Goal: Task Accomplishment & Management: Use online tool/utility

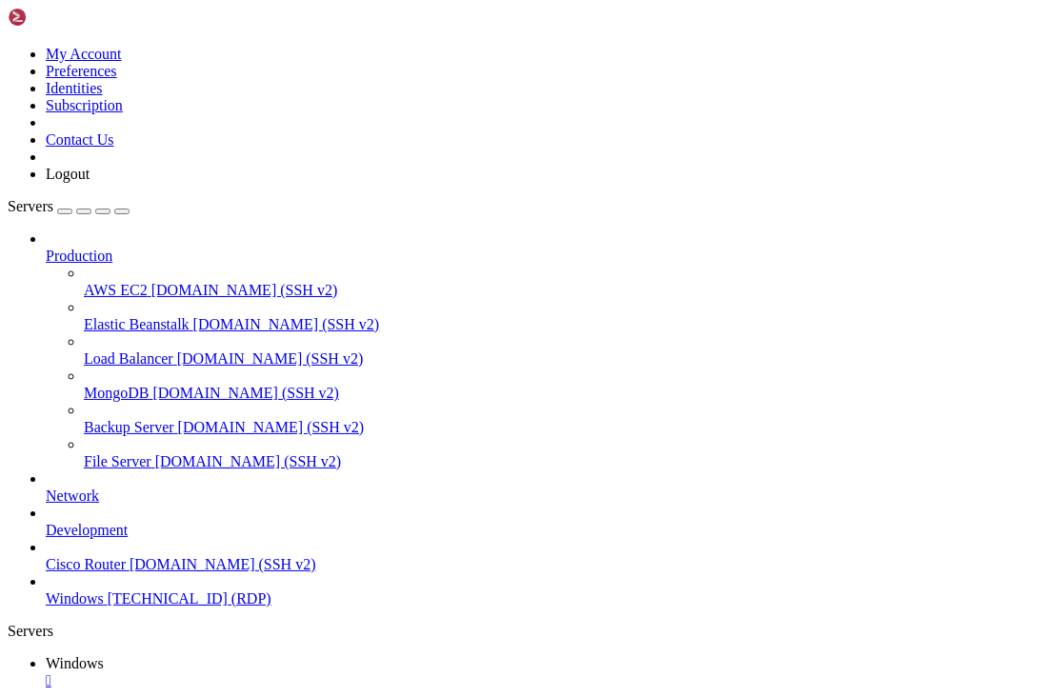
drag, startPoint x: 940, startPoint y: 862, endPoint x: 978, endPoint y: 925, distance: 73.0
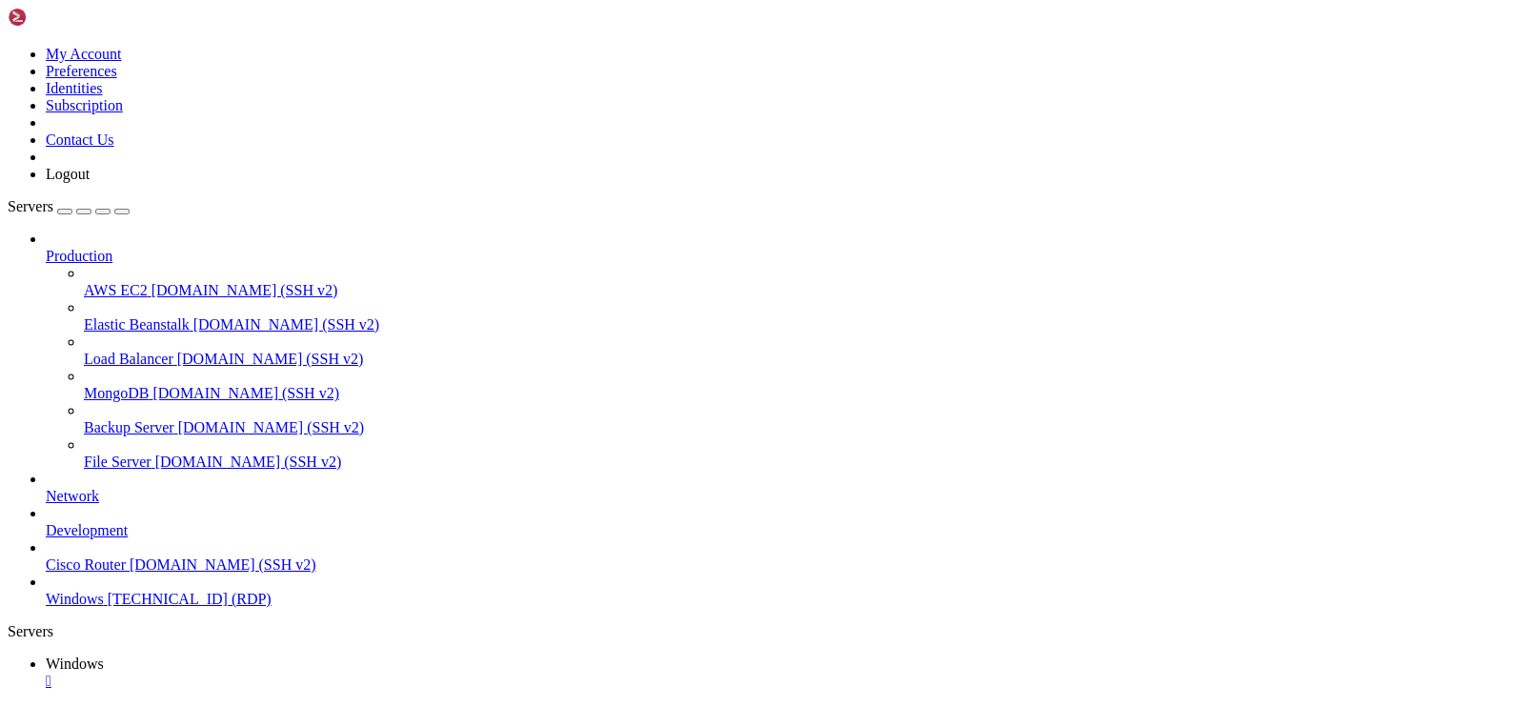
drag, startPoint x: 1080, startPoint y: 922, endPoint x: 1079, endPoint y: 853, distance: 69.6
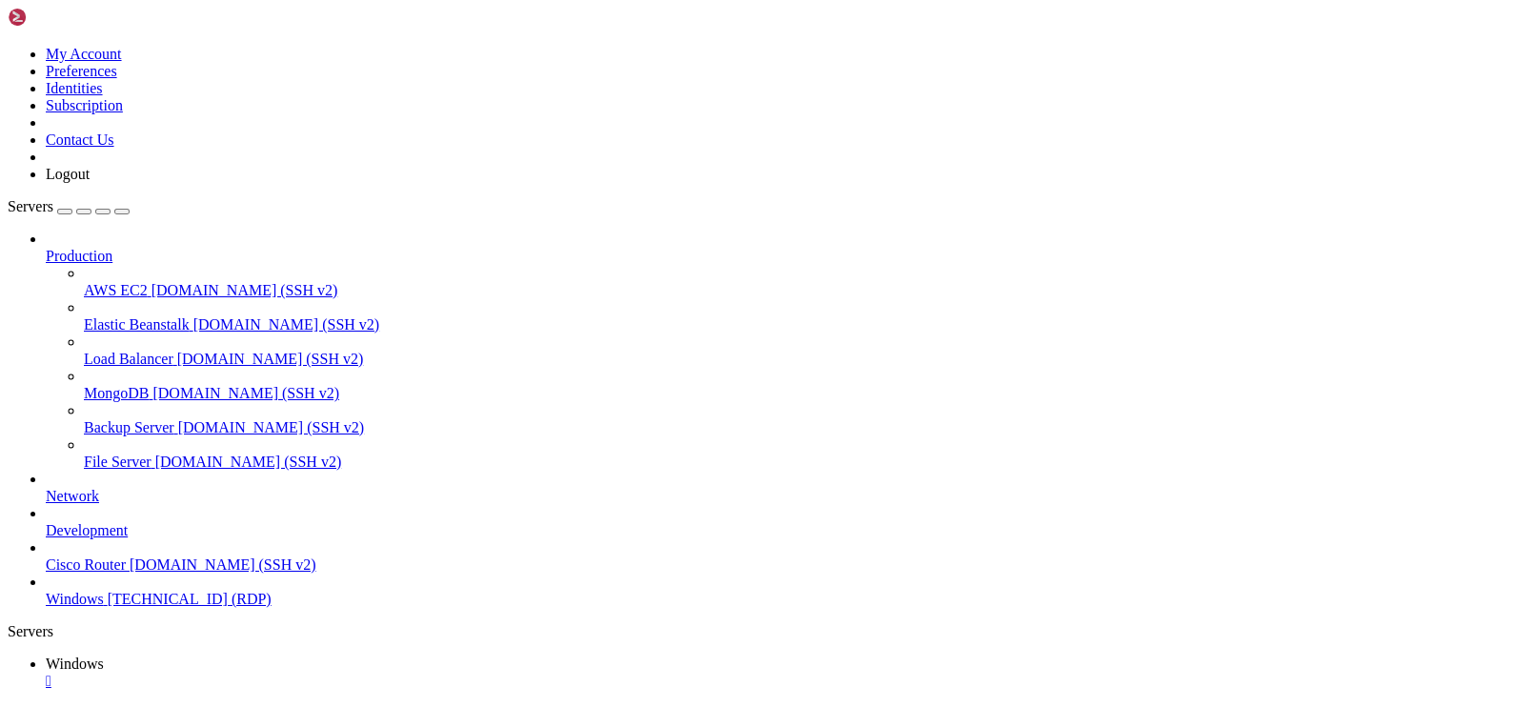
drag, startPoint x: 683, startPoint y: 1307, endPoint x: 103, endPoint y: 1106, distance: 614.1
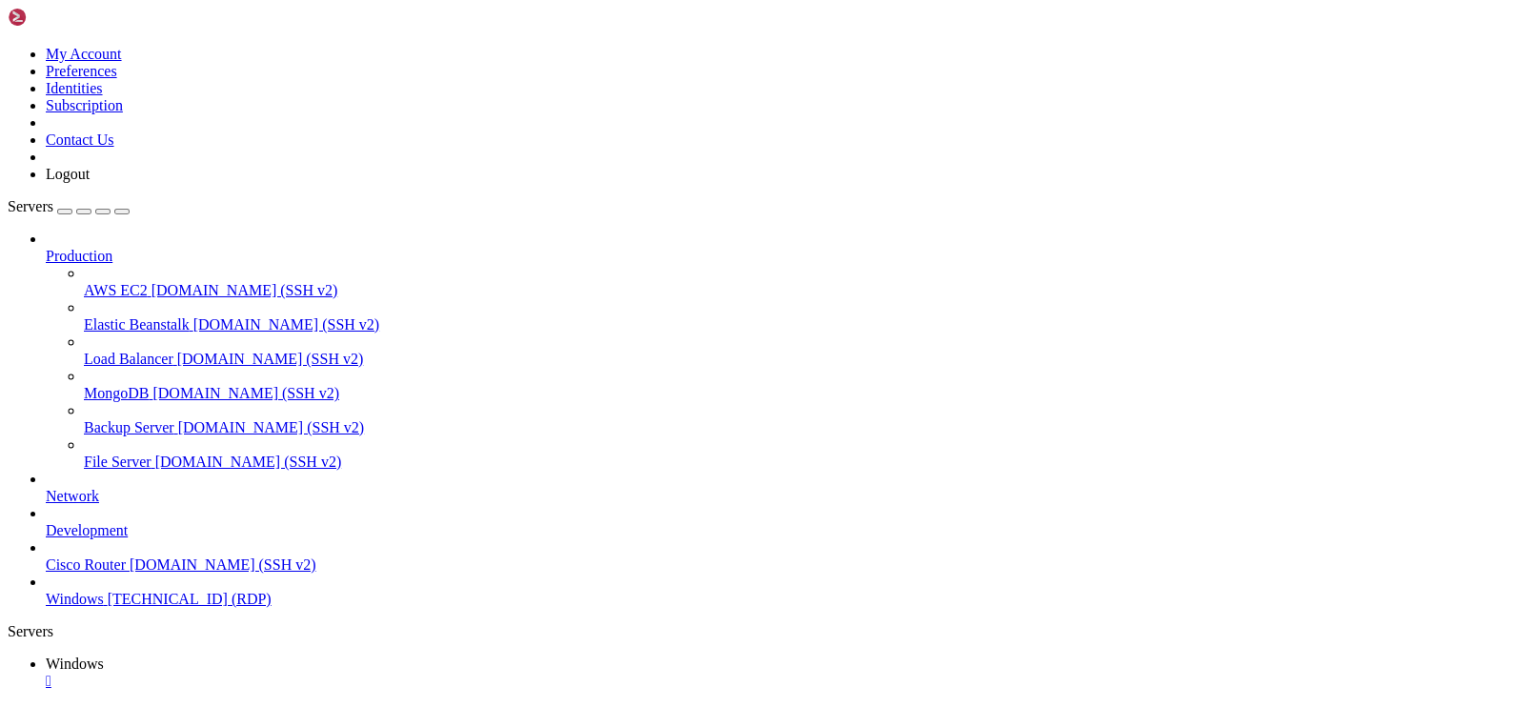
drag, startPoint x: 714, startPoint y: 1305, endPoint x: 253, endPoint y: 1094, distance: 507.4
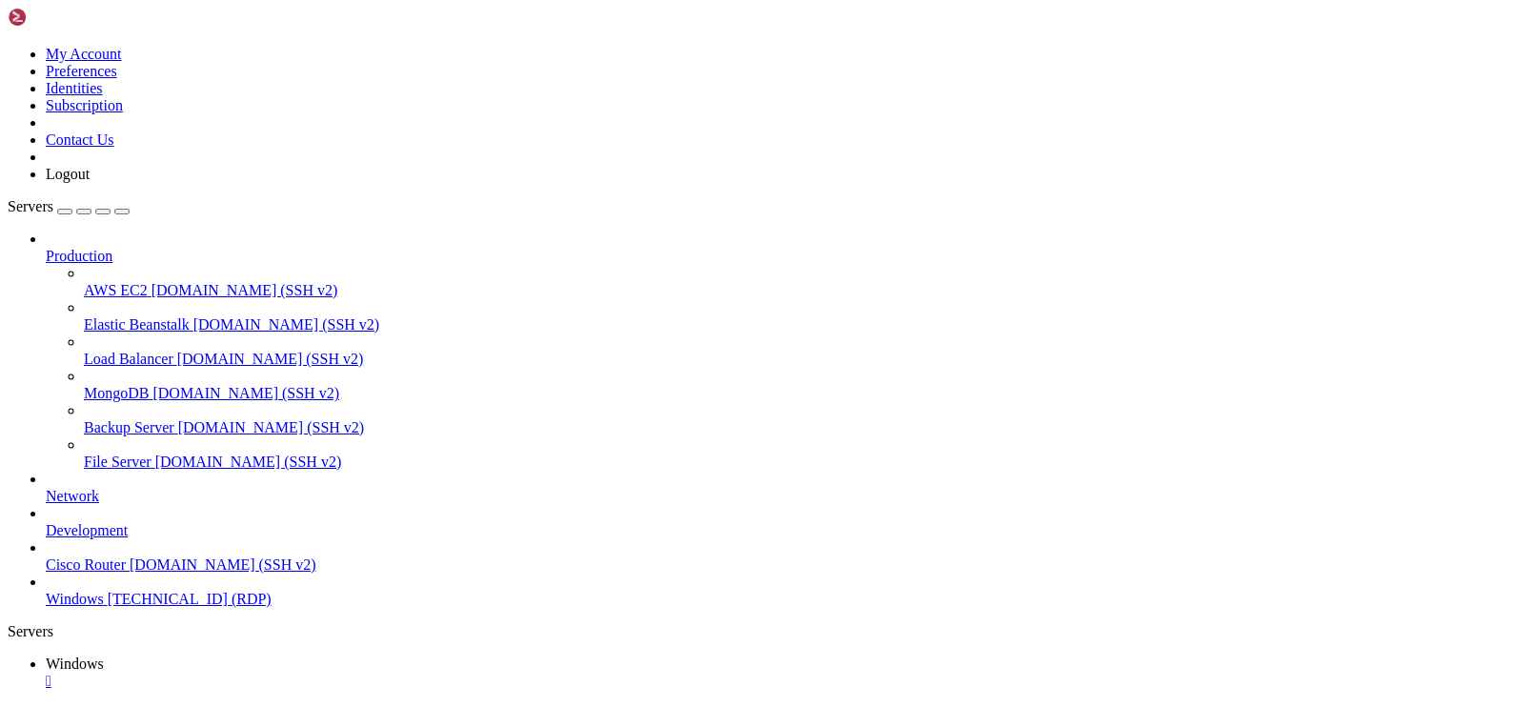
drag, startPoint x: 166, startPoint y: 859, endPoint x: 990, endPoint y: 869, distance: 824.3
drag, startPoint x: 1102, startPoint y: 864, endPoint x: 923, endPoint y: 859, distance: 179.2
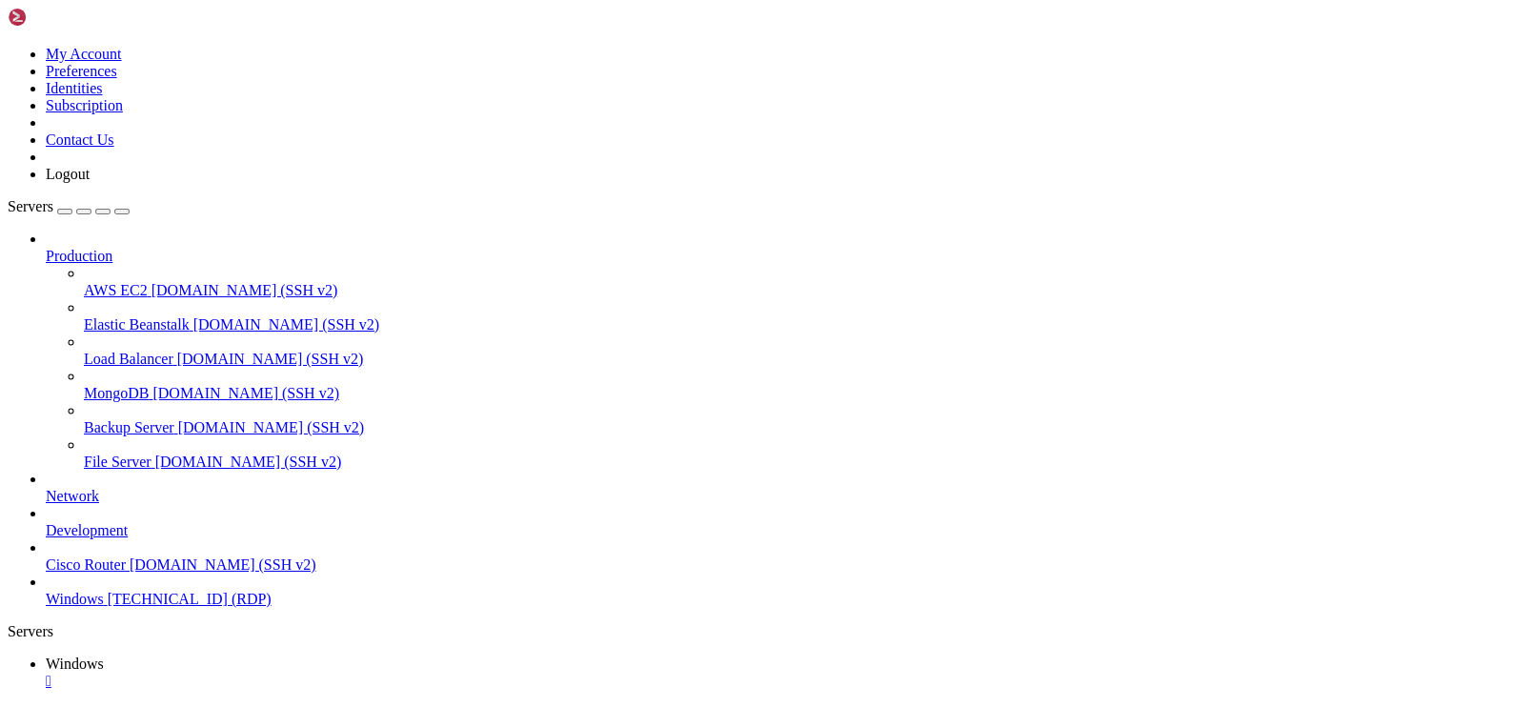
drag, startPoint x: 859, startPoint y: 861, endPoint x: 1077, endPoint y: 854, distance: 217.4
drag, startPoint x: 911, startPoint y: 849, endPoint x: 869, endPoint y: 873, distance: 48.2
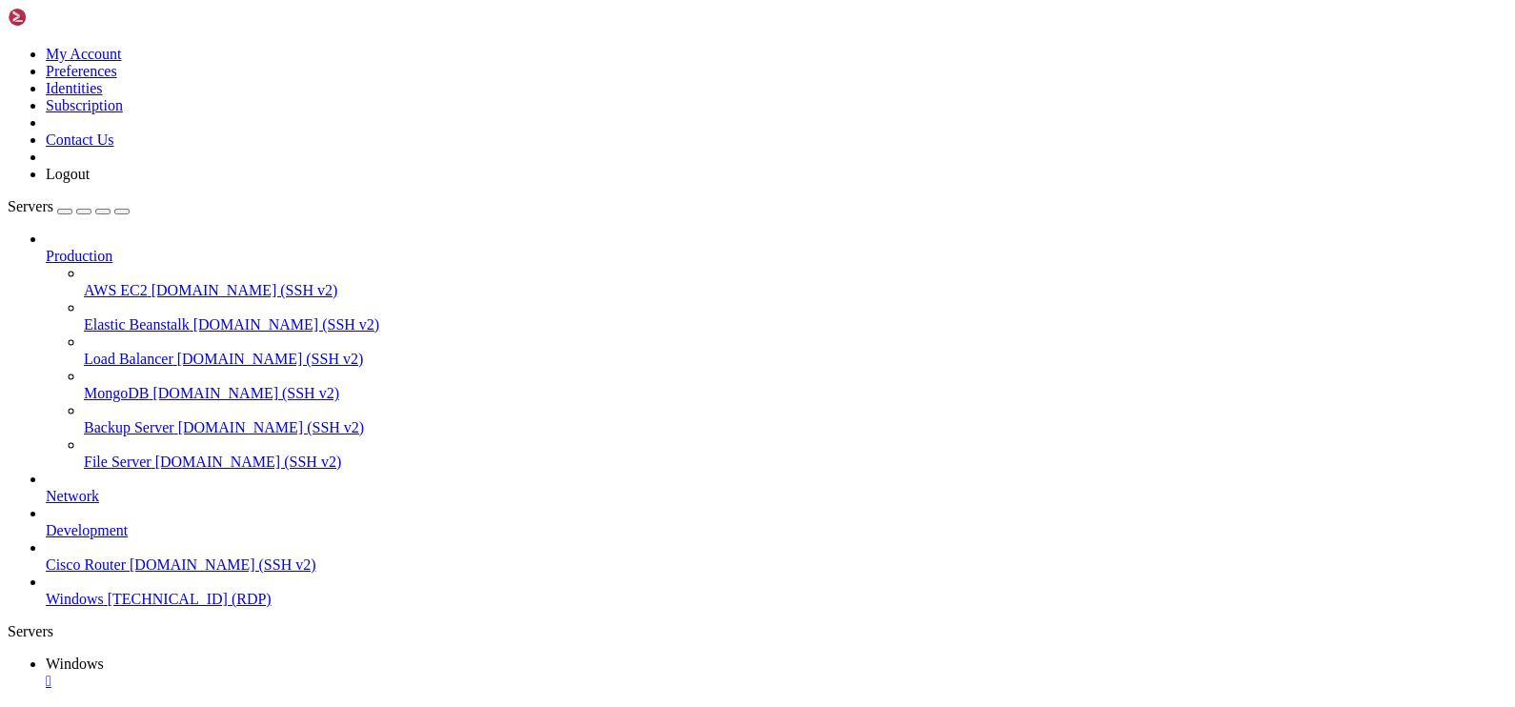
drag, startPoint x: 705, startPoint y: 970, endPoint x: 811, endPoint y: 1009, distance: 112.8
drag, startPoint x: 811, startPoint y: 1015, endPoint x: 853, endPoint y: 1008, distance: 42.5
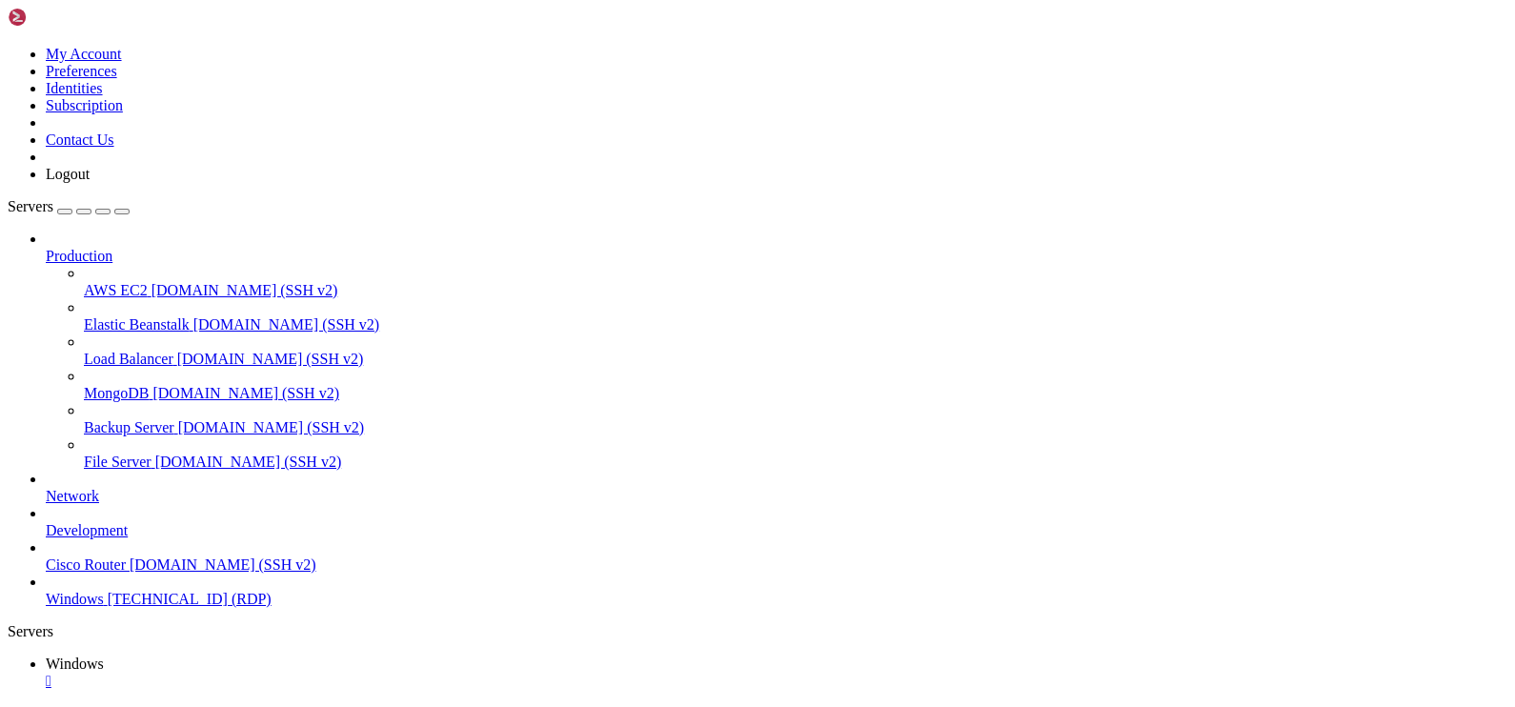
drag, startPoint x: 342, startPoint y: 886, endPoint x: 535, endPoint y: 892, distance: 192.6
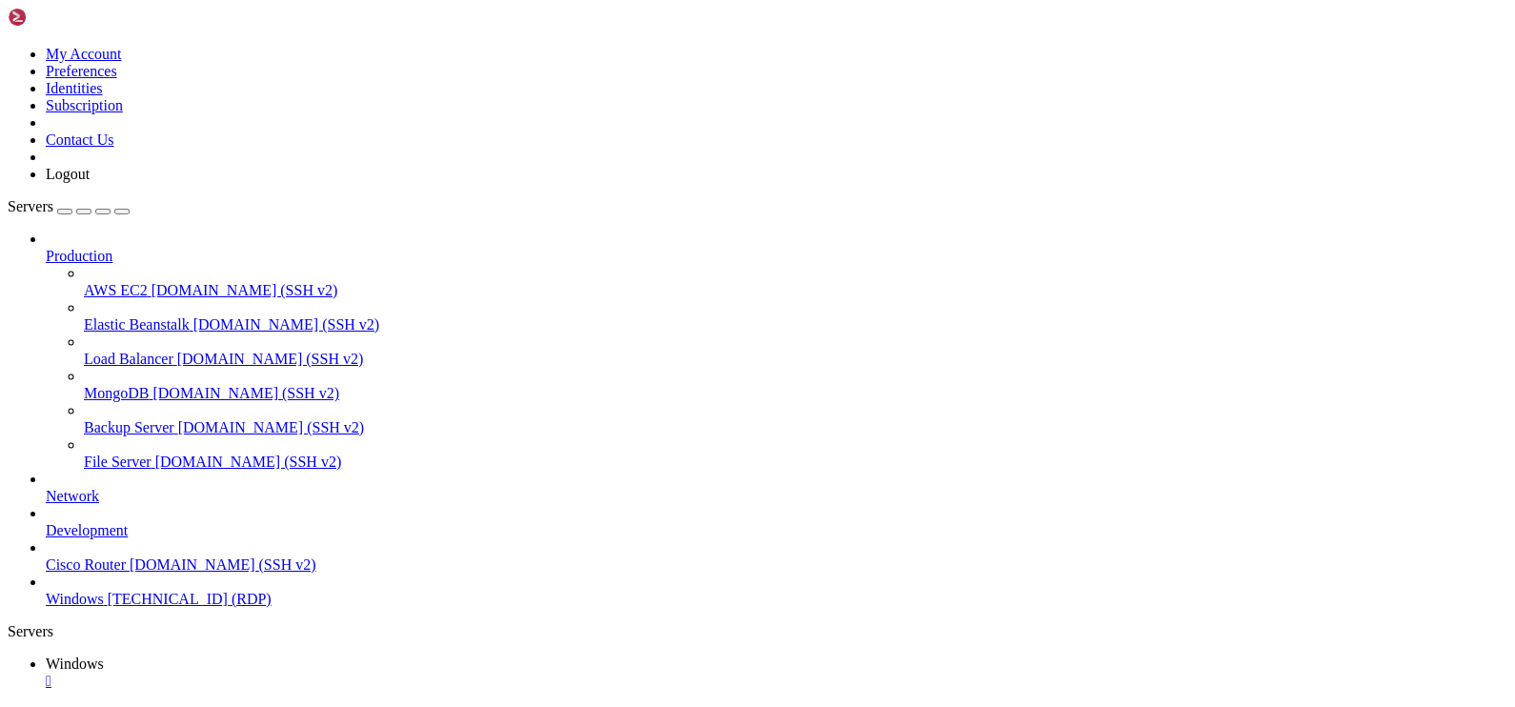
drag, startPoint x: 152, startPoint y: 858, endPoint x: 1064, endPoint y: 882, distance: 913.2
drag, startPoint x: 851, startPoint y: 1017, endPoint x: 786, endPoint y: 969, distance: 80.4
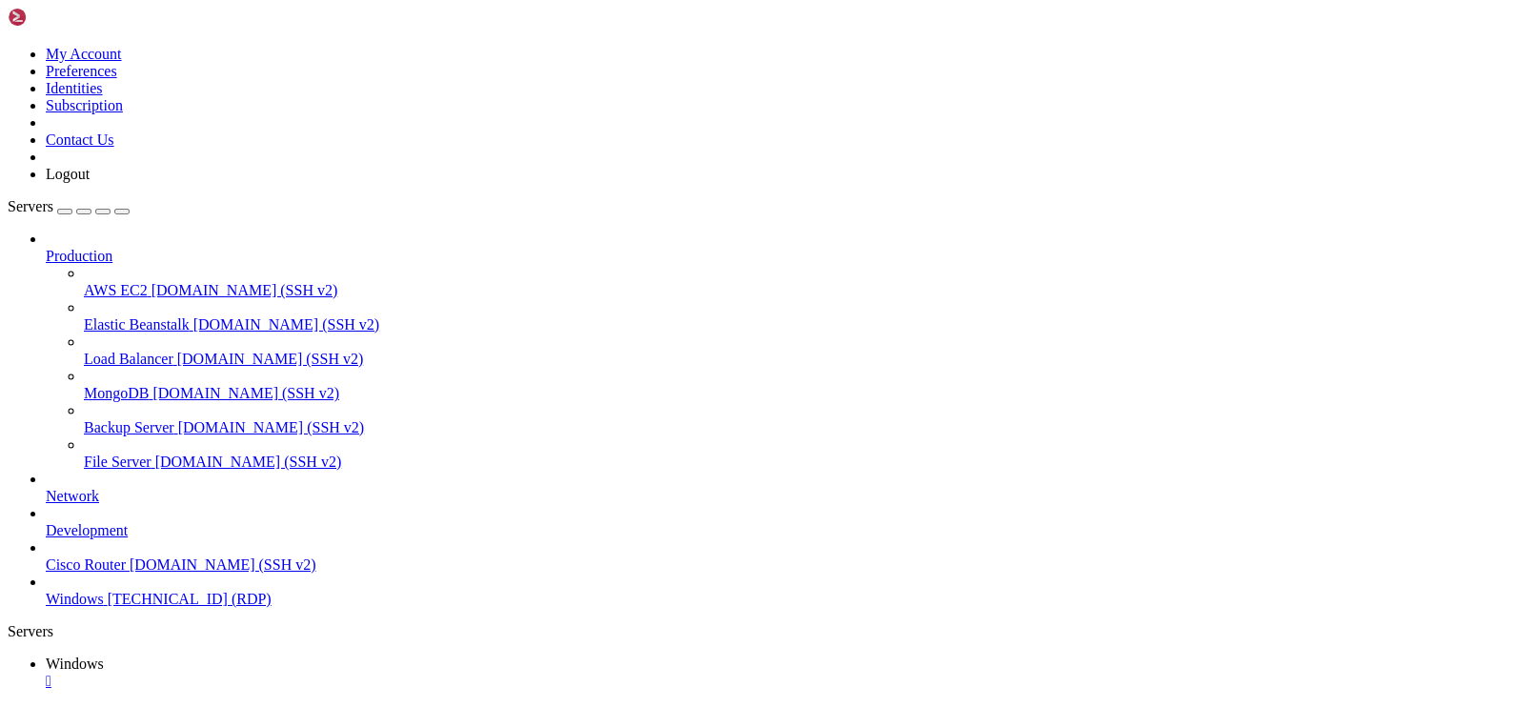
drag, startPoint x: 1080, startPoint y: 878, endPoint x: 962, endPoint y: 871, distance: 117.4
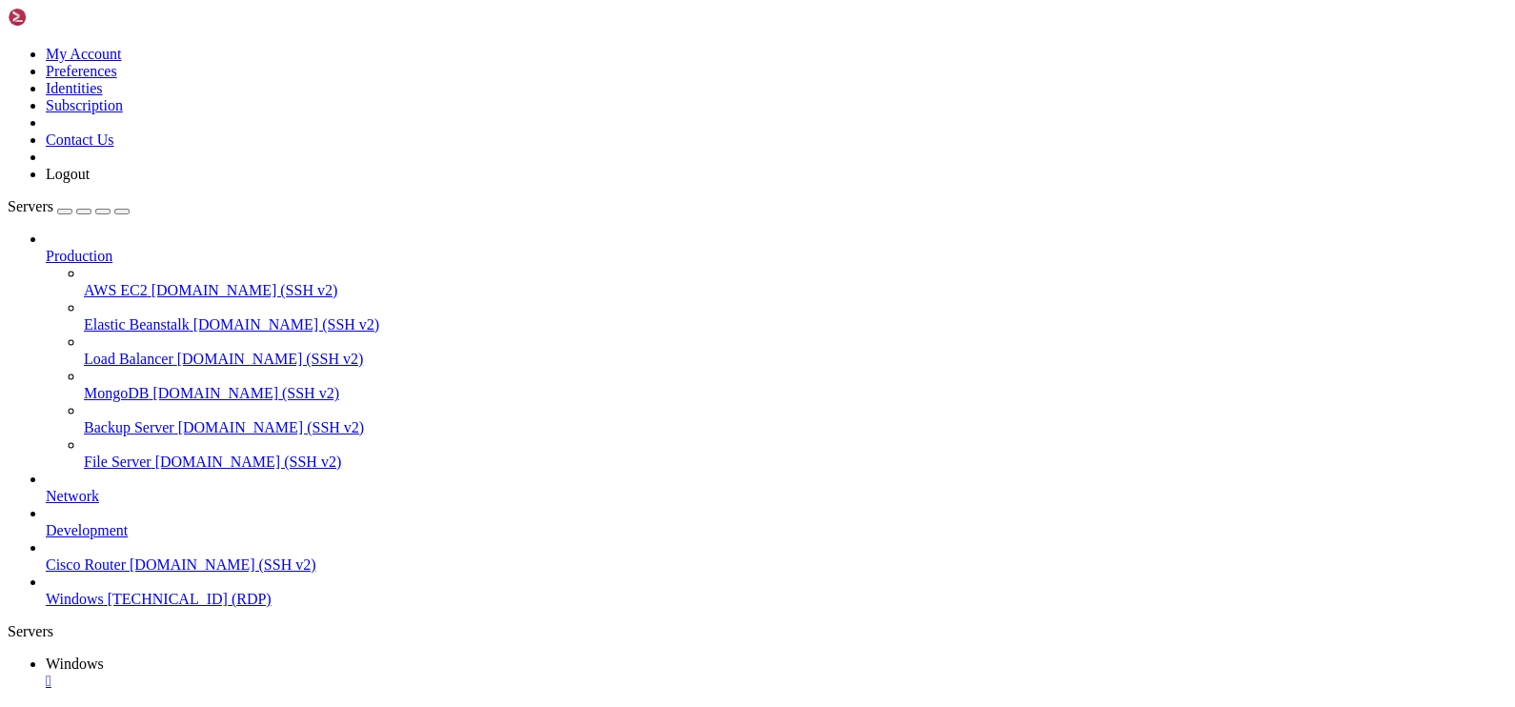
drag, startPoint x: 632, startPoint y: 976, endPoint x: 636, endPoint y: 1010, distance: 34.5
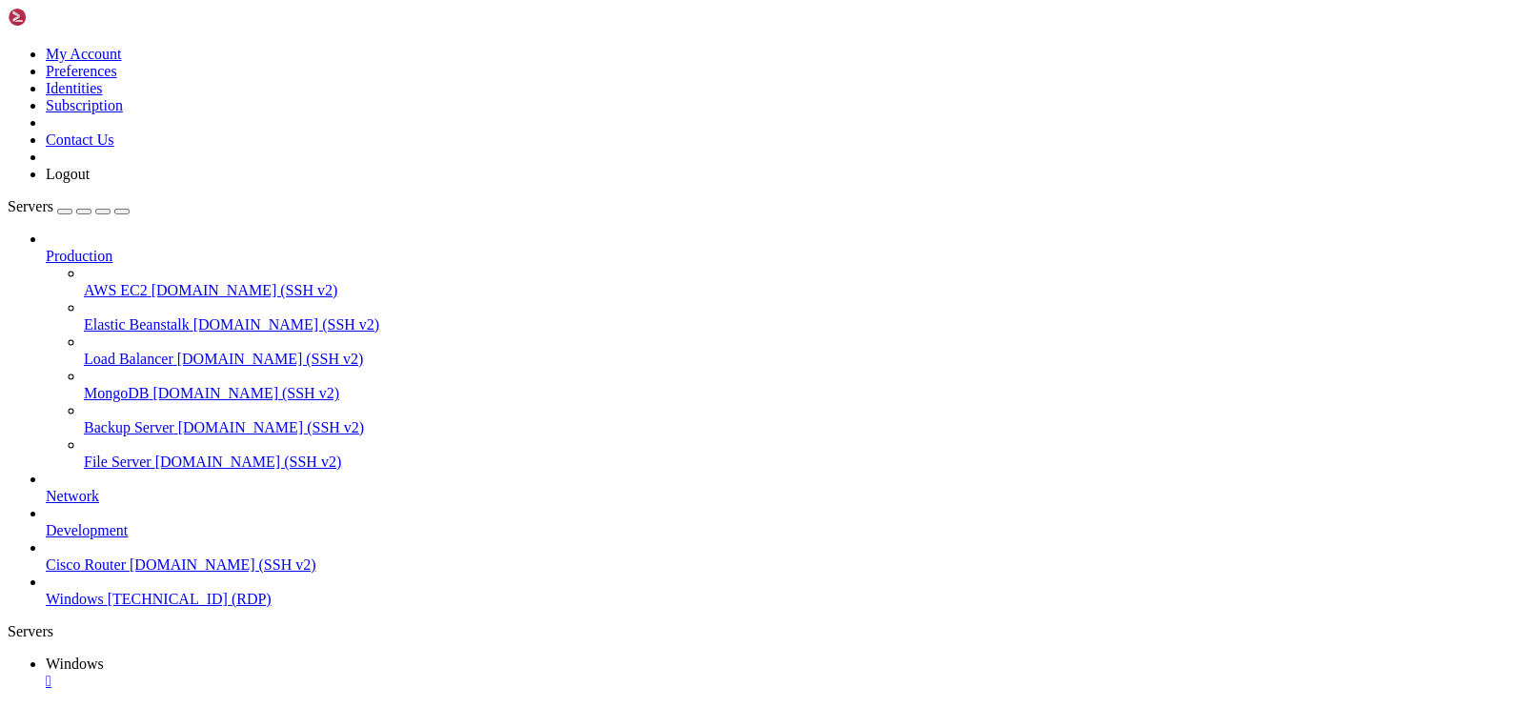
drag, startPoint x: 358, startPoint y: 1257, endPoint x: 45, endPoint y: 1233, distance: 314.4
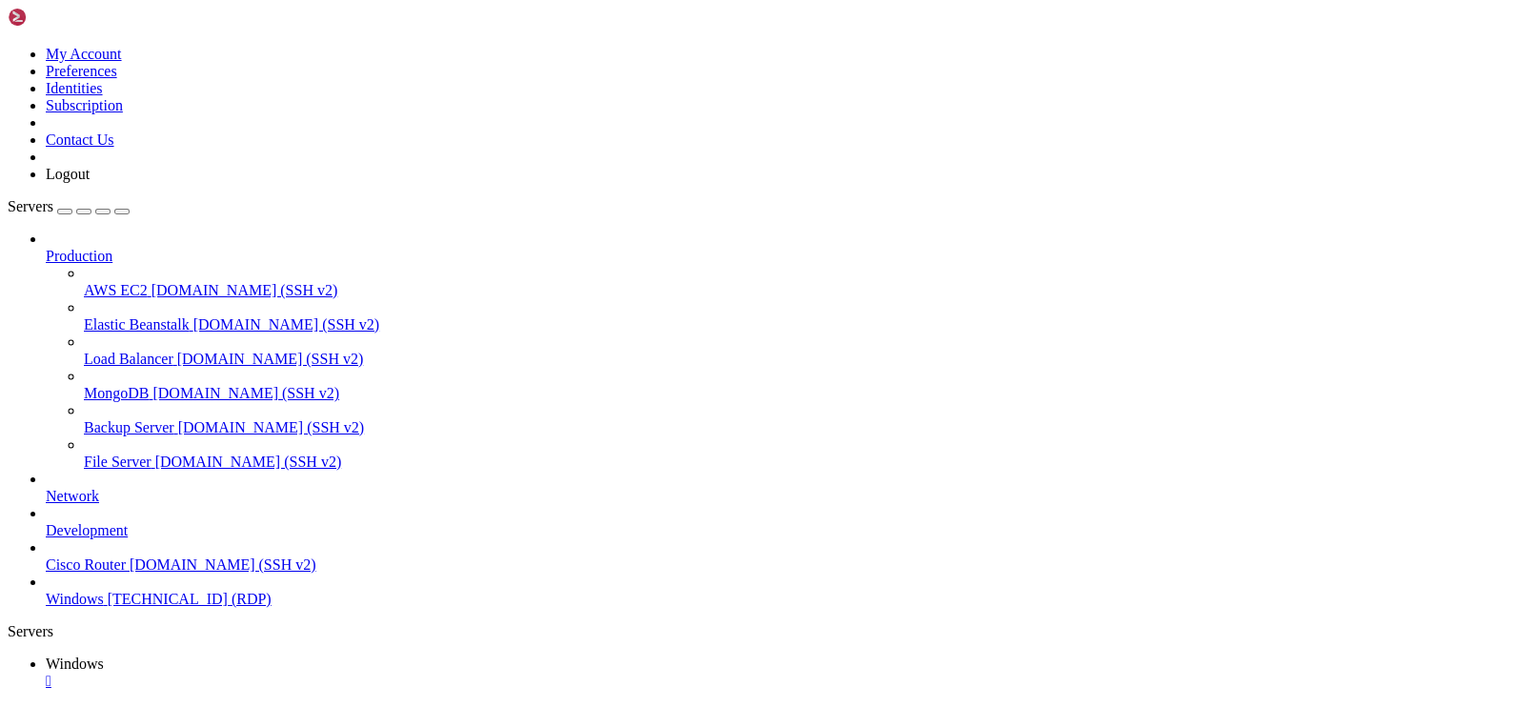
drag, startPoint x: 711, startPoint y: 1323, endPoint x: 59, endPoint y: 1295, distance: 652.3
drag, startPoint x: 487, startPoint y: 1313, endPoint x: 23, endPoint y: 1289, distance: 464.7
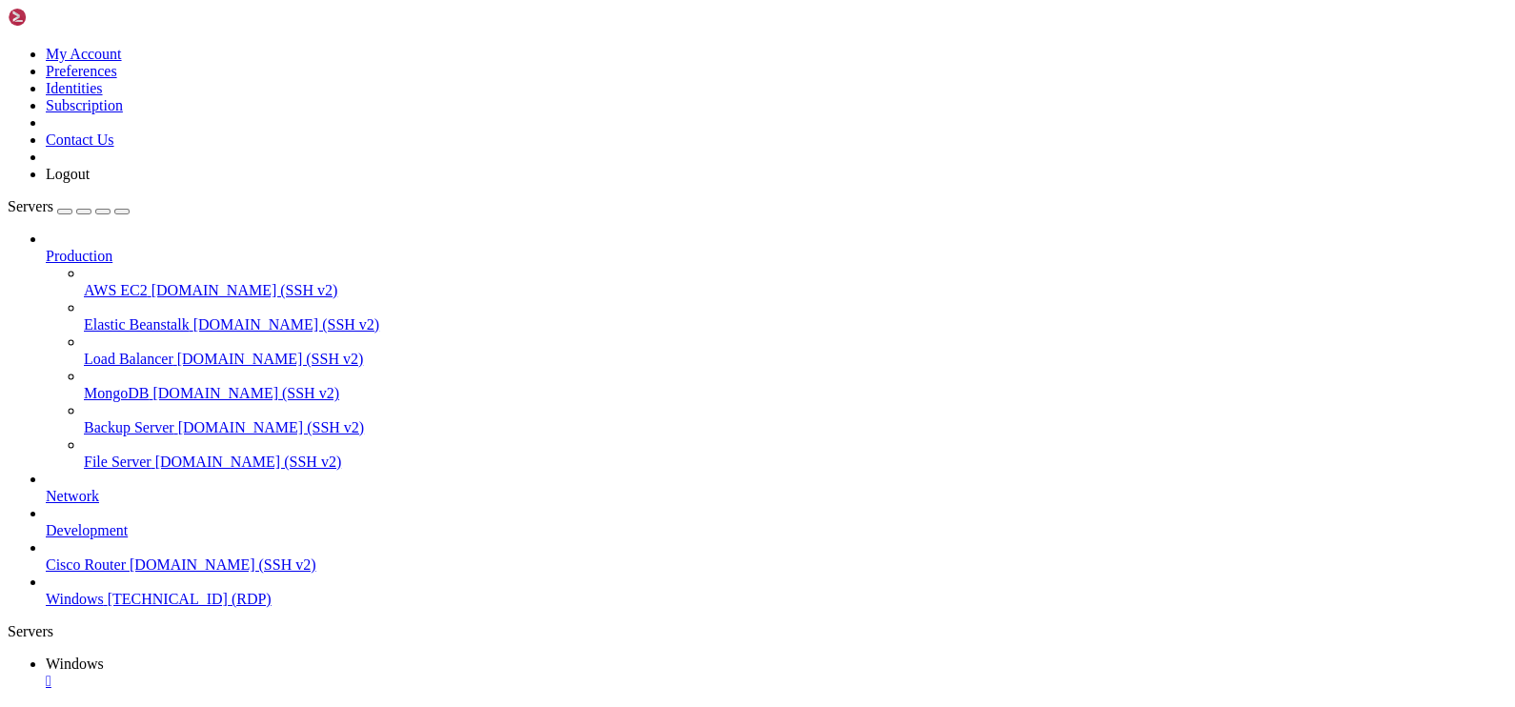
drag, startPoint x: 331, startPoint y: 1330, endPoint x: 20, endPoint y: 1266, distance: 317.1
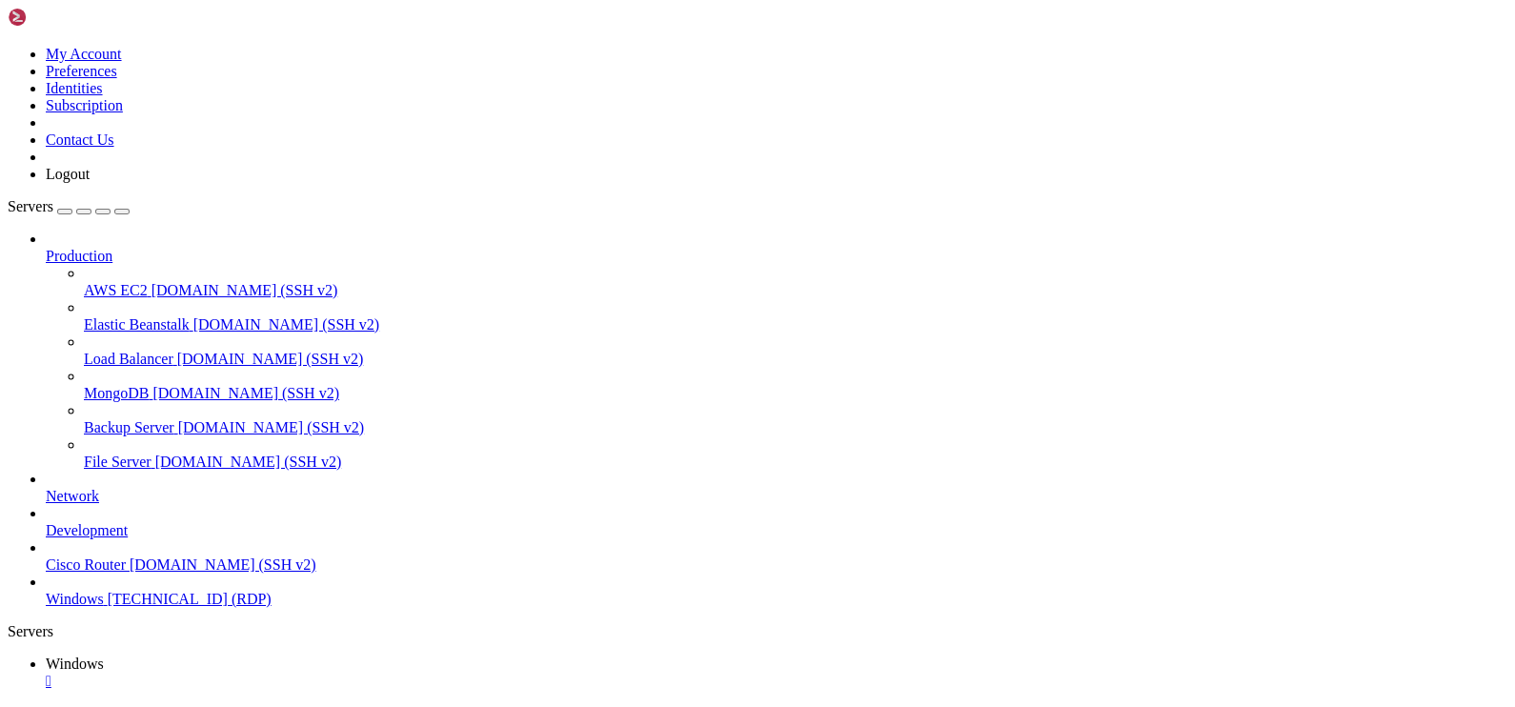
drag, startPoint x: 188, startPoint y: 1254, endPoint x: 17, endPoint y: 1254, distance: 170.6
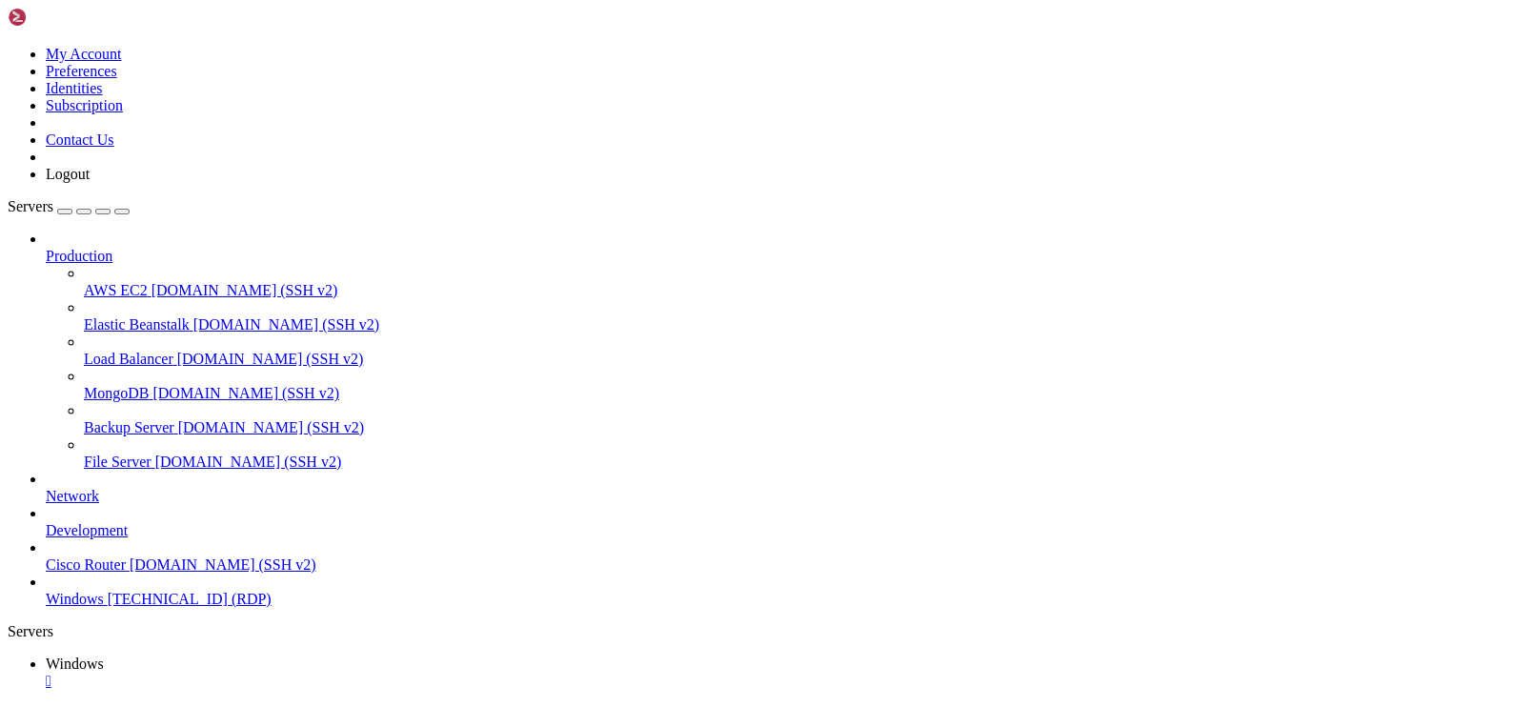
drag, startPoint x: 145, startPoint y: 1172, endPoint x: 37, endPoint y: 1169, distance: 107.7
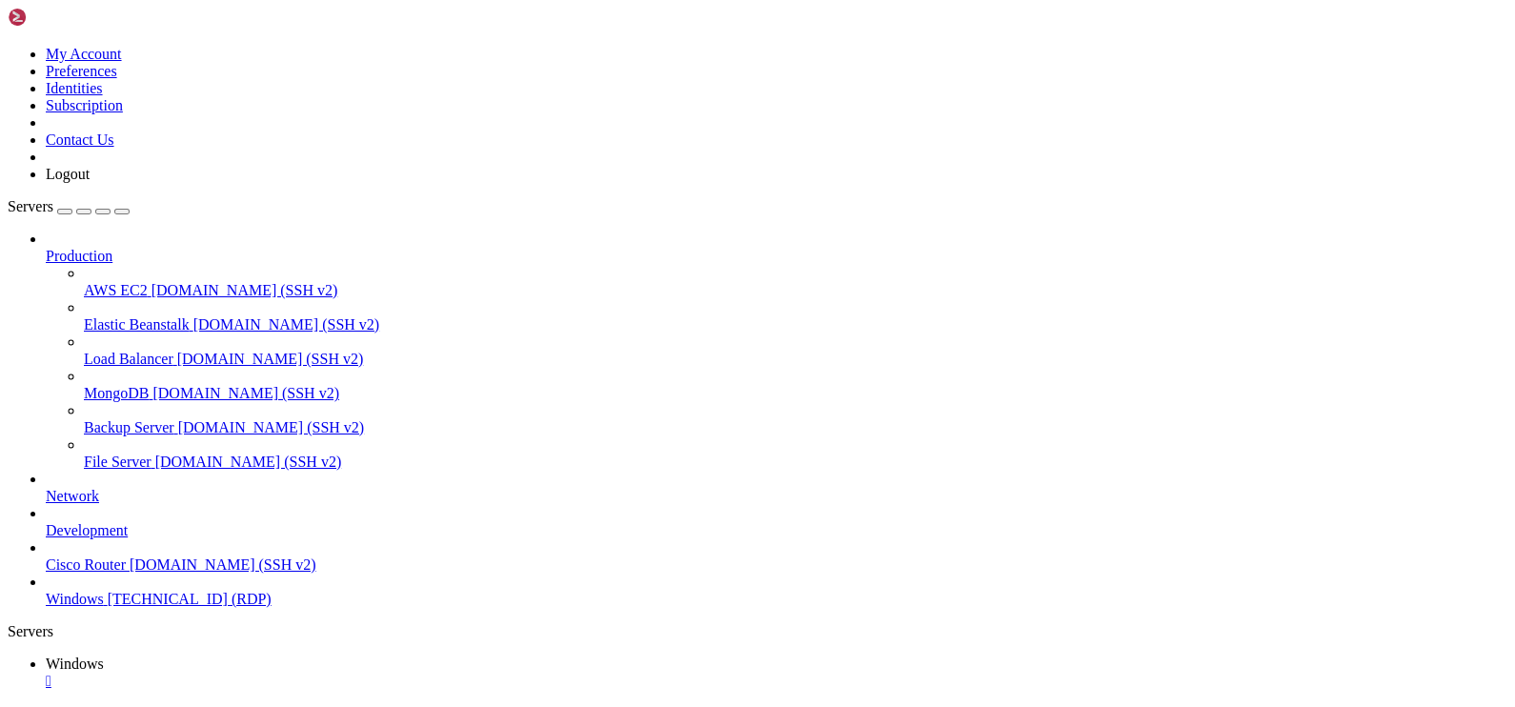
drag, startPoint x: 139, startPoint y: 850, endPoint x: 934, endPoint y: 865, distance: 794.8
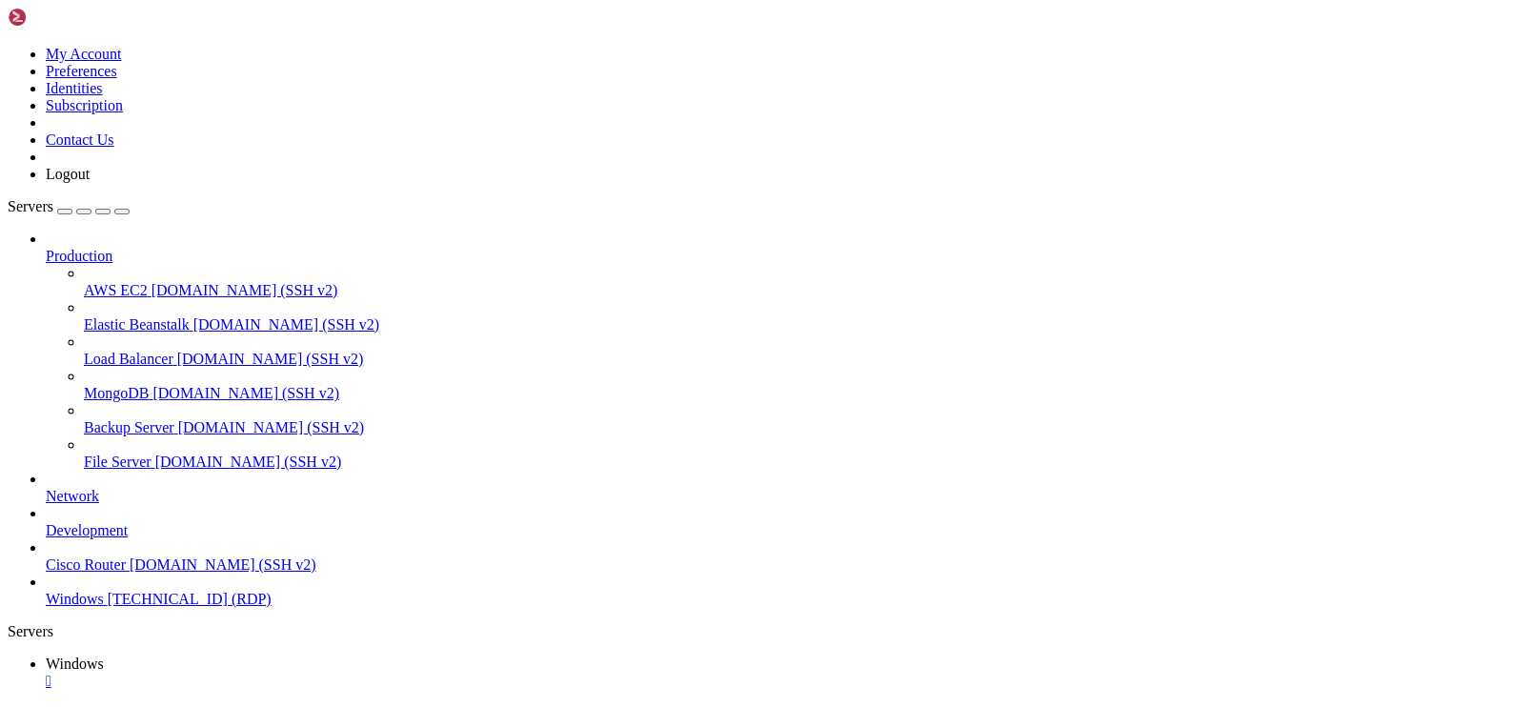
drag, startPoint x: 148, startPoint y: 854, endPoint x: 1158, endPoint y: 892, distance: 1010.7
drag, startPoint x: 524, startPoint y: 1218, endPoint x: 30, endPoint y: 1200, distance: 493.9
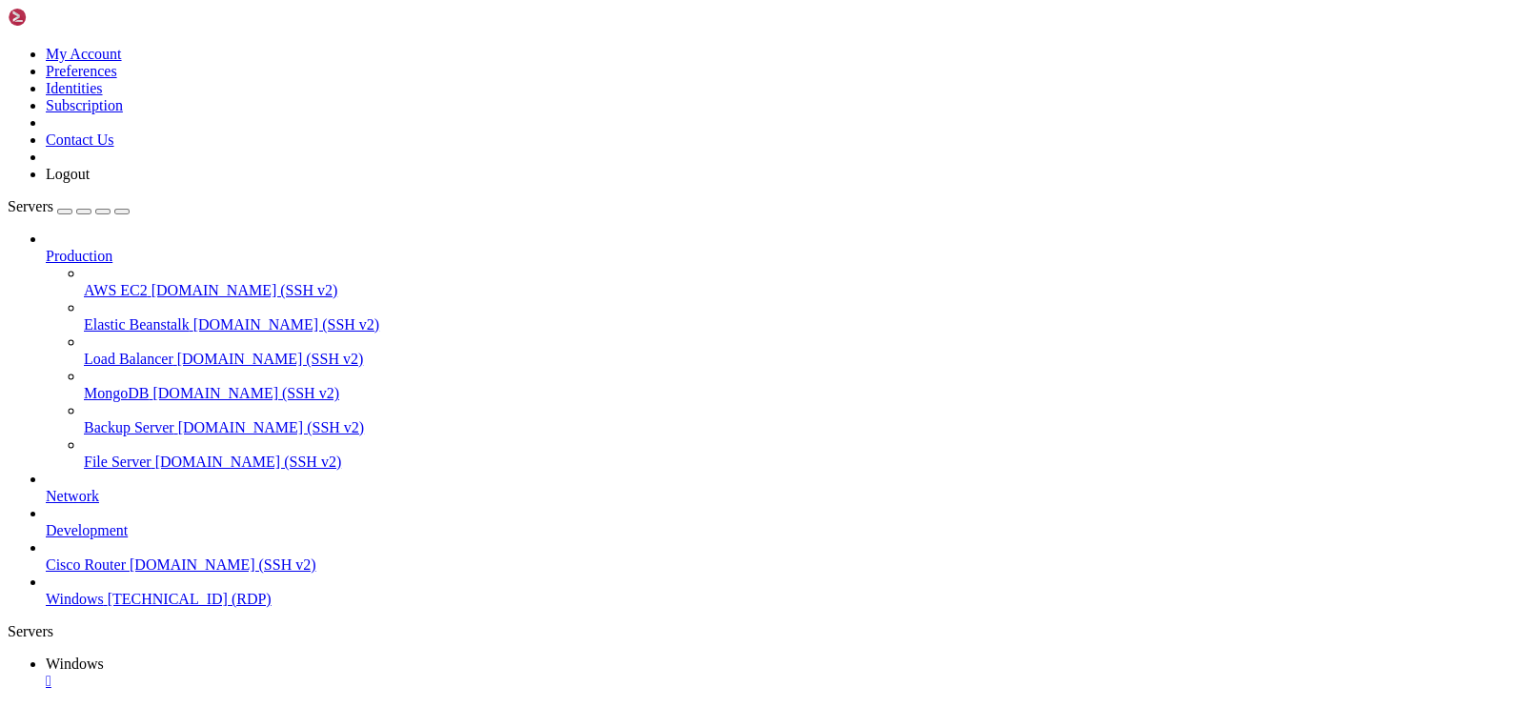
drag, startPoint x: 434, startPoint y: 1369, endPoint x: 468, endPoint y: 1030, distance: 340.9
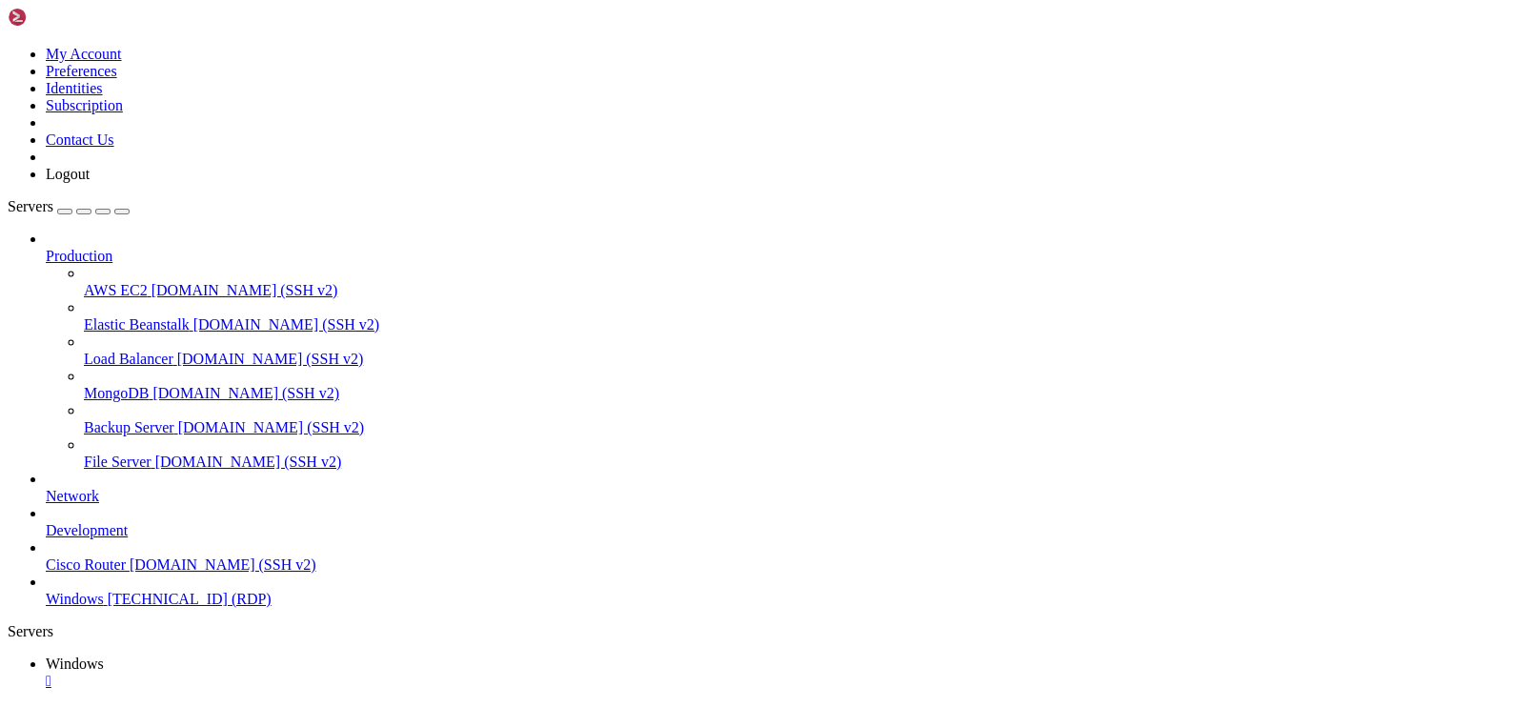
drag, startPoint x: 468, startPoint y: 1030, endPoint x: 674, endPoint y: 944, distance: 223.0
drag, startPoint x: 637, startPoint y: 1102, endPoint x: 679, endPoint y: 1057, distance: 62.0
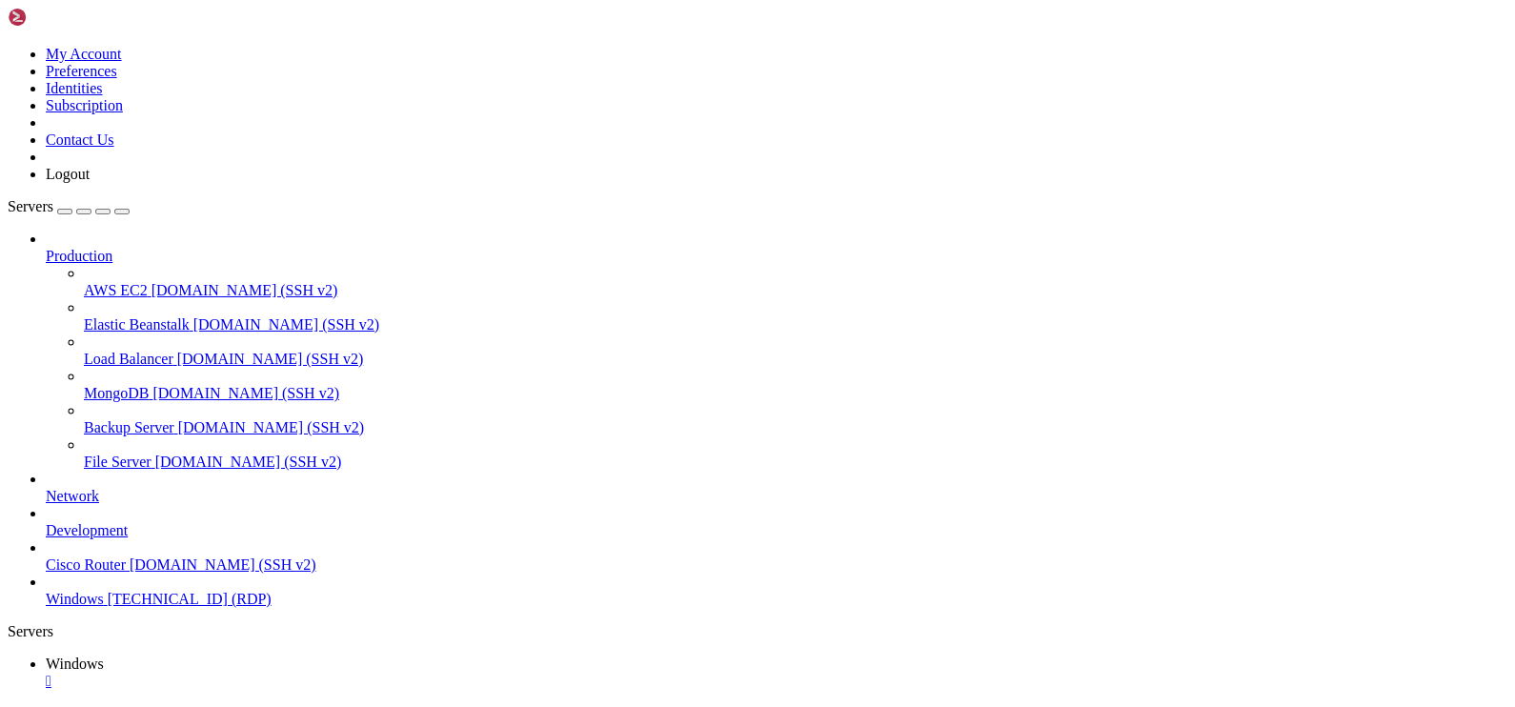
drag, startPoint x: 178, startPoint y: 851, endPoint x: 1017, endPoint y: 850, distance: 838.5
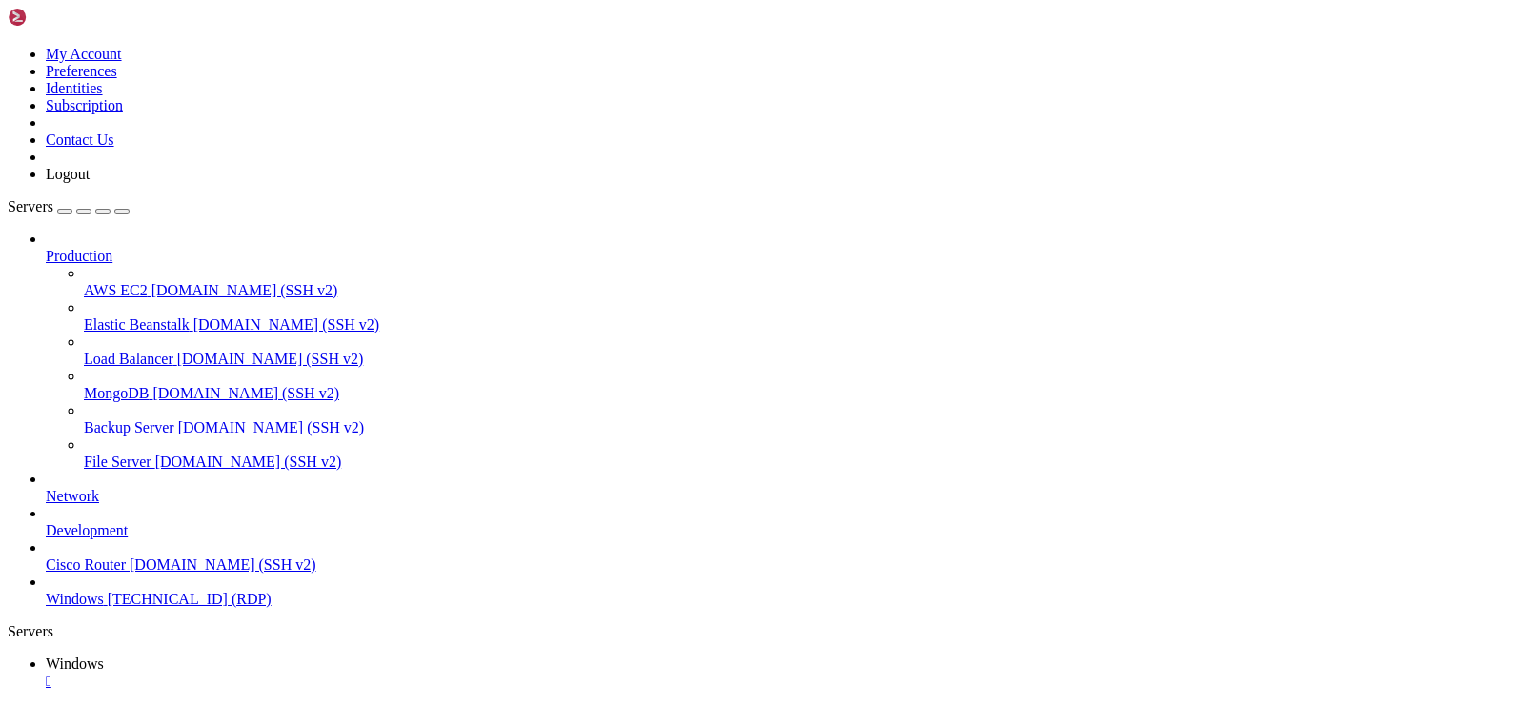
drag, startPoint x: 328, startPoint y: 1294, endPoint x: 415, endPoint y: 1349, distance: 103.6
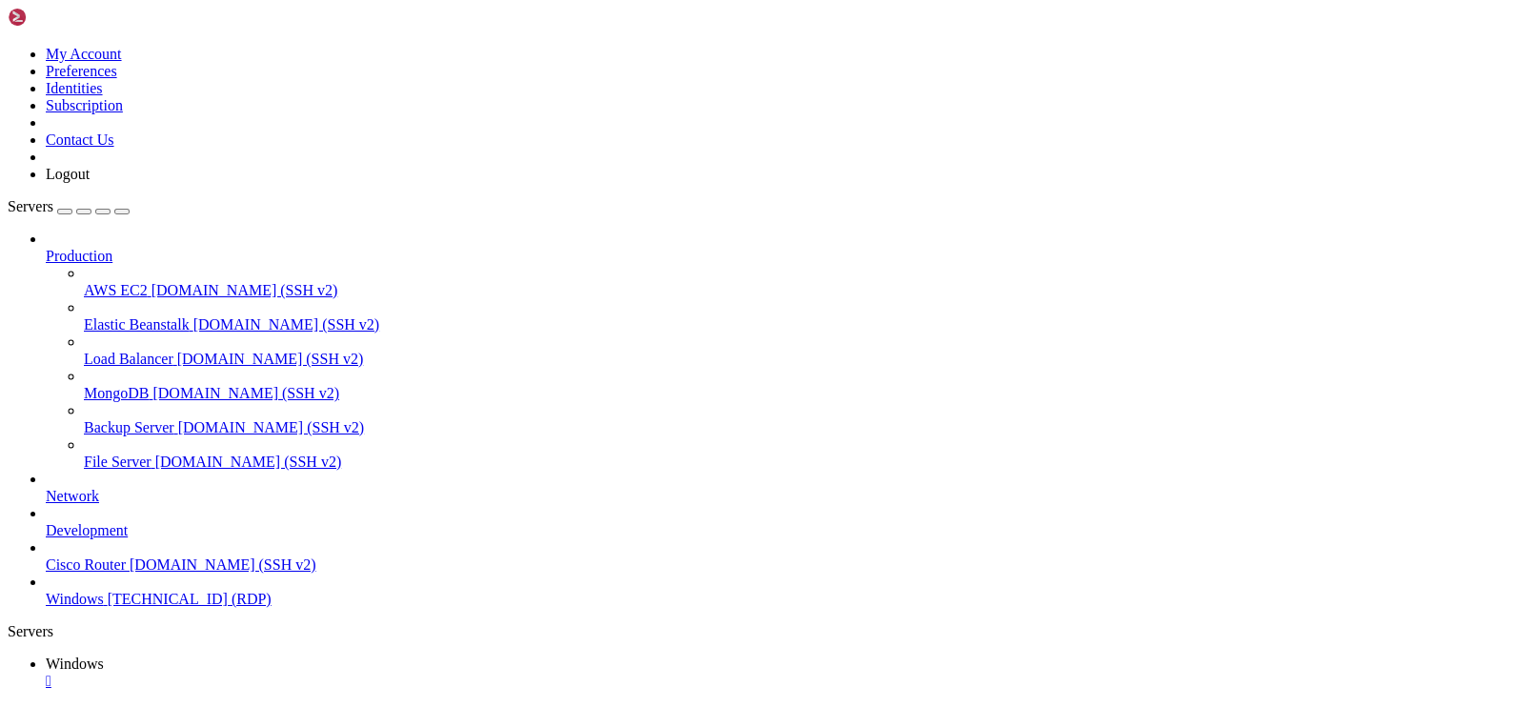
drag, startPoint x: 512, startPoint y: 1315, endPoint x: 41, endPoint y: 1271, distance: 472.7
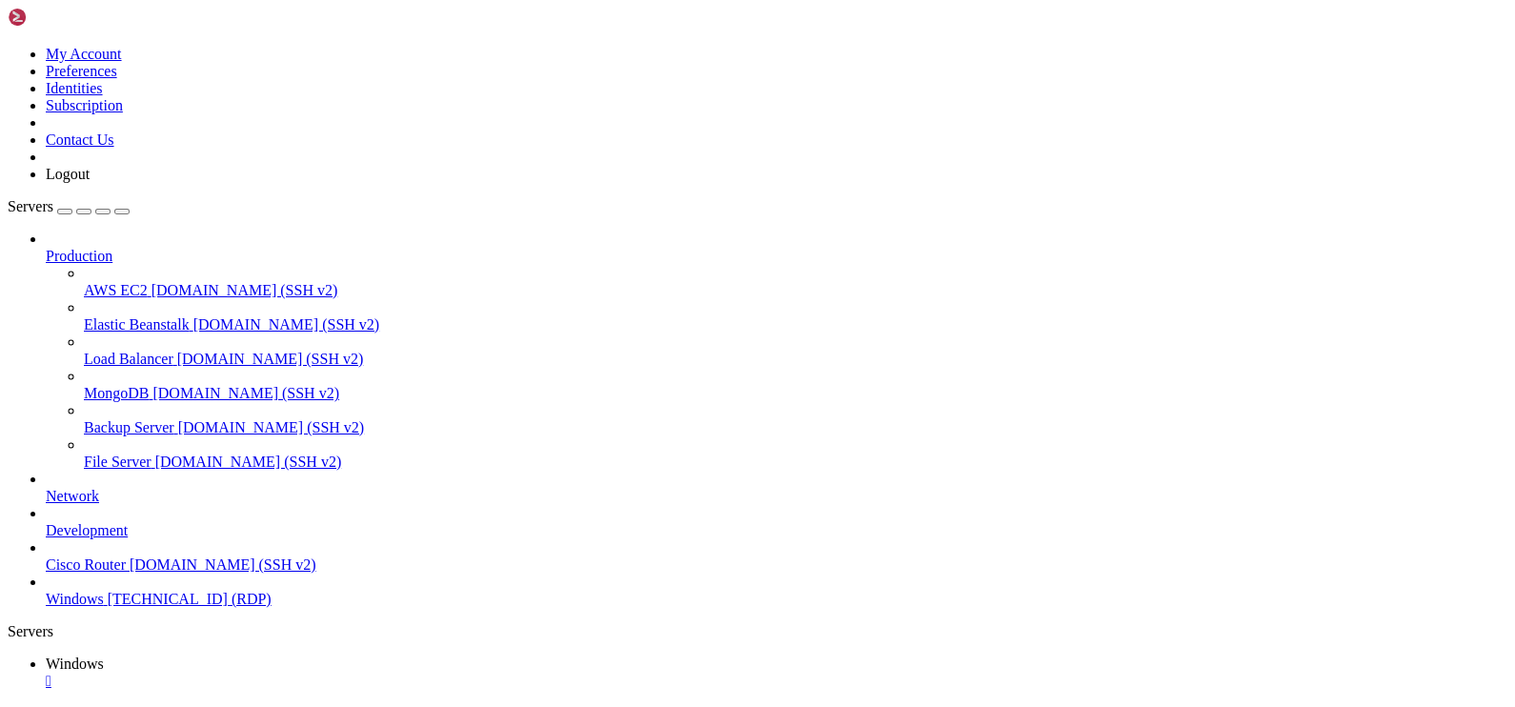
drag, startPoint x: 646, startPoint y: 1048, endPoint x: 578, endPoint y: 944, distance: 124.0
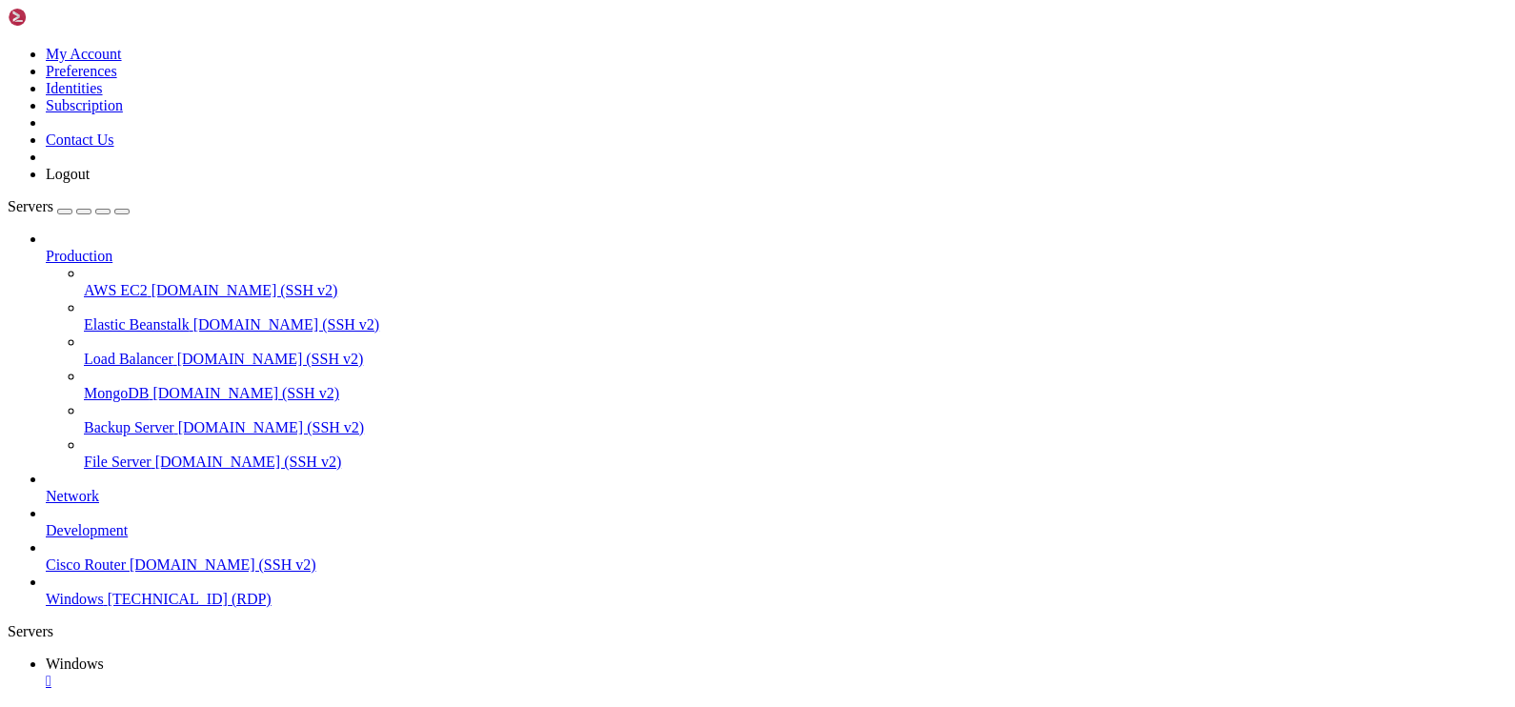
drag, startPoint x: 944, startPoint y: 1090, endPoint x: 838, endPoint y: 1000, distance: 139.3
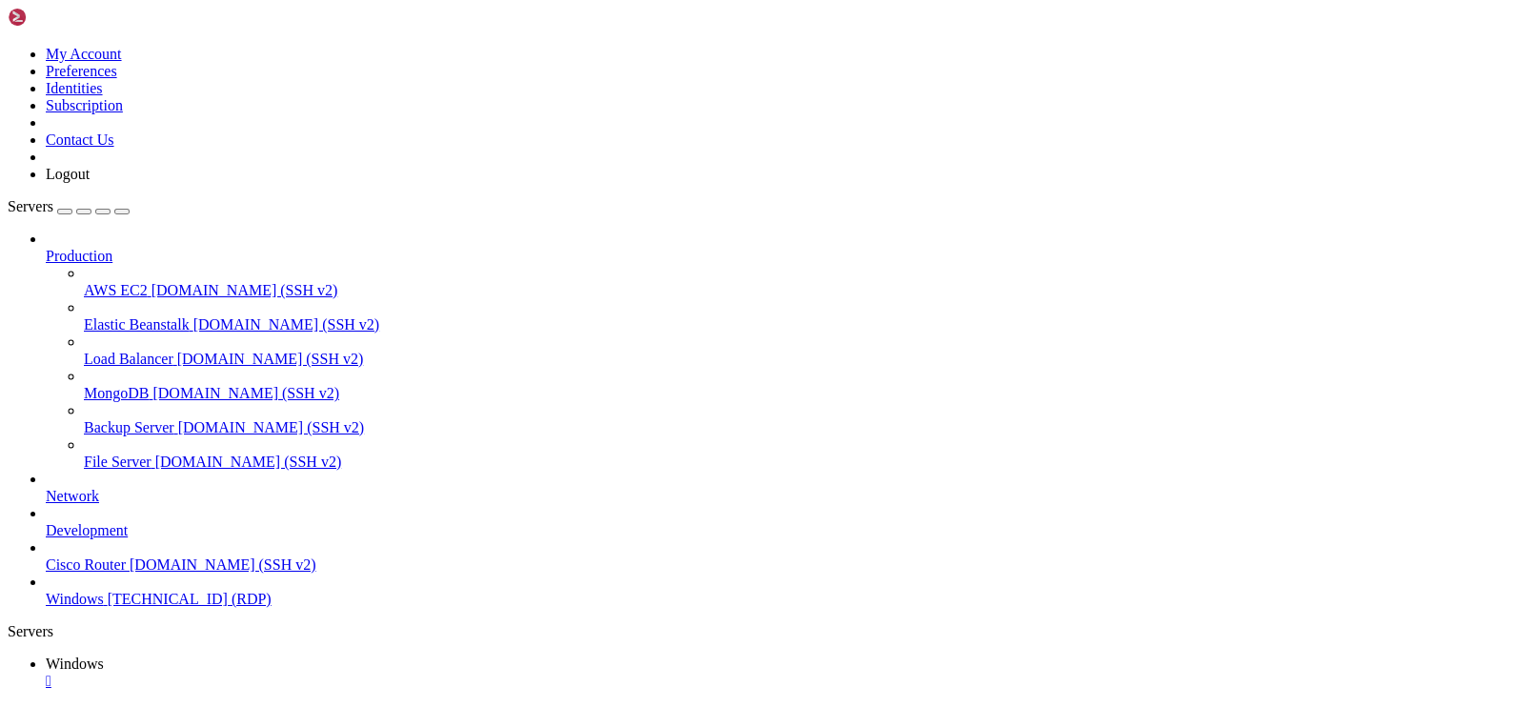
drag, startPoint x: 648, startPoint y: 1206, endPoint x: 668, endPoint y: 1241, distance: 39.7
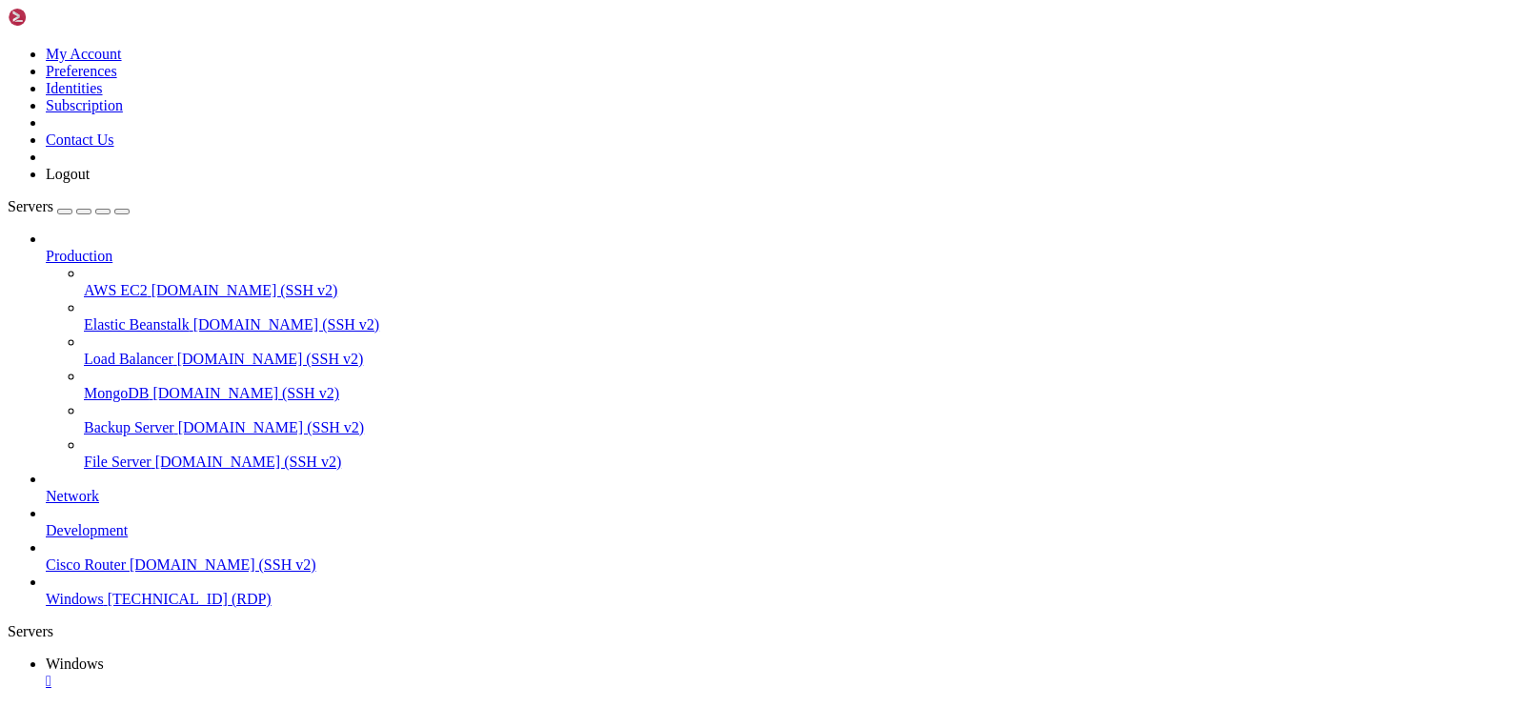
drag, startPoint x: 628, startPoint y: 1330, endPoint x: 39, endPoint y: 1109, distance: 629.0
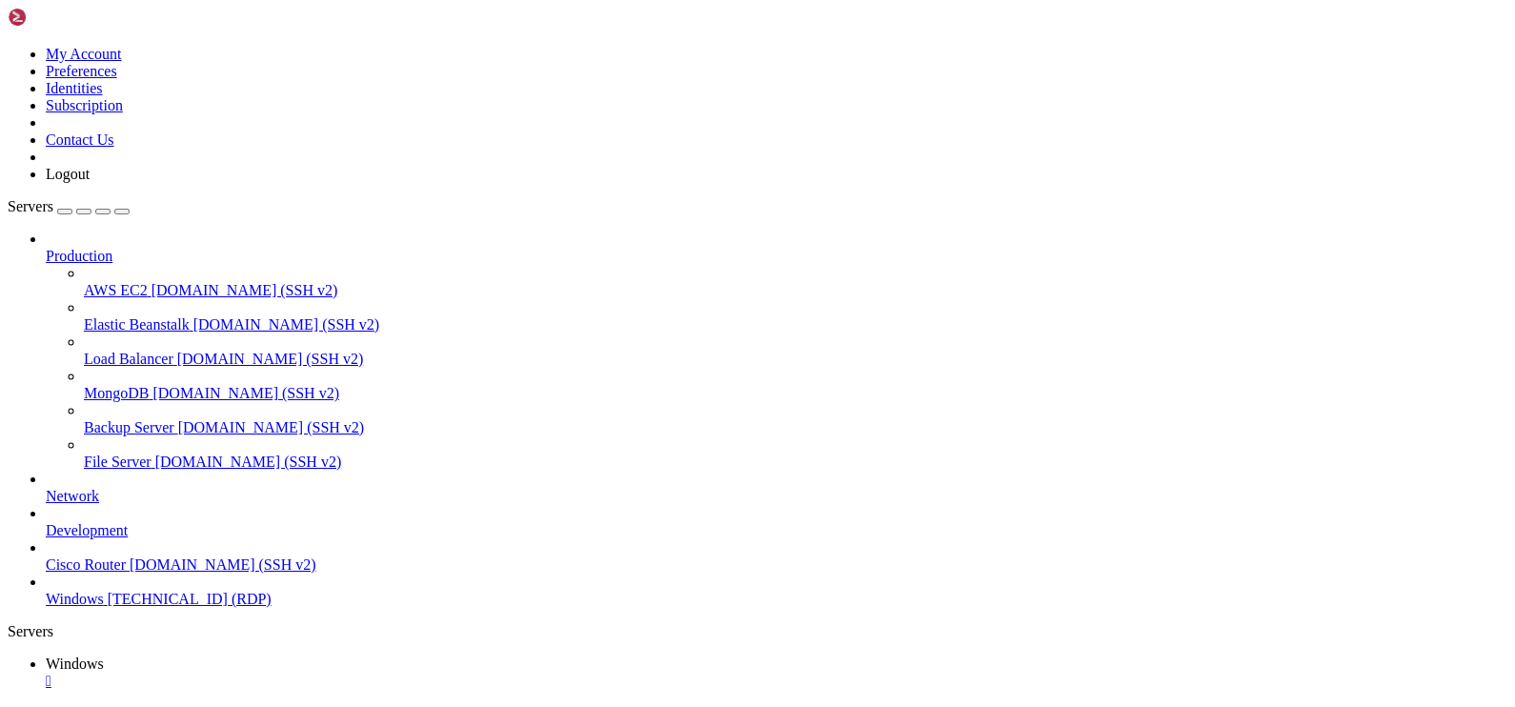
drag, startPoint x: 169, startPoint y: 858, endPoint x: 1028, endPoint y: 873, distance: 859.6
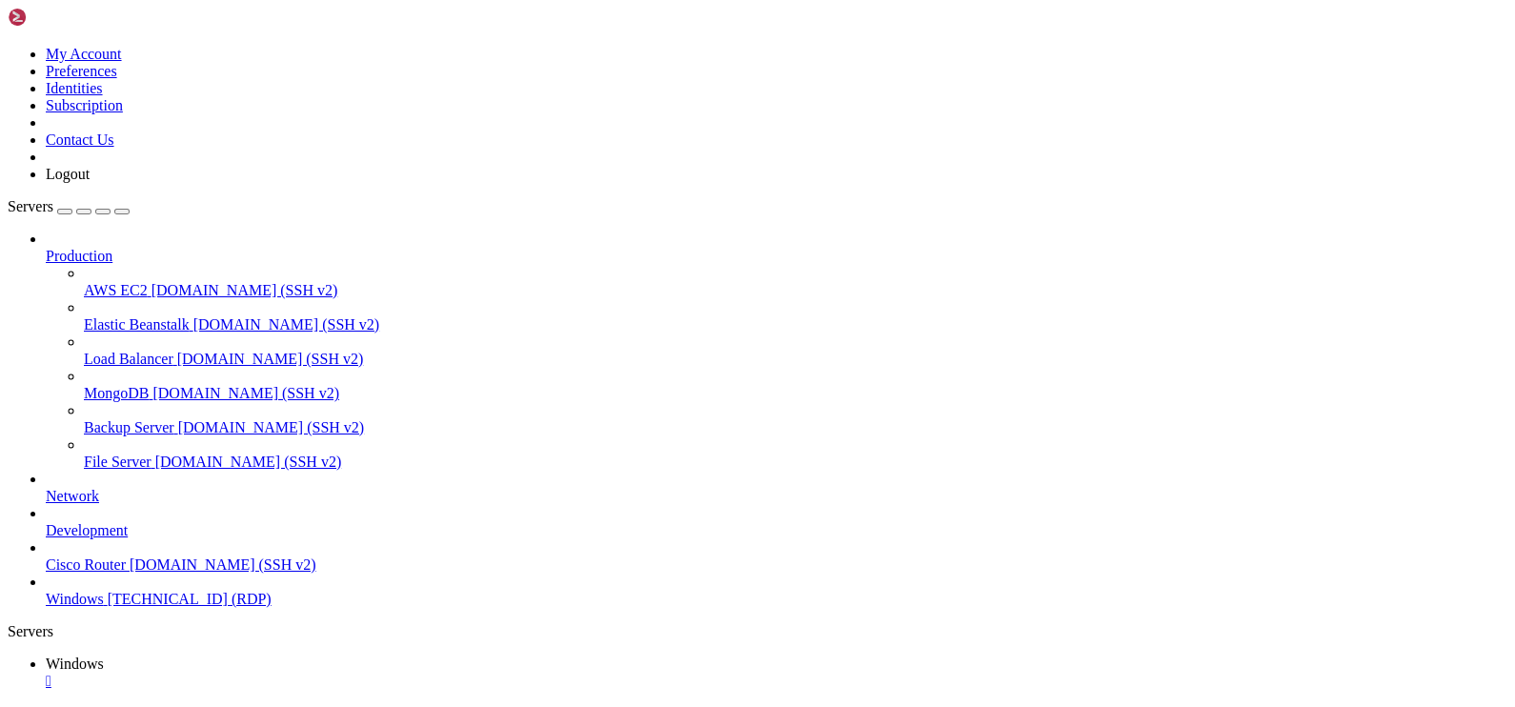
drag, startPoint x: 444, startPoint y: 1219, endPoint x: 44, endPoint y: 1139, distance: 408.1
drag, startPoint x: 788, startPoint y: 1314, endPoint x: 771, endPoint y: 1370, distance: 58.8
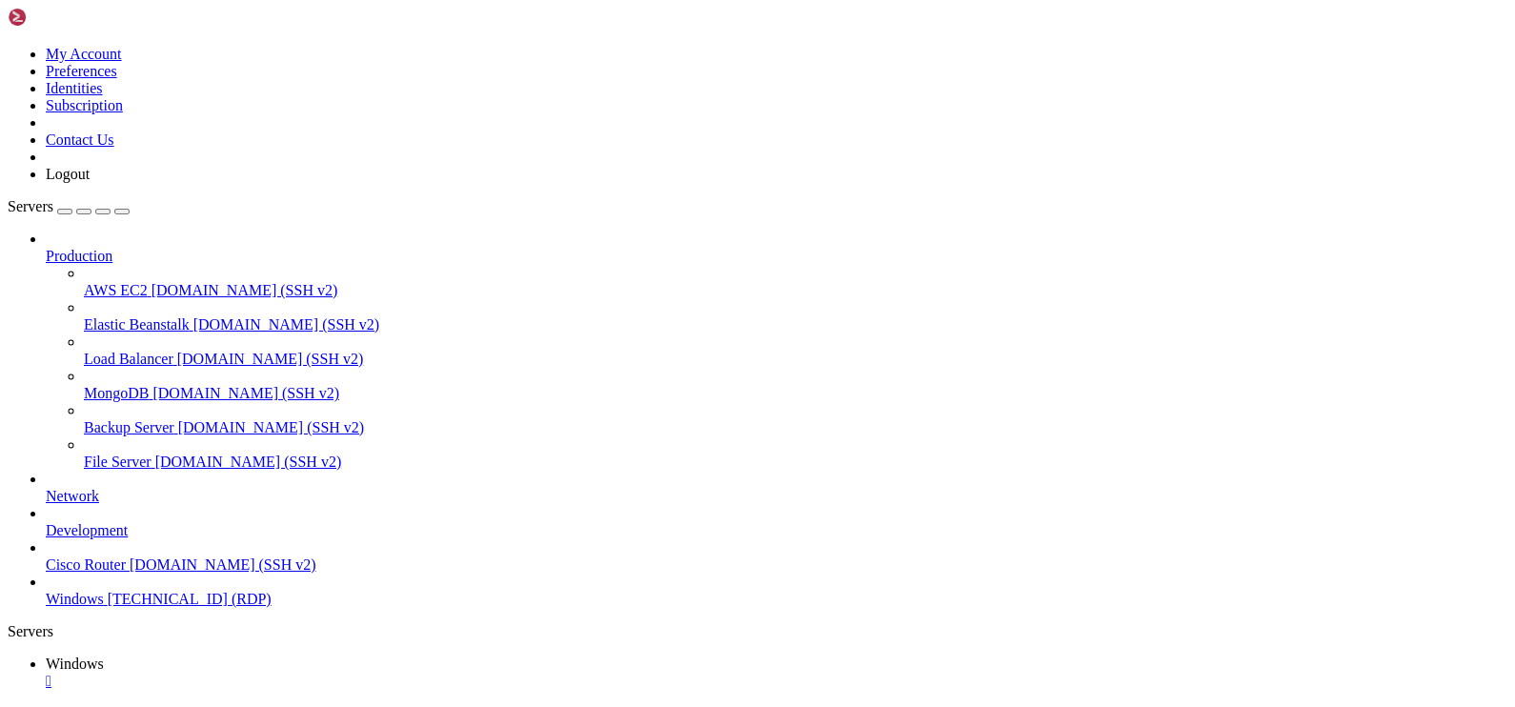
drag, startPoint x: 439, startPoint y: 1128, endPoint x: 11, endPoint y: 1059, distance: 433.4
drag, startPoint x: 426, startPoint y: 1131, endPoint x: 44, endPoint y: 1076, distance: 386.1
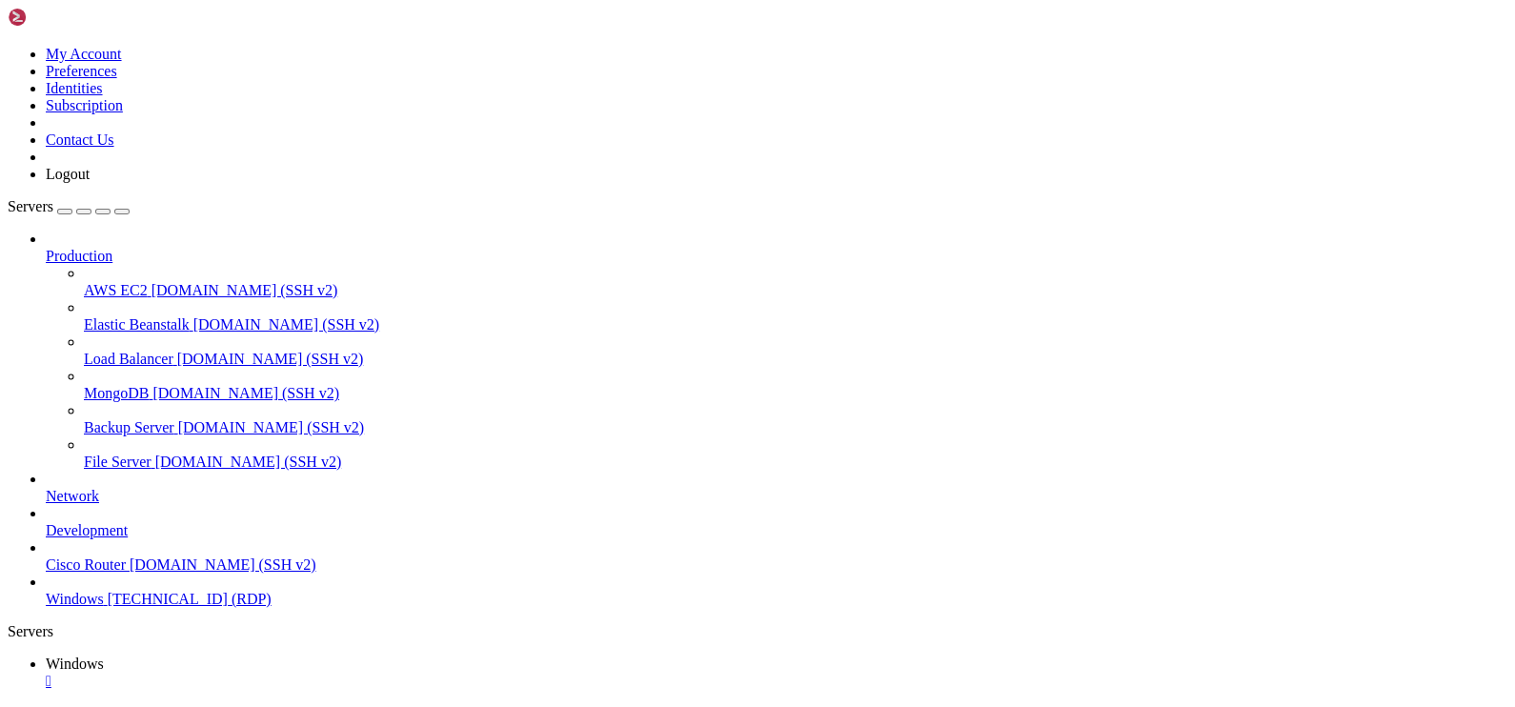
drag, startPoint x: 632, startPoint y: 1328, endPoint x: 30, endPoint y: 1200, distance: 615.8
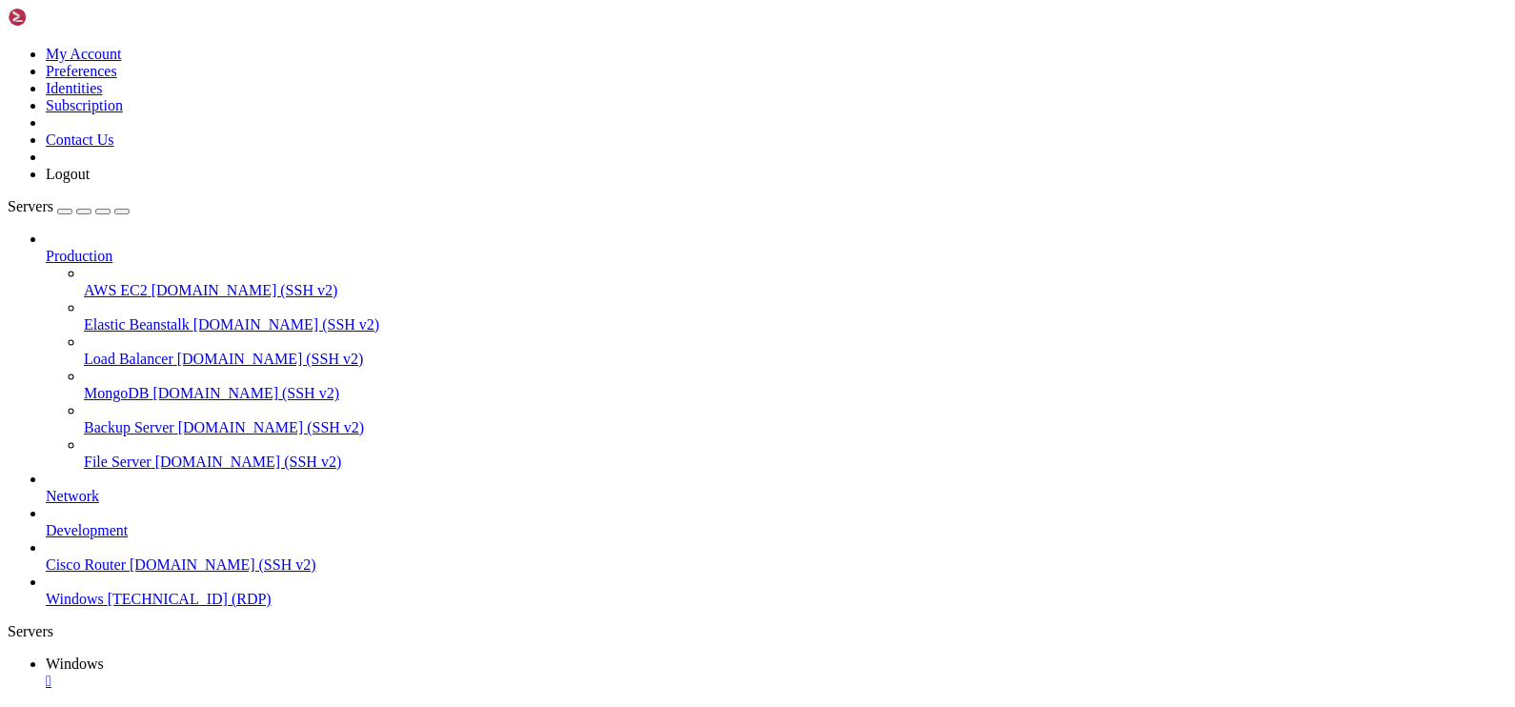
drag, startPoint x: 945, startPoint y: 1128, endPoint x: 944, endPoint y: 1063, distance: 64.8
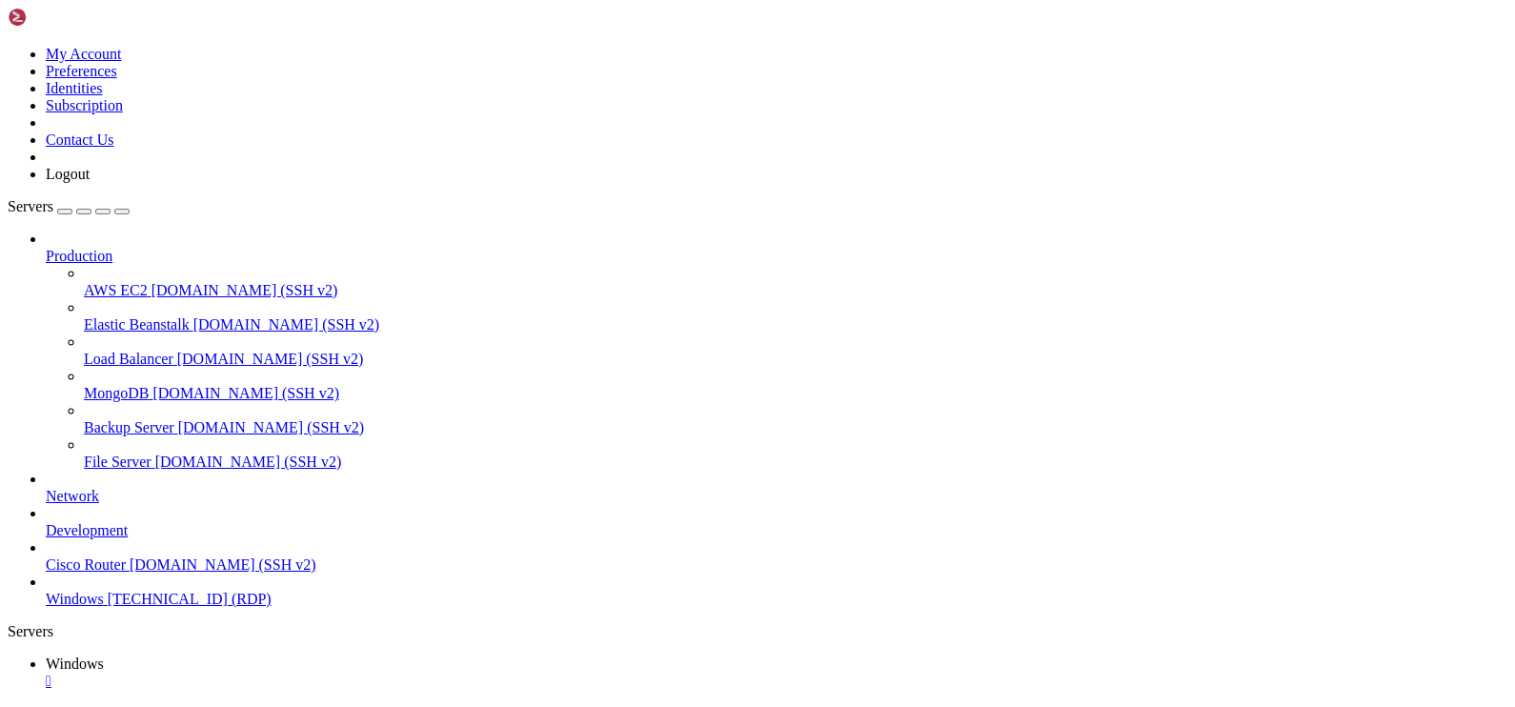
drag, startPoint x: 664, startPoint y: 1031, endPoint x: 676, endPoint y: 940, distance: 92.2
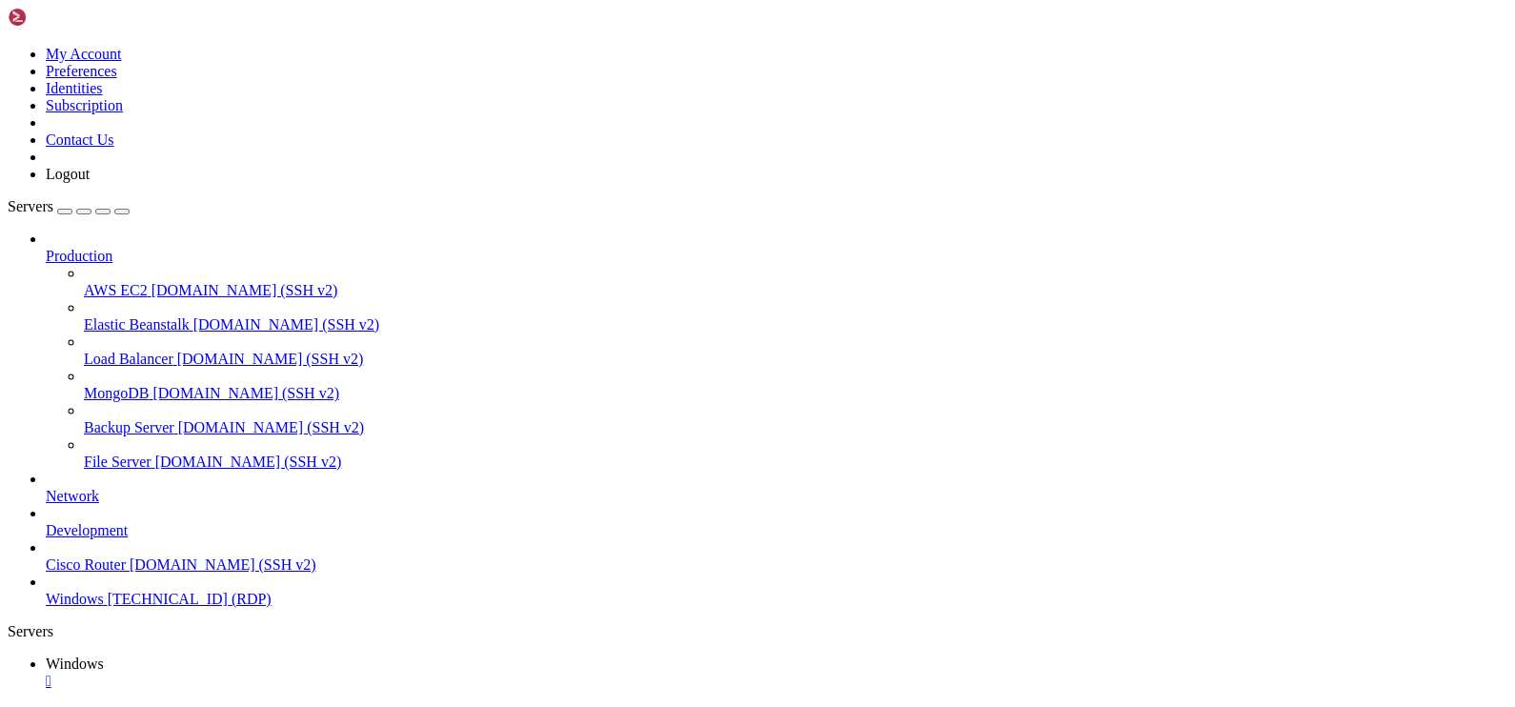
drag, startPoint x: 487, startPoint y: 1049, endPoint x: 480, endPoint y: 1008, distance: 41.5
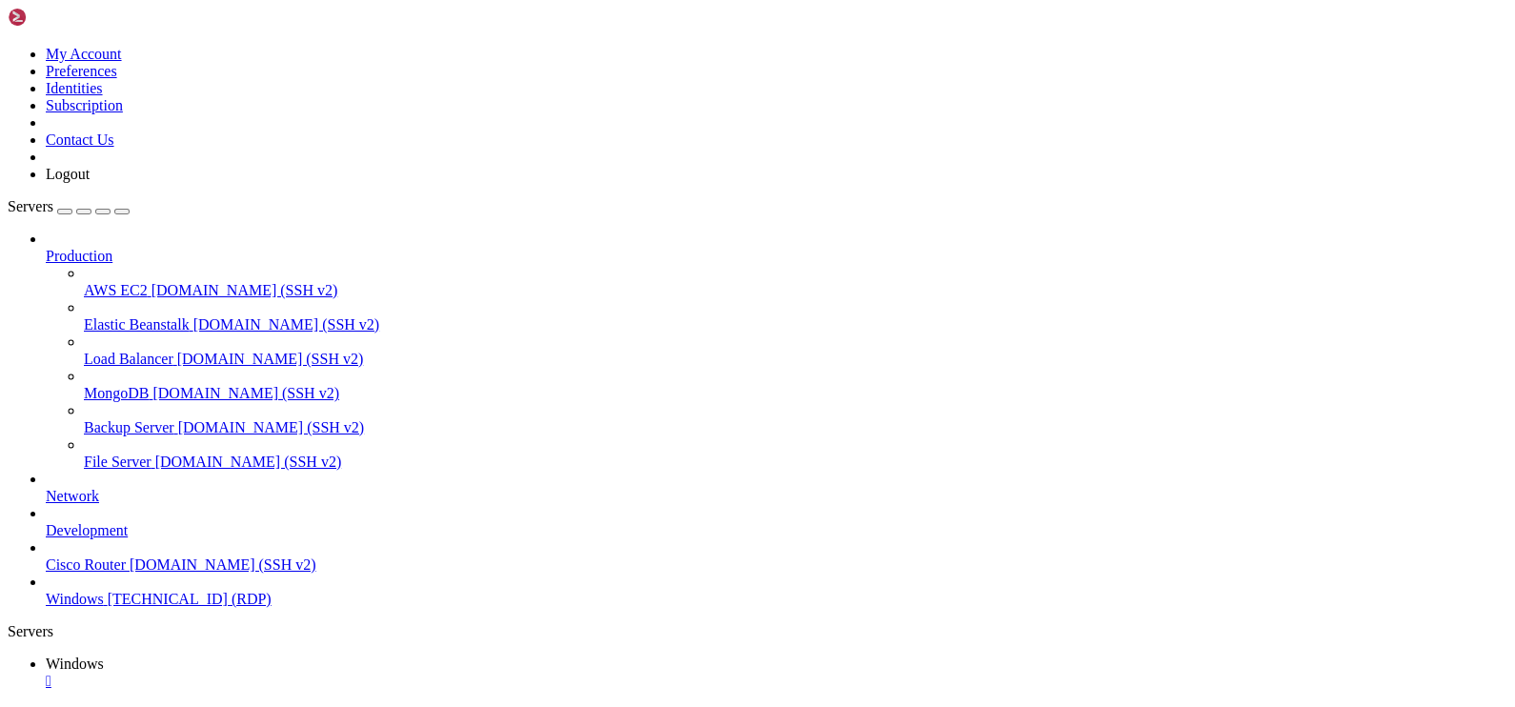
drag, startPoint x: 109, startPoint y: 851, endPoint x: 1012, endPoint y: 852, distance: 903.3
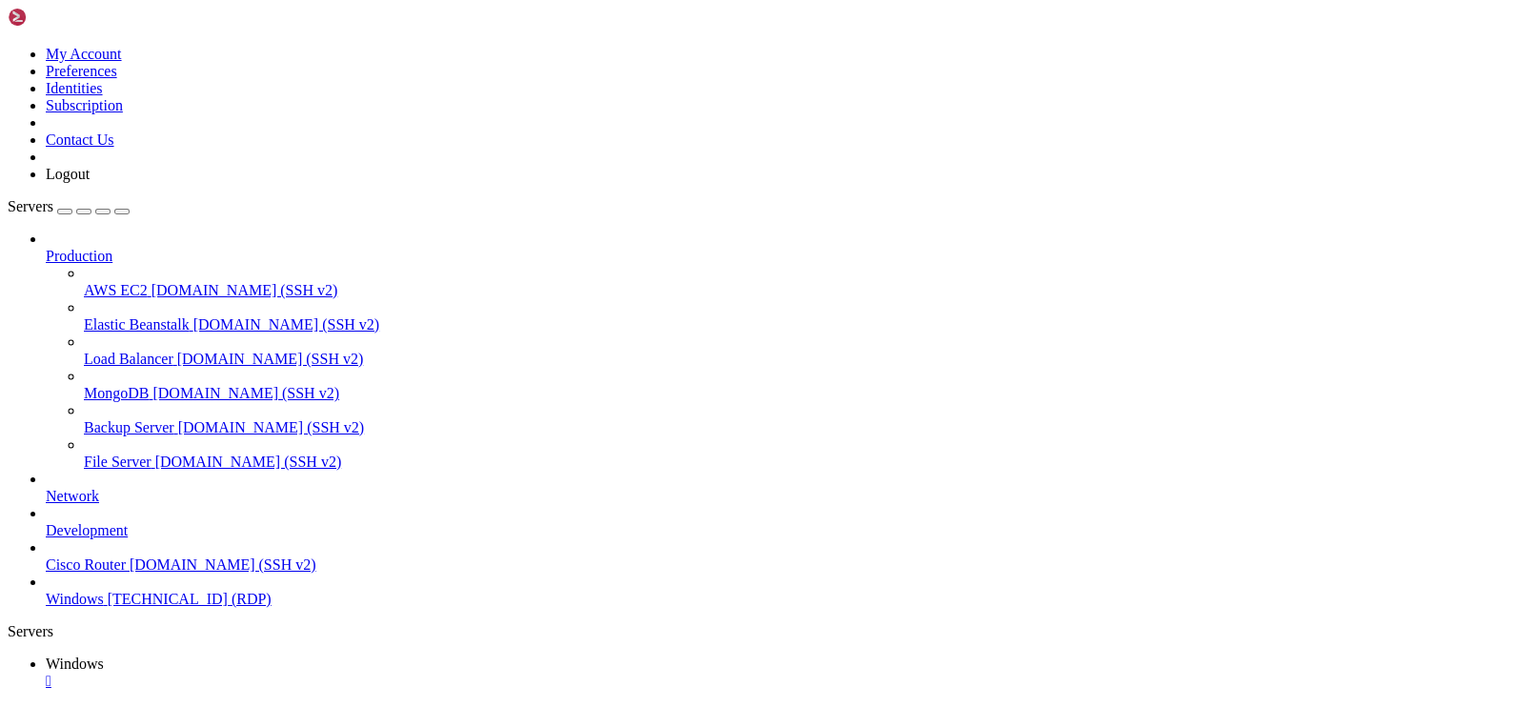
drag, startPoint x: 707, startPoint y: 1257, endPoint x: 37, endPoint y: 1253, distance: 669.9
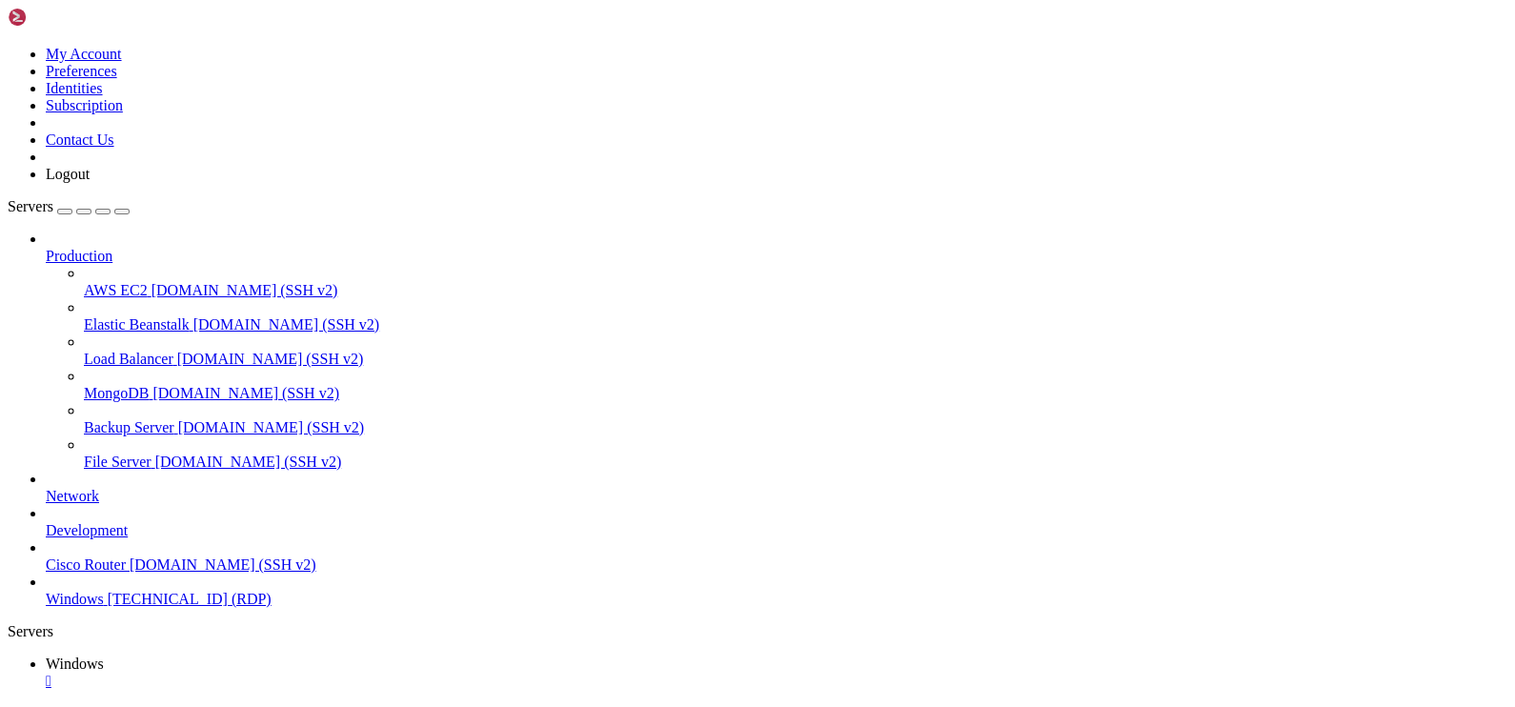
drag, startPoint x: 287, startPoint y: 1337, endPoint x: 234, endPoint y: 1144, distance: 199.5
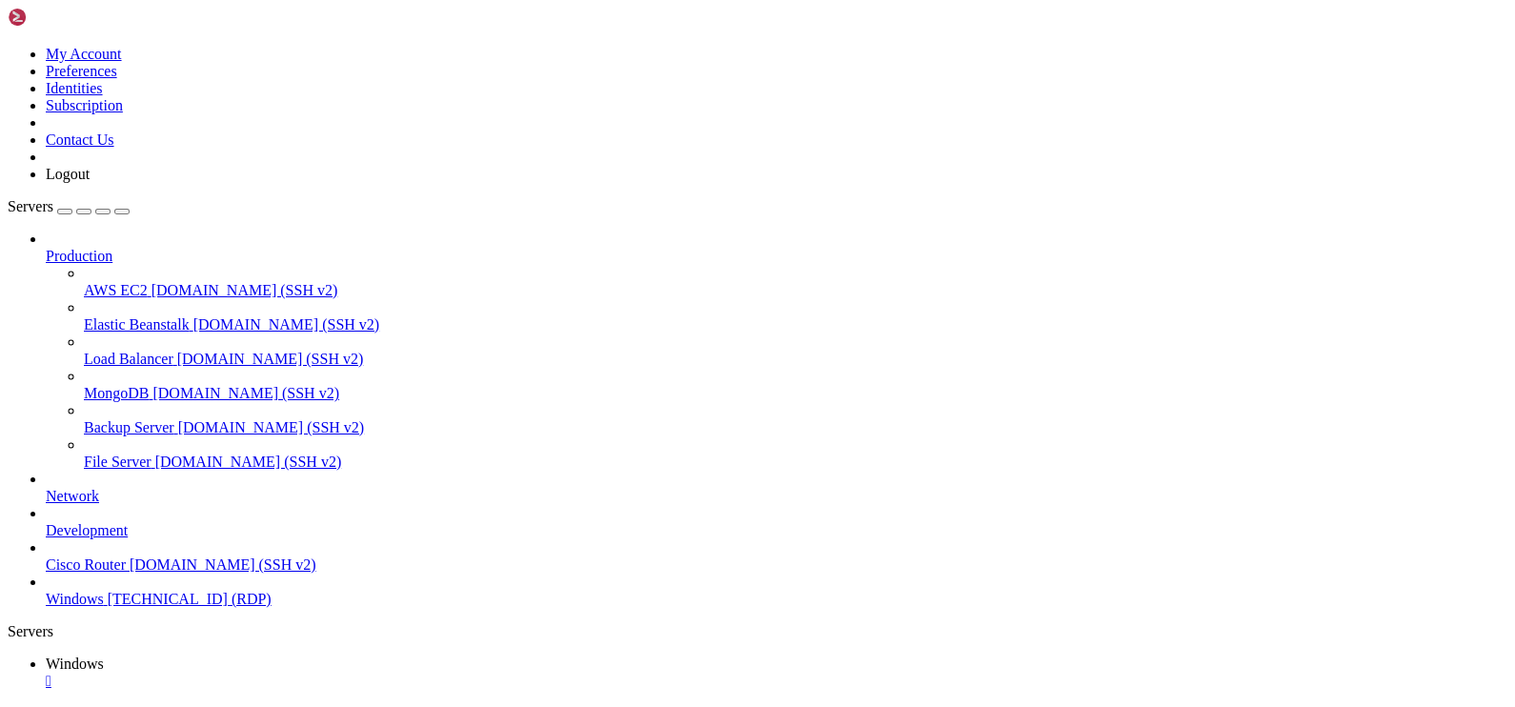
drag, startPoint x: 129, startPoint y: 1420, endPoint x: 116, endPoint y: 1425, distance: 13.6
drag, startPoint x: 135, startPoint y: 859, endPoint x: 1101, endPoint y: 873, distance: 965.3
drag, startPoint x: 974, startPoint y: 854, endPoint x: 1024, endPoint y: 878, distance: 55.8
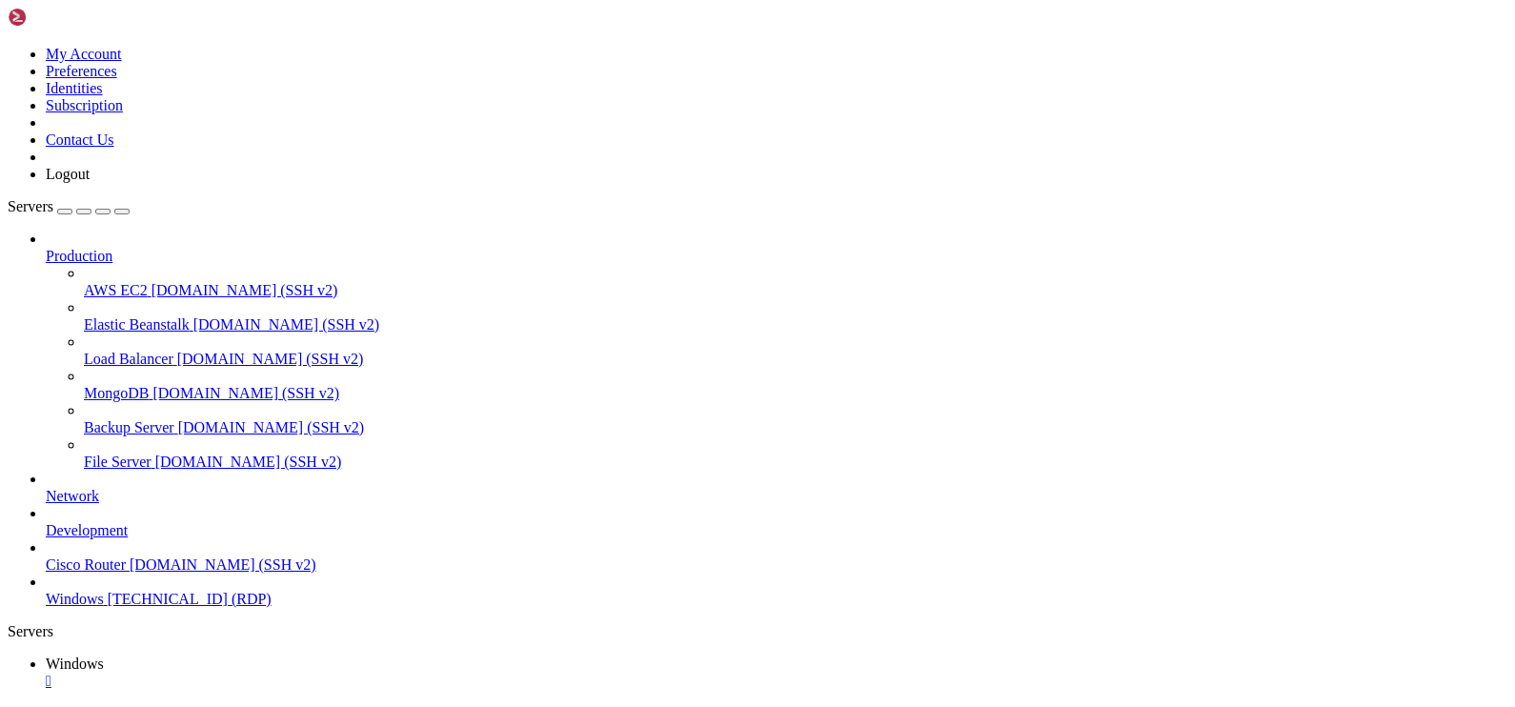
drag, startPoint x: 215, startPoint y: 857, endPoint x: 1112, endPoint y: 874, distance: 896.8
drag, startPoint x: 678, startPoint y: 1320, endPoint x: 35, endPoint y: 1319, distance: 643.2
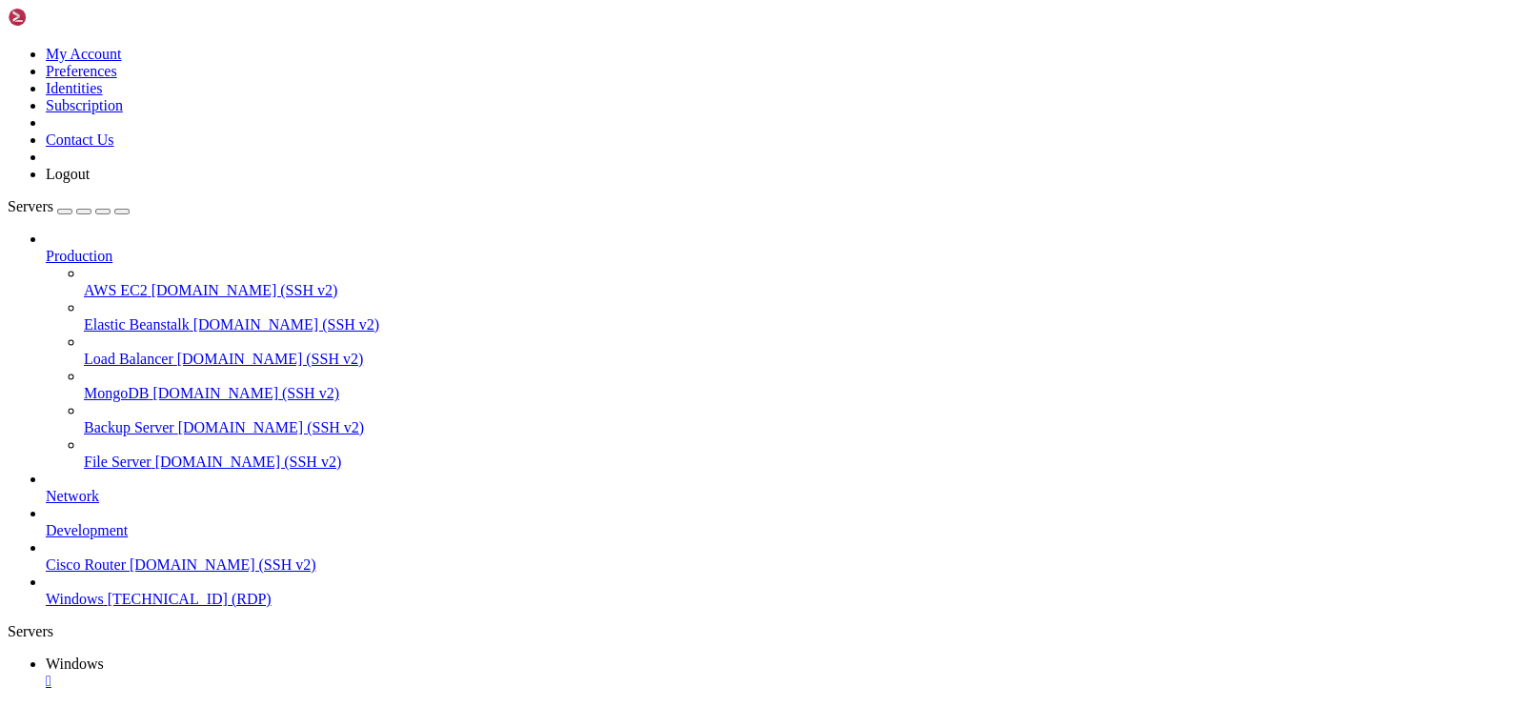
drag, startPoint x: 329, startPoint y: 1378, endPoint x: 409, endPoint y: 1365, distance: 81.0
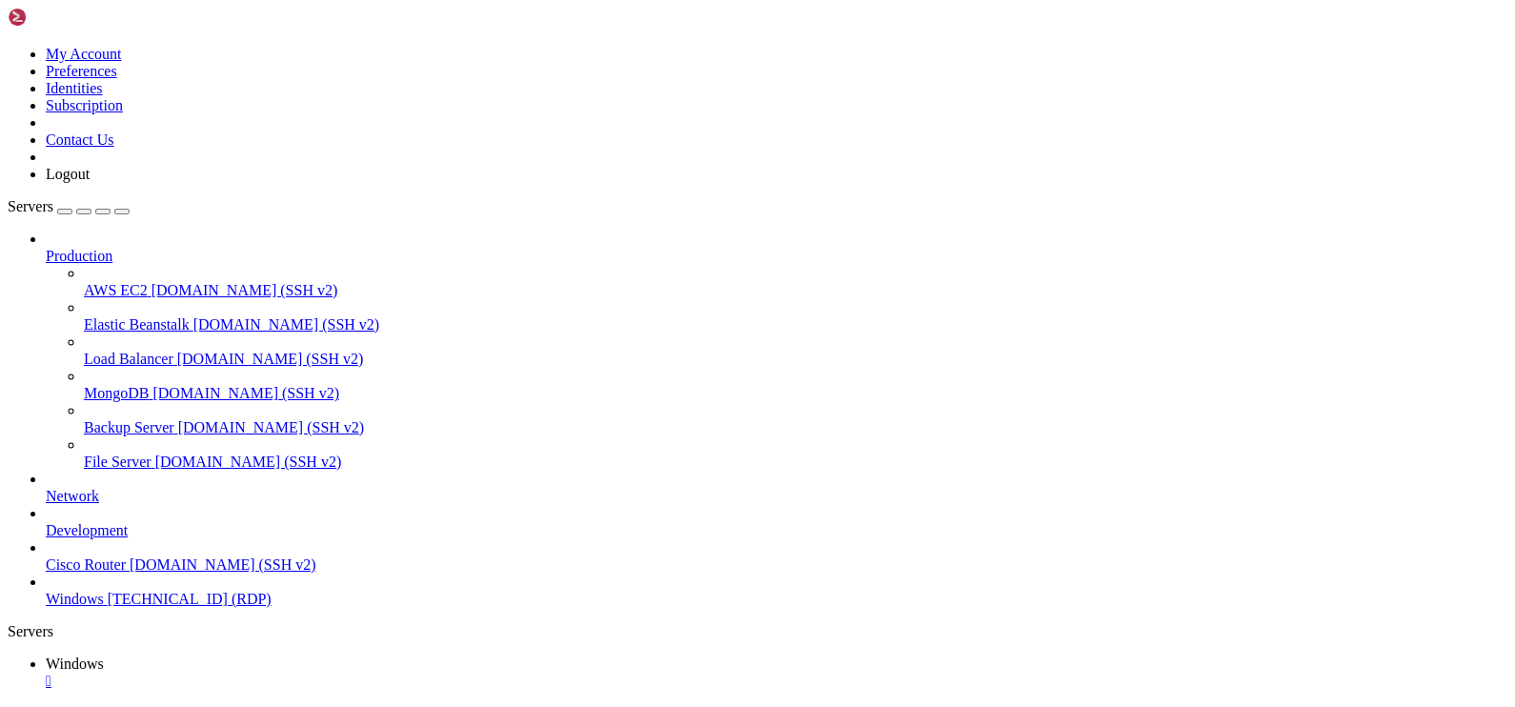
drag, startPoint x: 613, startPoint y: 1332, endPoint x: 10, endPoint y: 1342, distance: 602.3
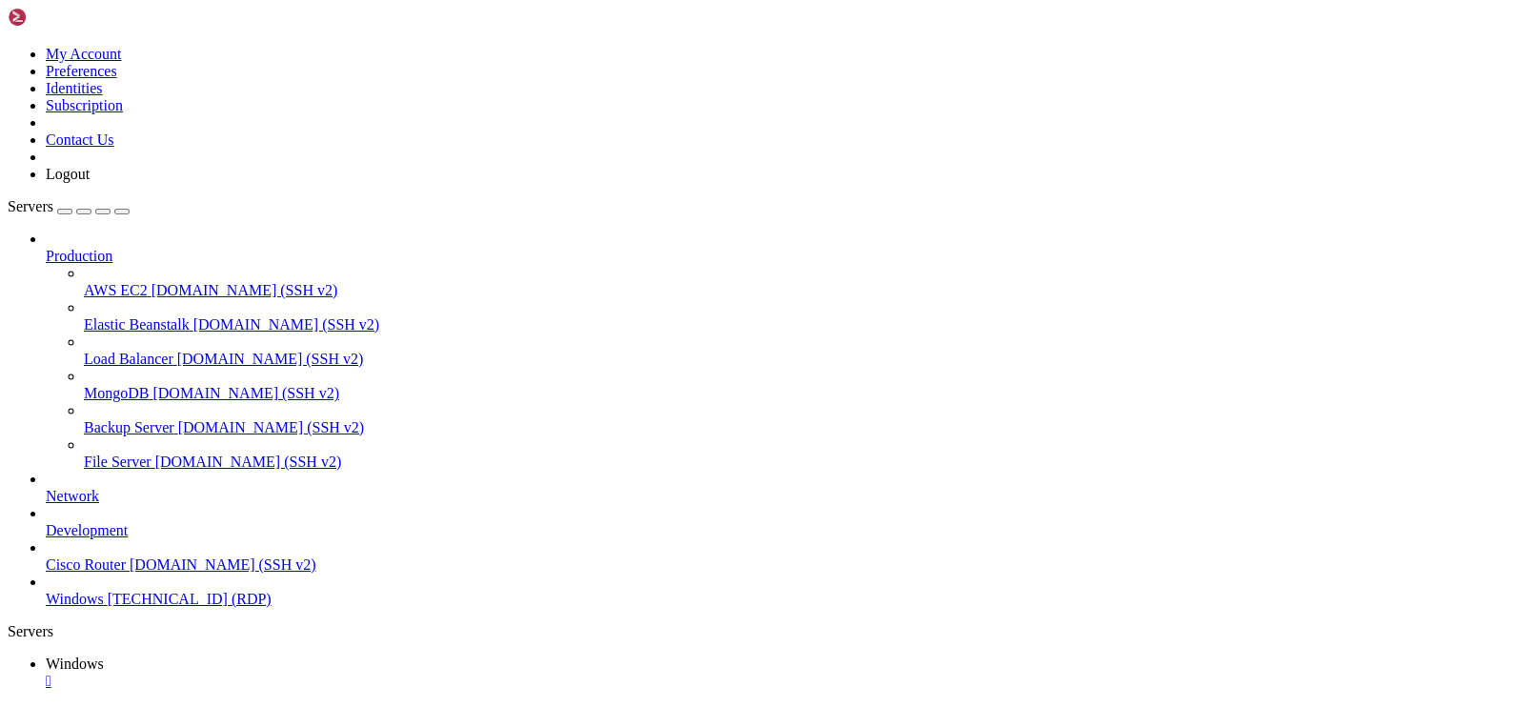
drag, startPoint x: 233, startPoint y: 852, endPoint x: 1082, endPoint y: 860, distance: 849.0
drag, startPoint x: 447, startPoint y: 1315, endPoint x: 37, endPoint y: 1315, distance: 409.7
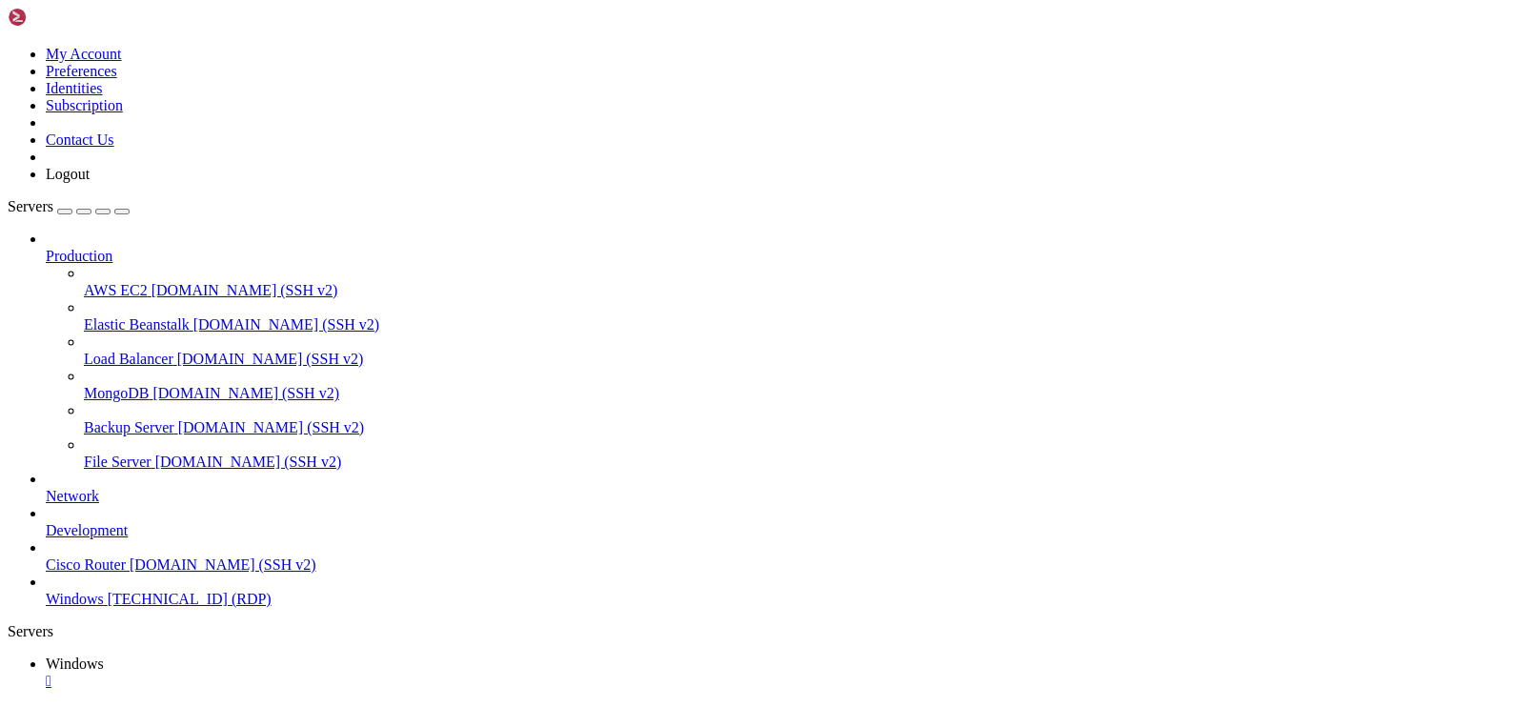
drag, startPoint x: 184, startPoint y: 857, endPoint x: 912, endPoint y: 870, distance: 728.1
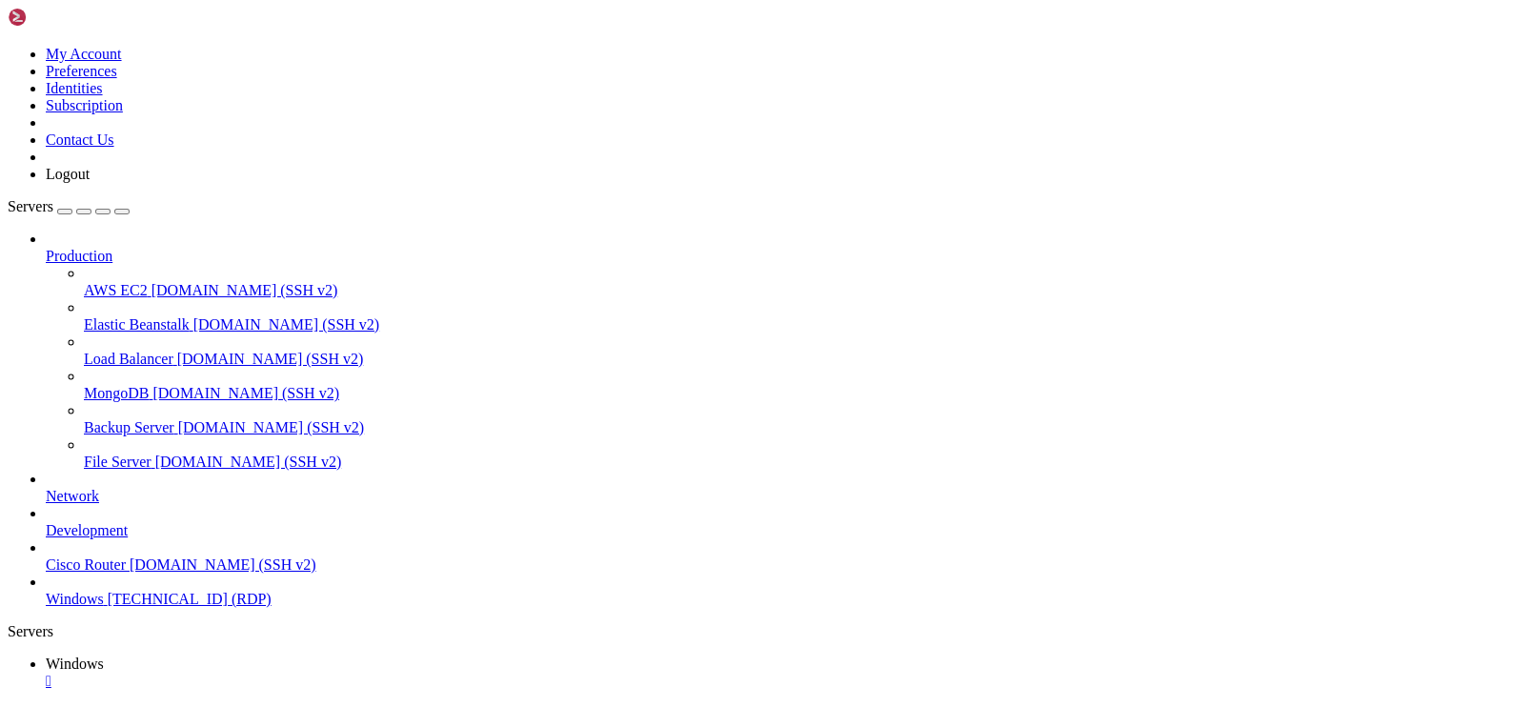
drag, startPoint x: 178, startPoint y: 849, endPoint x: 969, endPoint y: 868, distance: 791.1
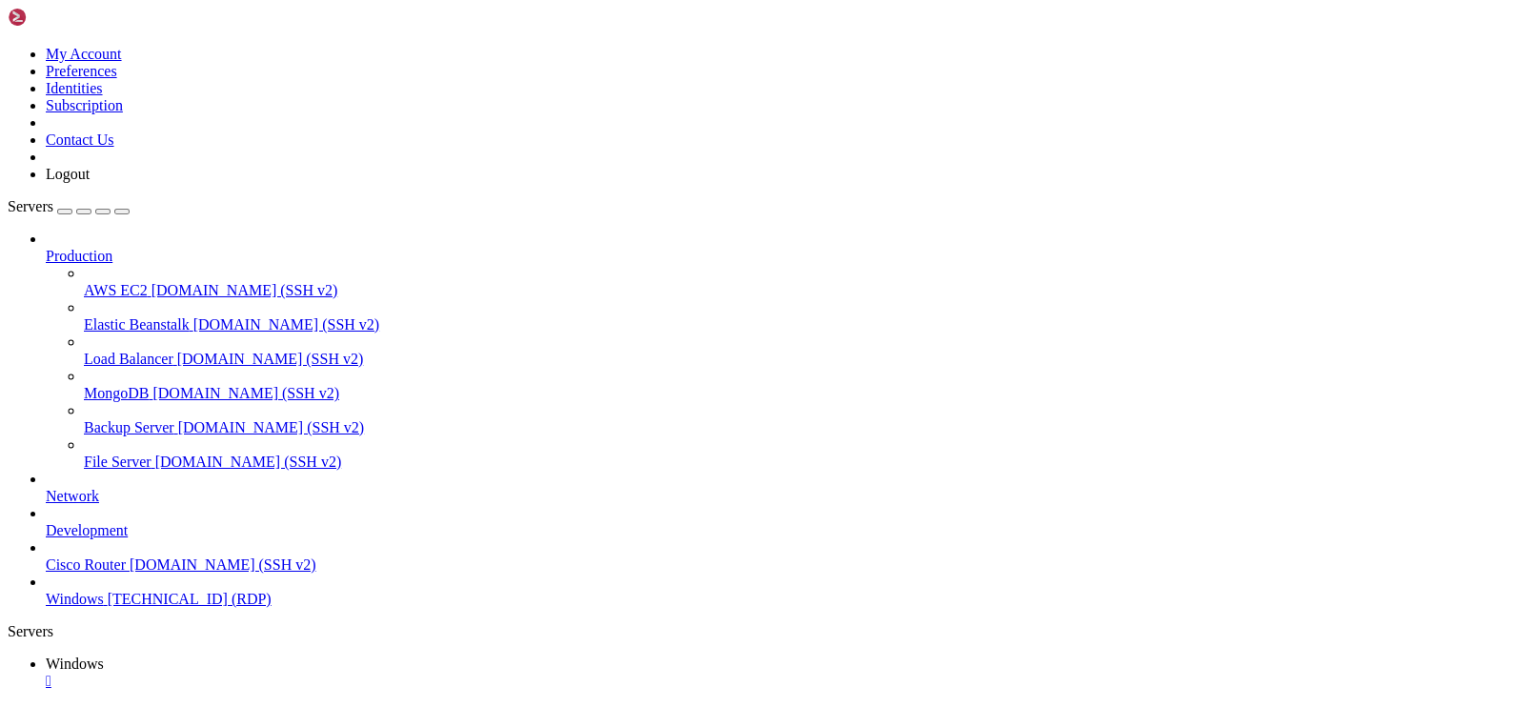
drag, startPoint x: 703, startPoint y: 1189, endPoint x: 22, endPoint y: 1159, distance: 682.0
drag, startPoint x: 691, startPoint y: 1311, endPoint x: 38, endPoint y: 1292, distance: 653.0
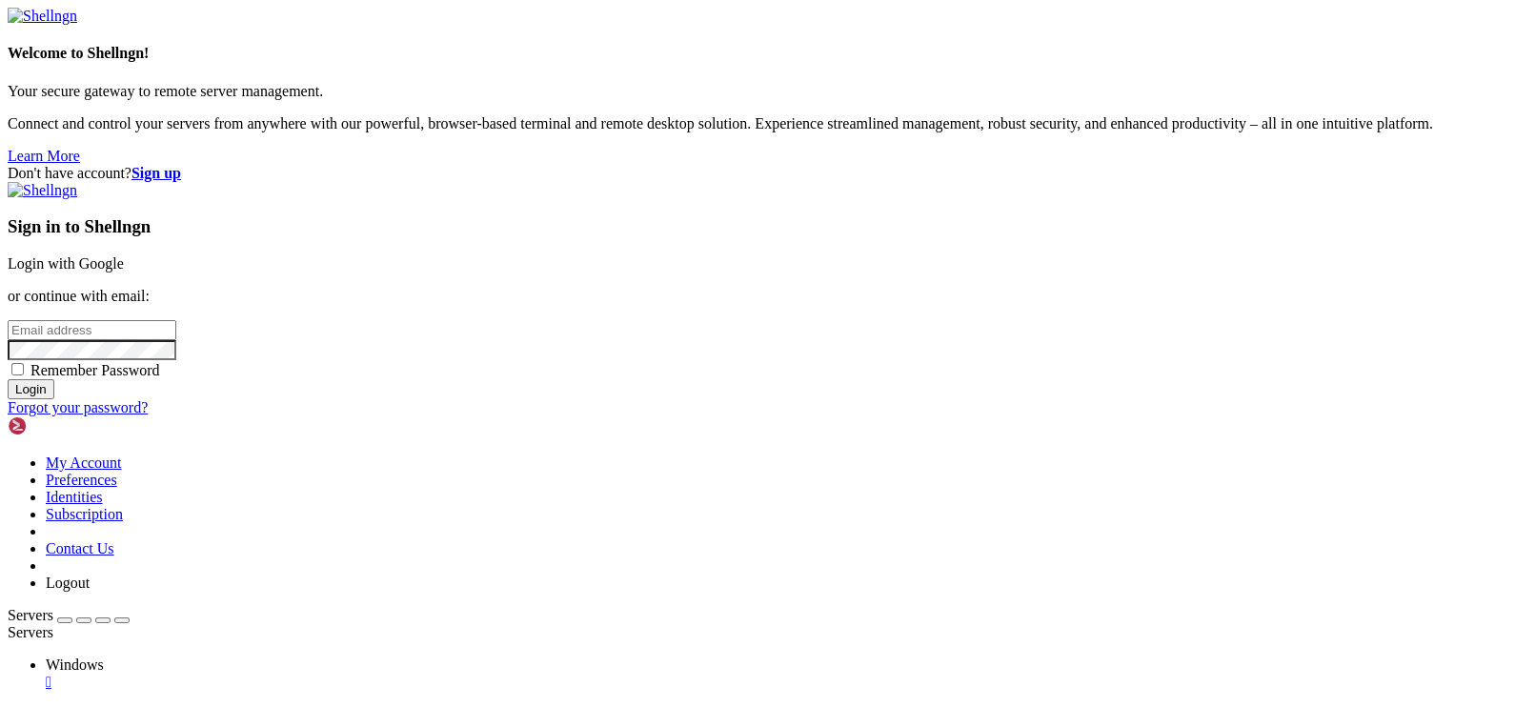
type input "[EMAIL_ADDRESS][DOMAIN_NAME]"
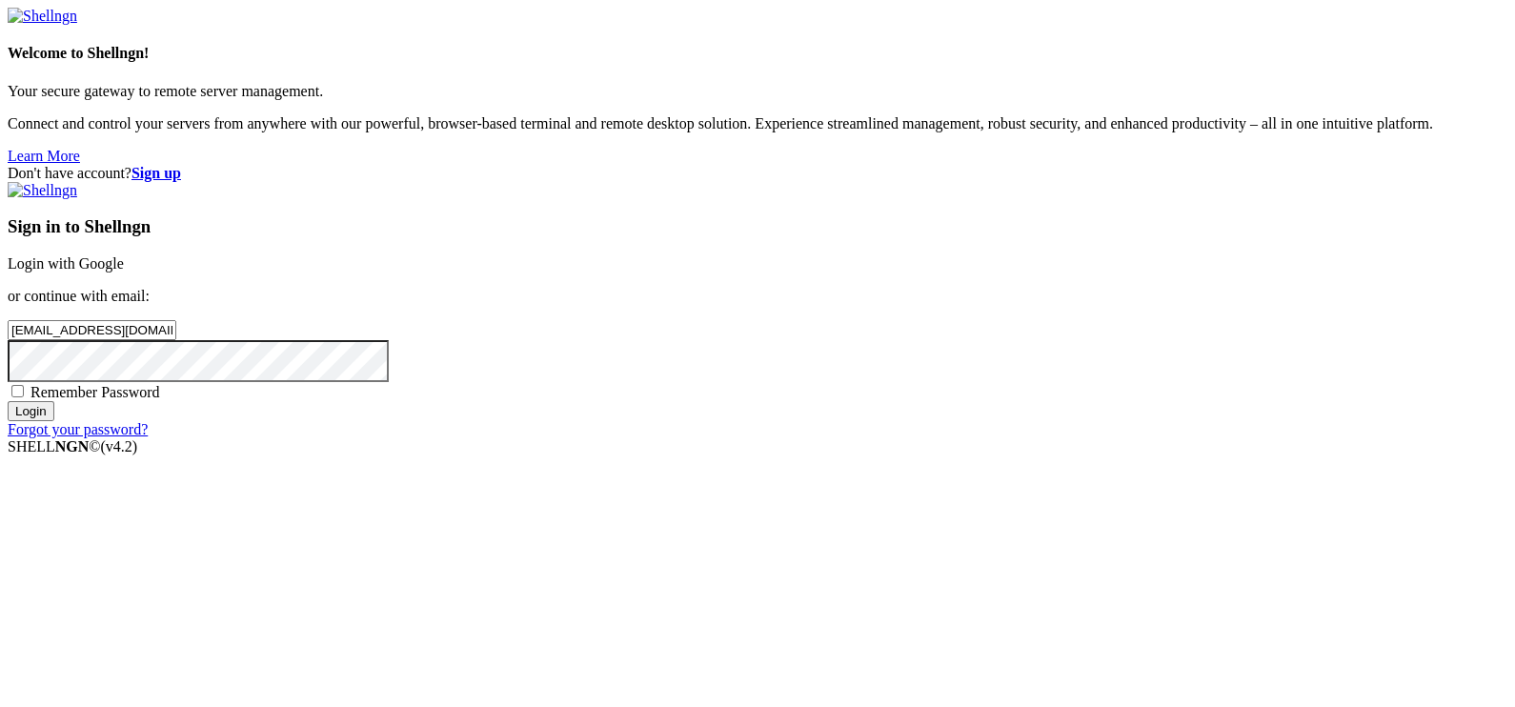
click at [54, 421] on input "Login" at bounding box center [31, 411] width 47 height 20
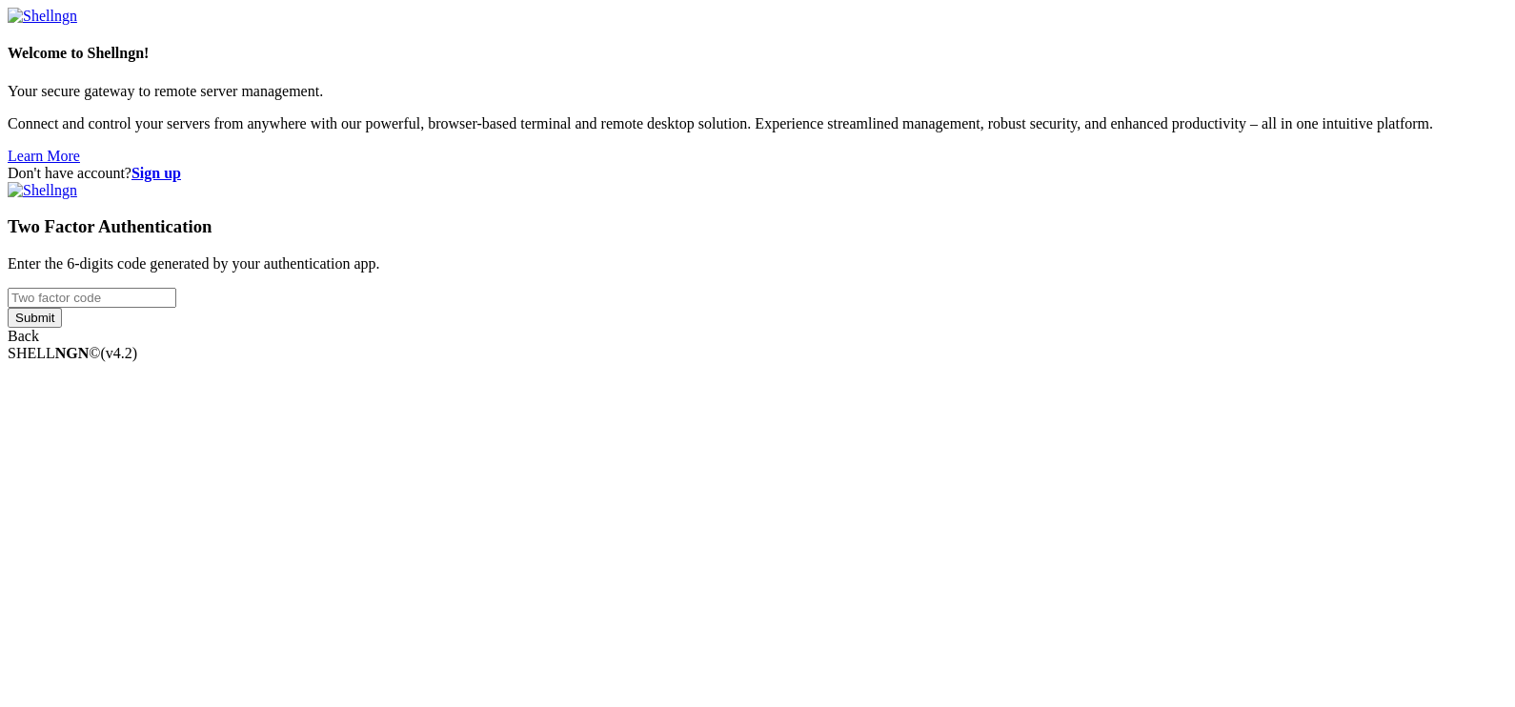
drag, startPoint x: 324, startPoint y: 192, endPoint x: 693, endPoint y: 262, distance: 375.3
click at [324, 165] on div "Welcome to Shellngn! Your secure gateway to remote server management. Connect a…" at bounding box center [758, 86] width 1500 height 157
click at [176, 308] on input "number" at bounding box center [92, 298] width 169 height 20
type input "164355"
click at [8, 308] on input "Submit" at bounding box center [35, 318] width 54 height 20
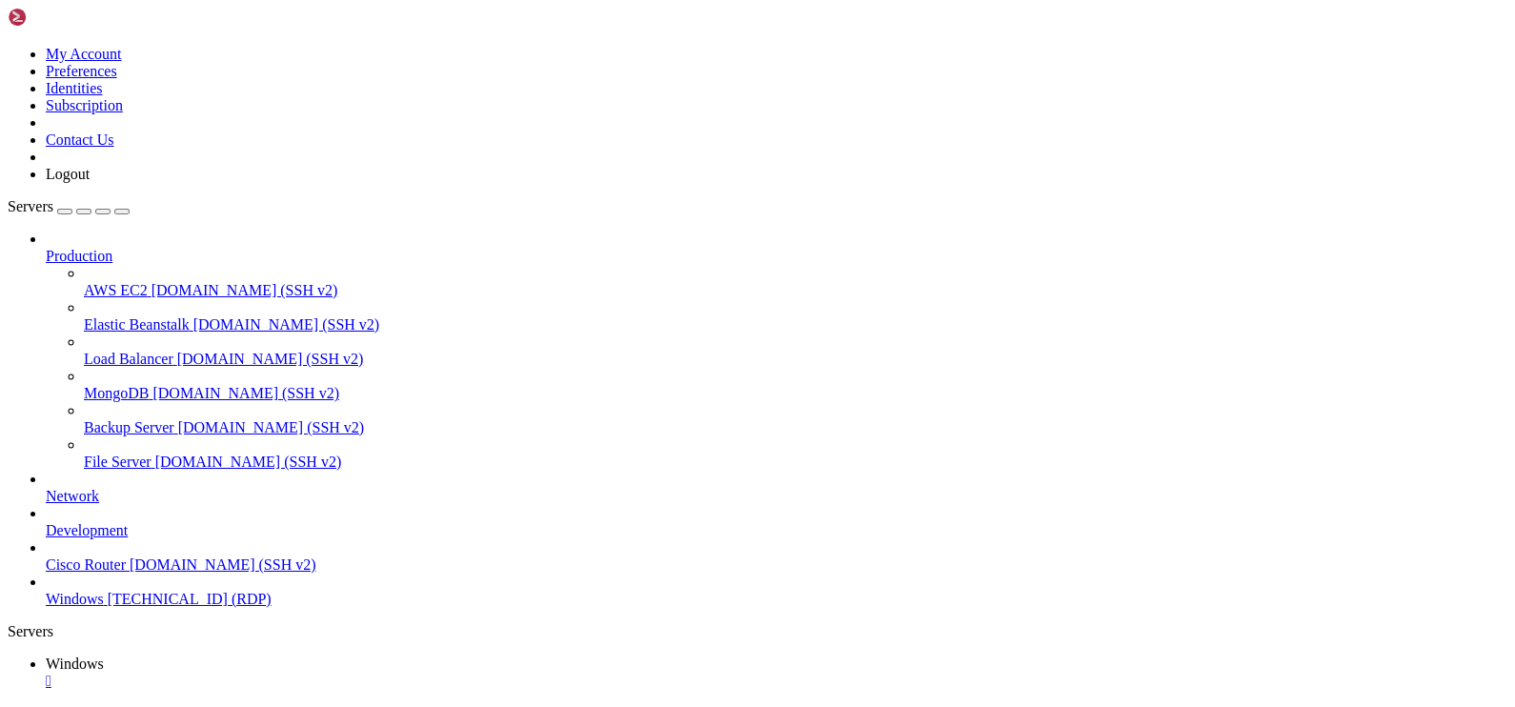
click at [122, 212] on icon "button" at bounding box center [122, 212] width 0 height 0
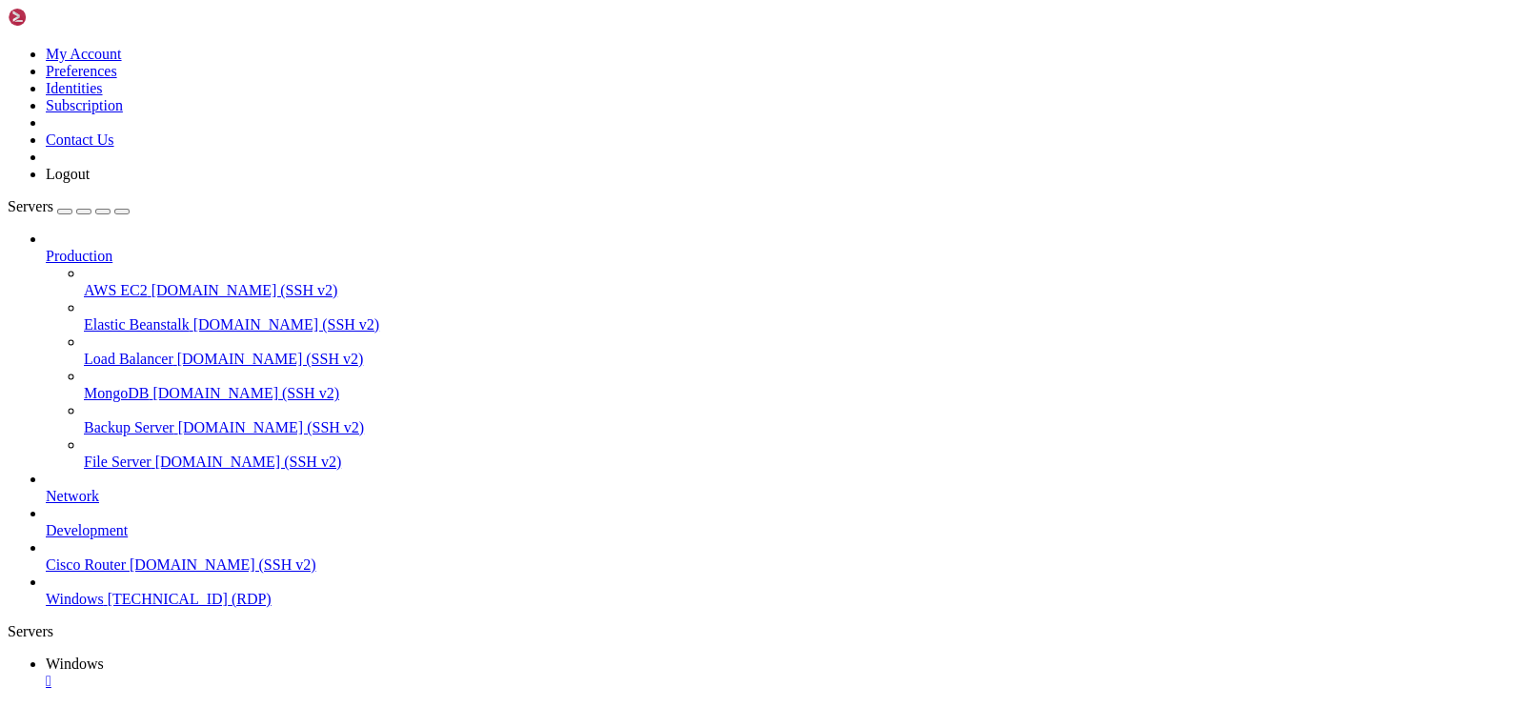
drag, startPoint x: 600, startPoint y: 1204, endPoint x: 561, endPoint y: 1029, distance: 179.6
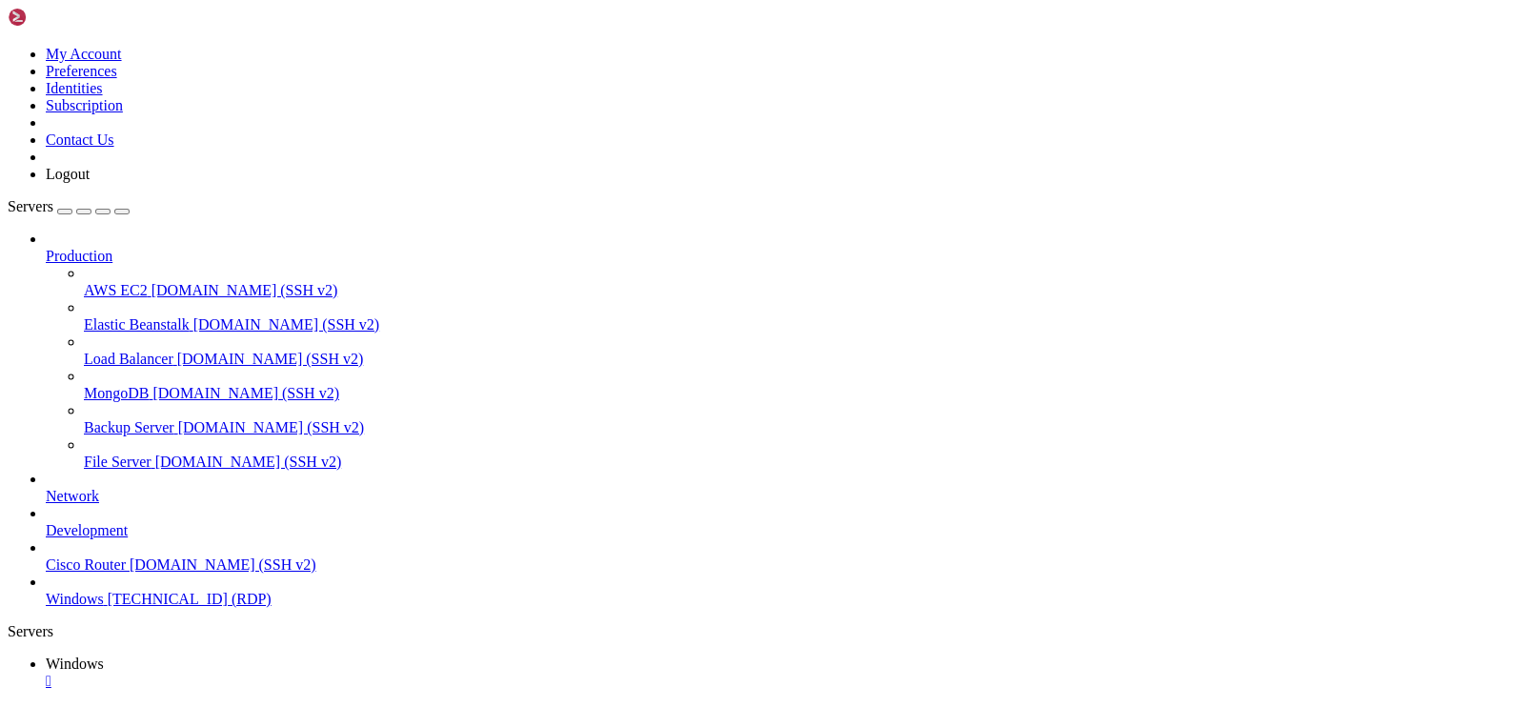
drag, startPoint x: 561, startPoint y: 1029, endPoint x: 554, endPoint y: 1007, distance: 23.2
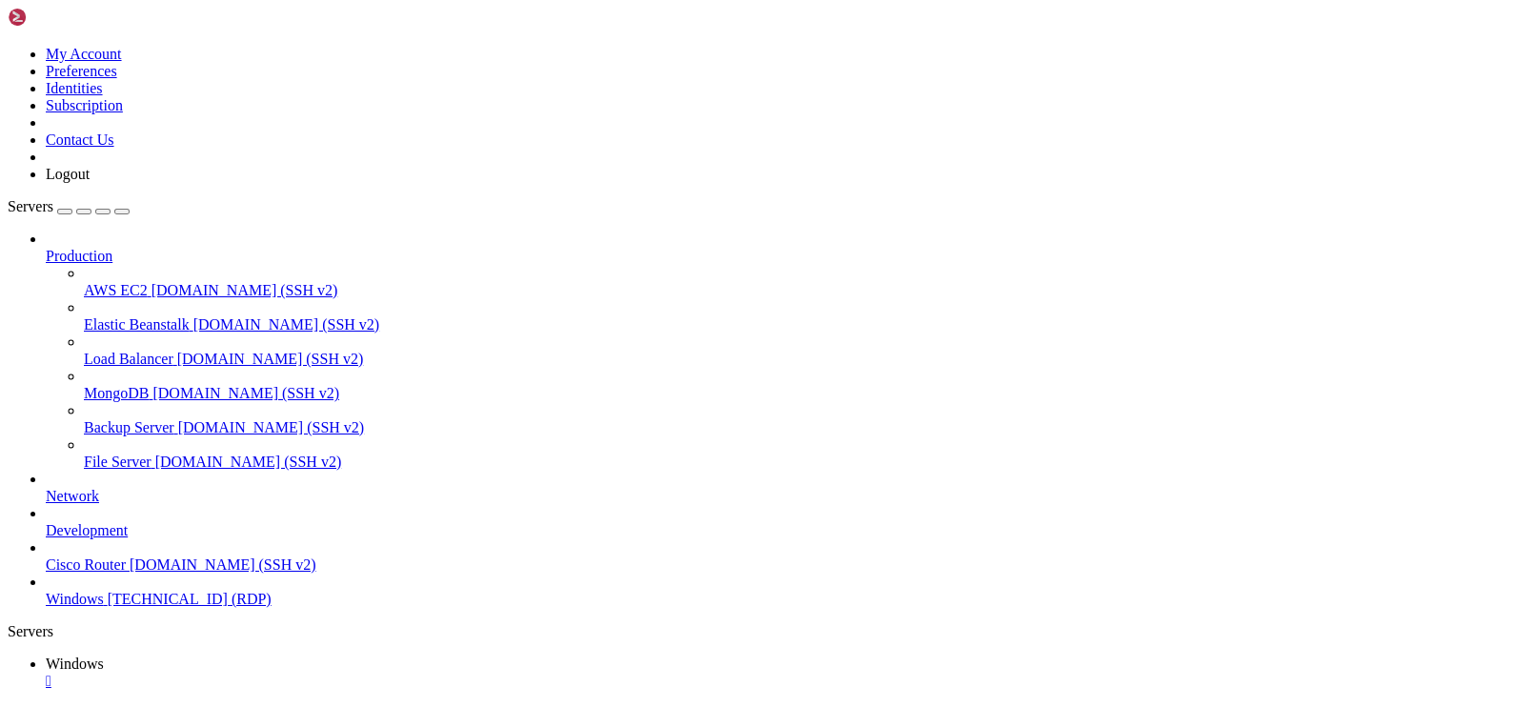
drag, startPoint x: 658, startPoint y: 1318, endPoint x: 159, endPoint y: 1177, distance: 518.8
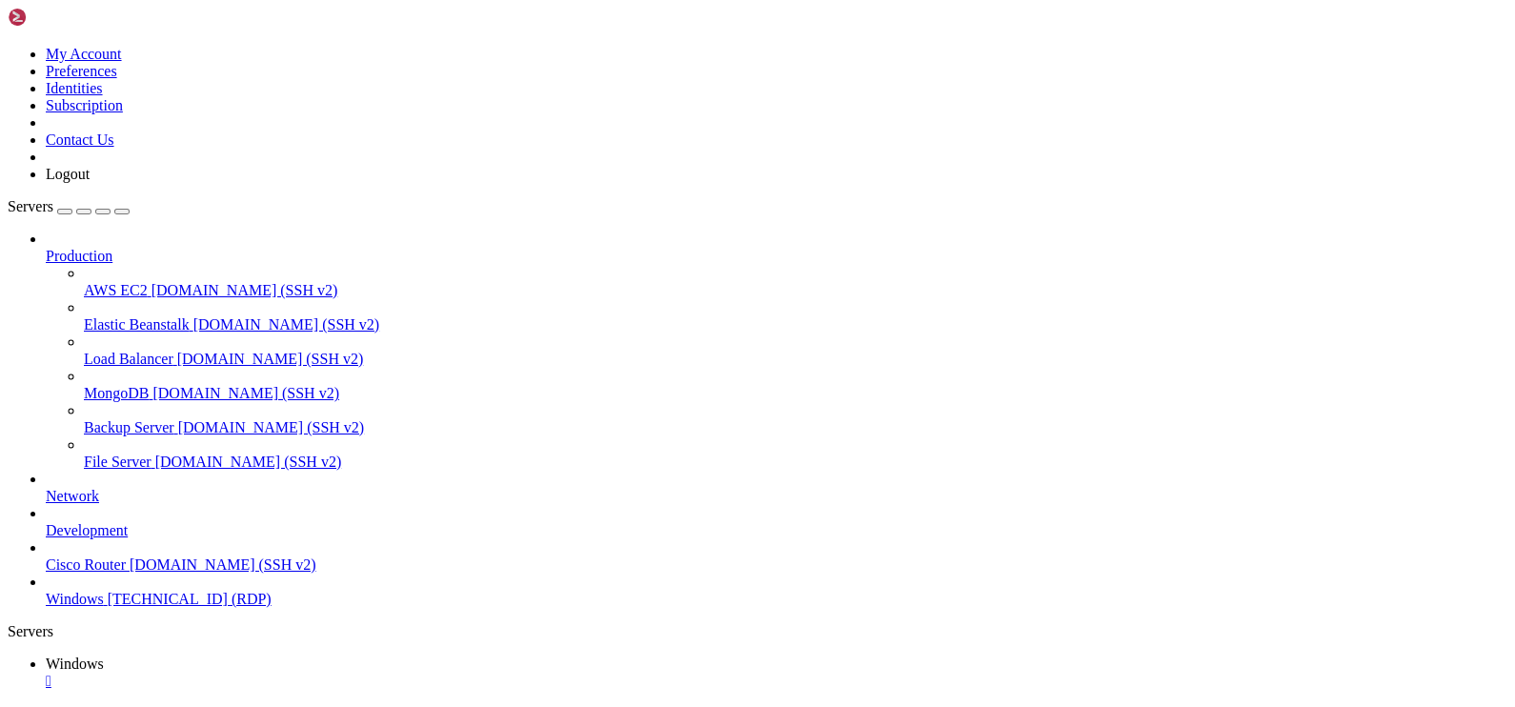
drag, startPoint x: 695, startPoint y: 1329, endPoint x: 160, endPoint y: 1173, distance: 556.9
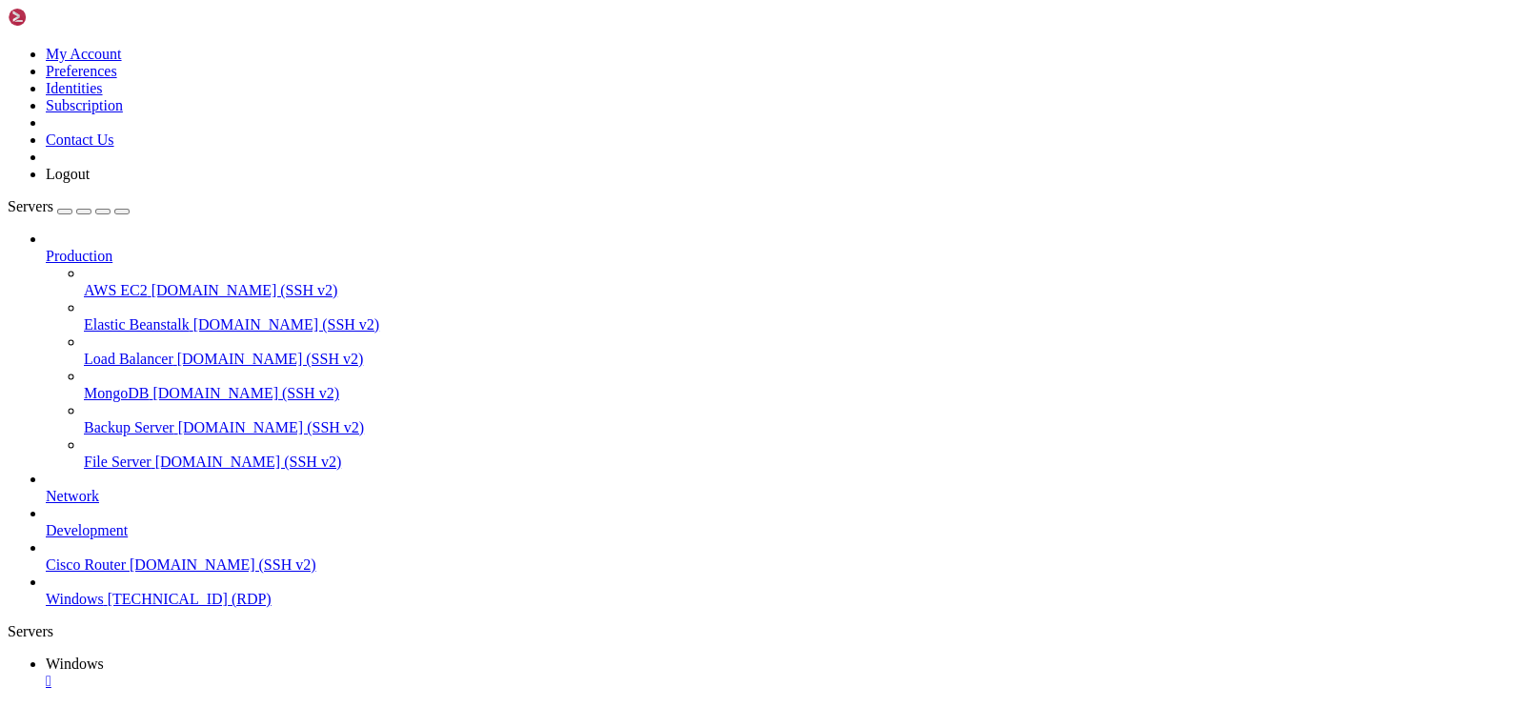
drag, startPoint x: 969, startPoint y: 952, endPoint x: 865, endPoint y: 920, distance: 108.8
drag, startPoint x: 949, startPoint y: 948, endPoint x: 914, endPoint y: 911, distance: 51.2
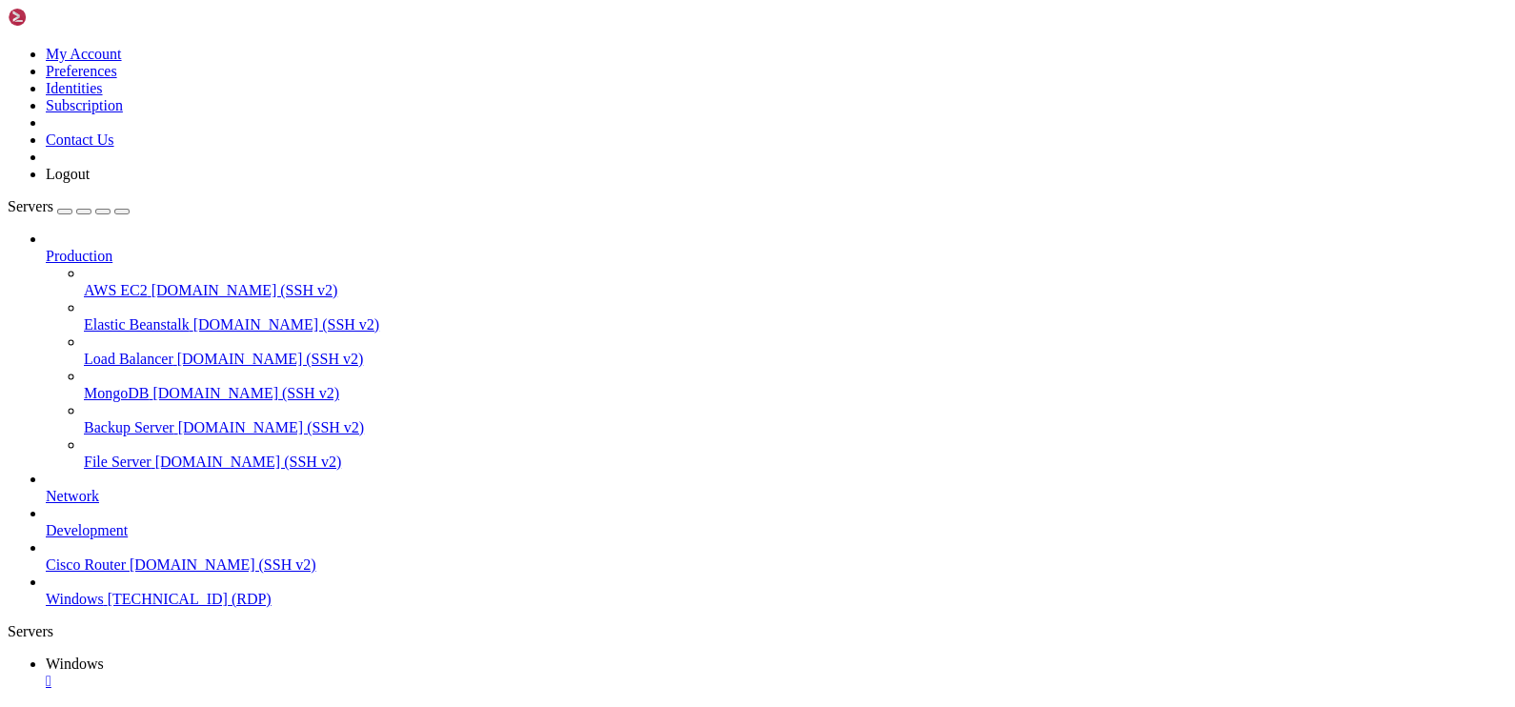
drag, startPoint x: 845, startPoint y: 1182, endPoint x: 297, endPoint y: 1157, distance: 548.5
drag, startPoint x: 703, startPoint y: 1178, endPoint x: 313, endPoint y: 1153, distance: 391.5
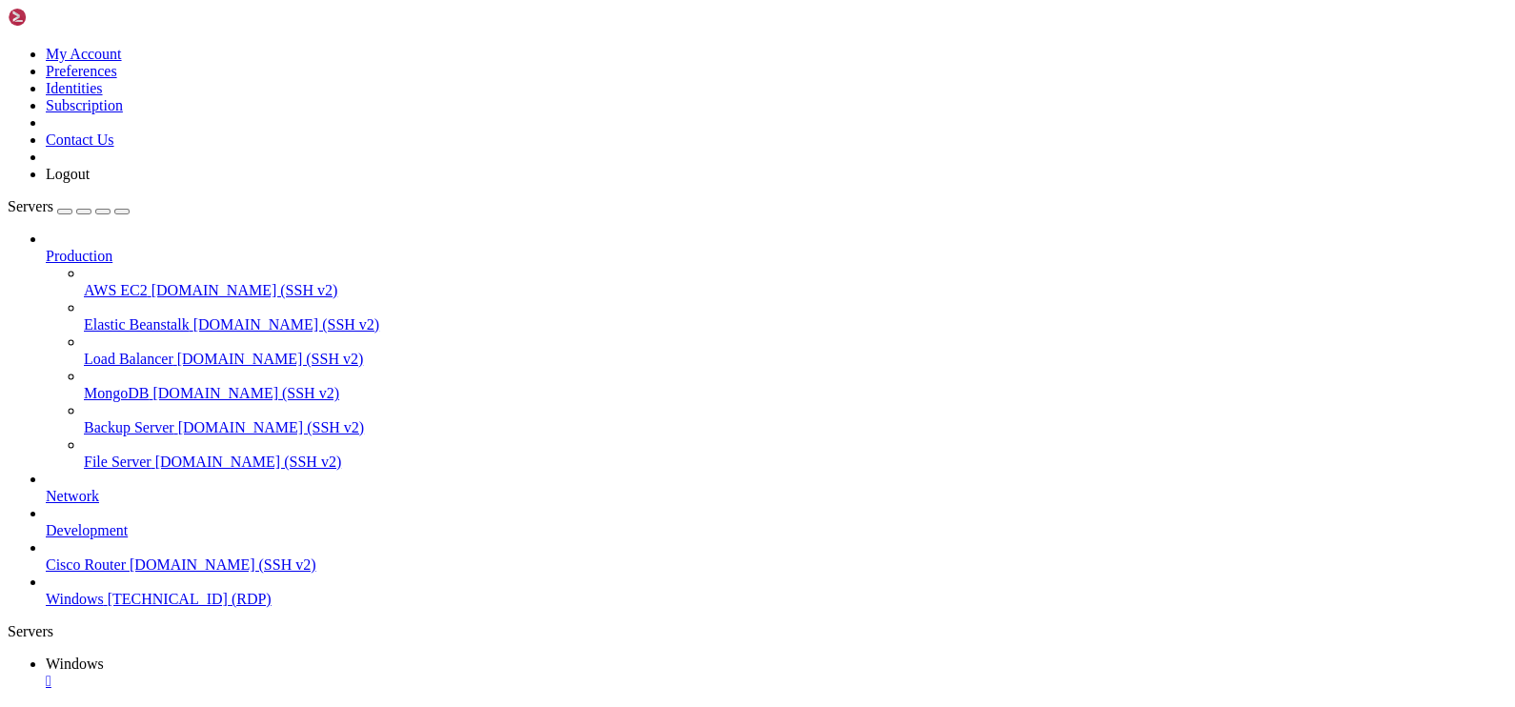
drag, startPoint x: 237, startPoint y: 853, endPoint x: 1170, endPoint y: 923, distance: 935.5
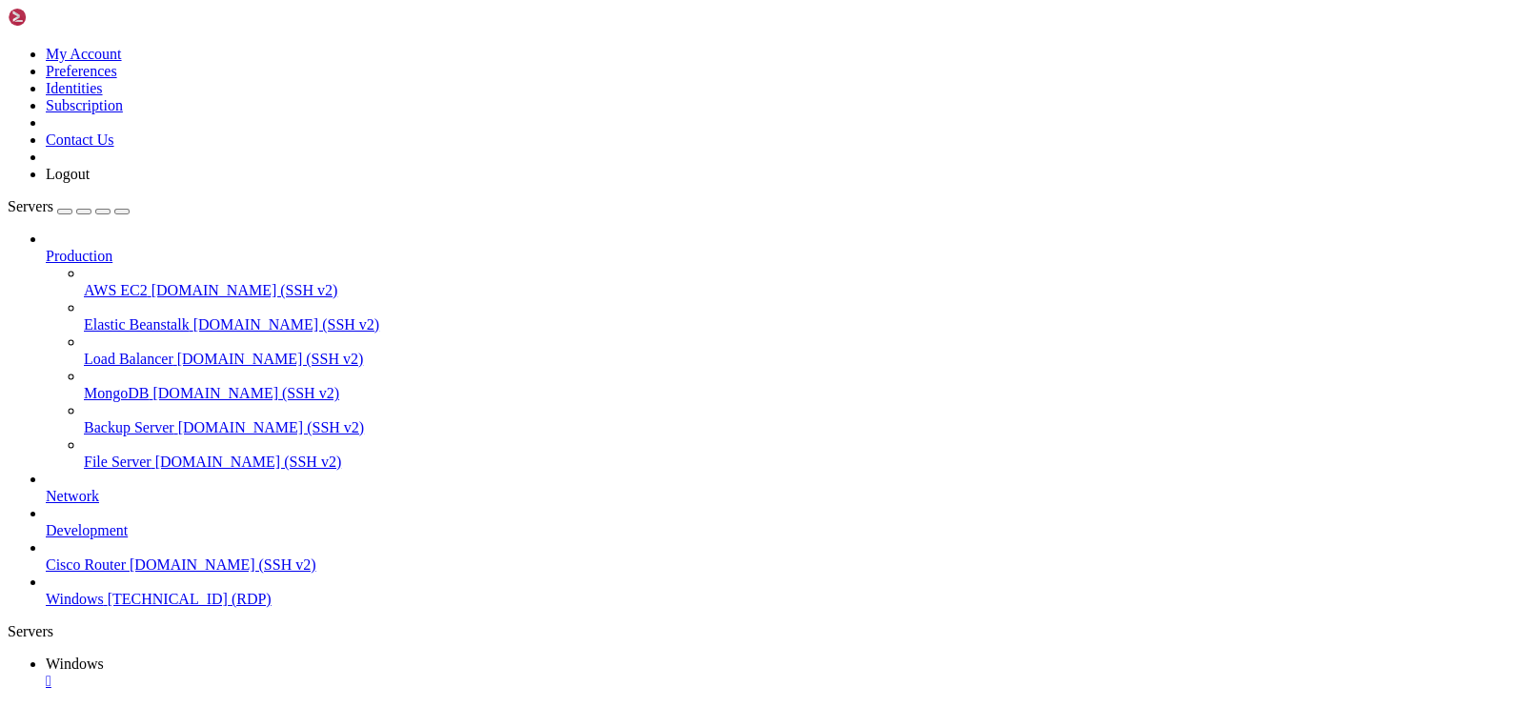
drag, startPoint x: 394, startPoint y: 1404, endPoint x: 405, endPoint y: 1399, distance: 11.5
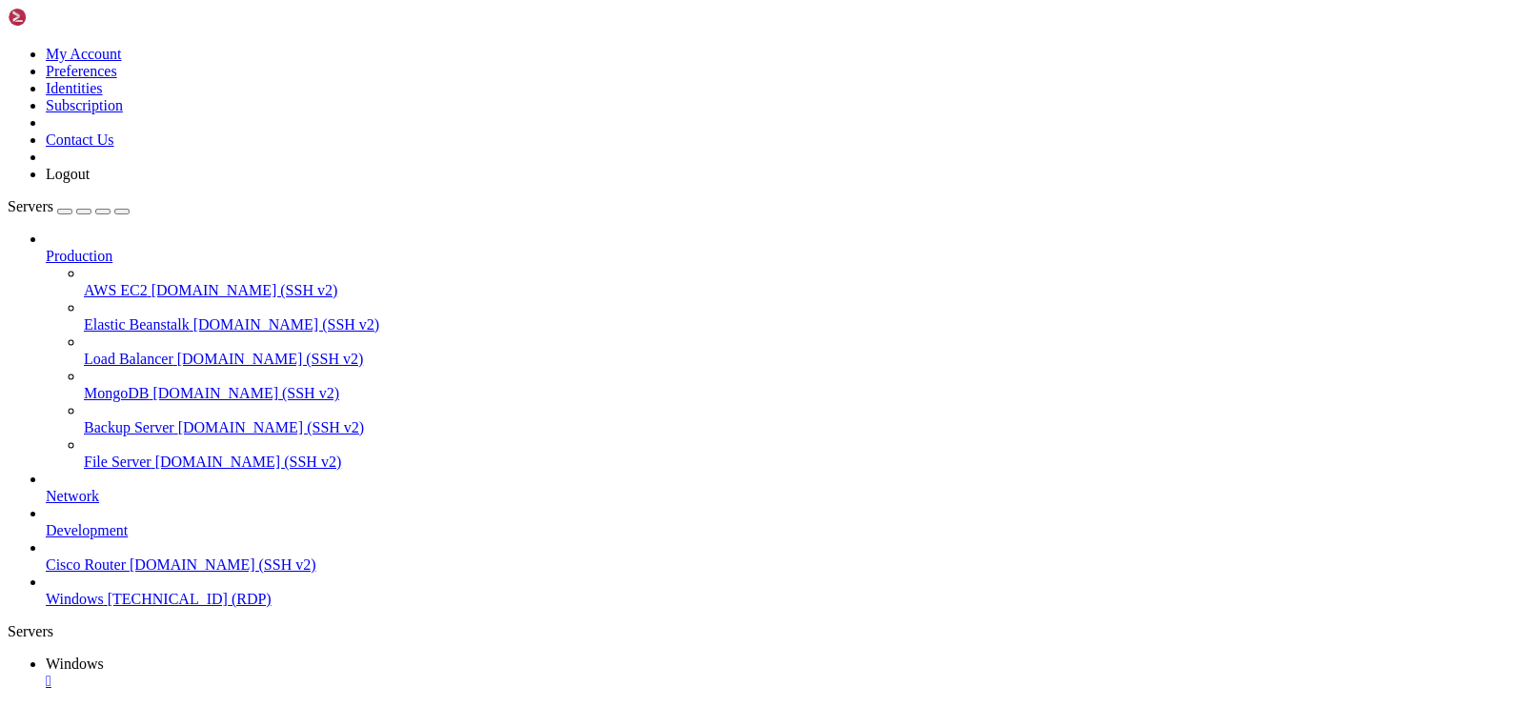
drag, startPoint x: 253, startPoint y: 850, endPoint x: 1394, endPoint y: 952, distance: 1146.1
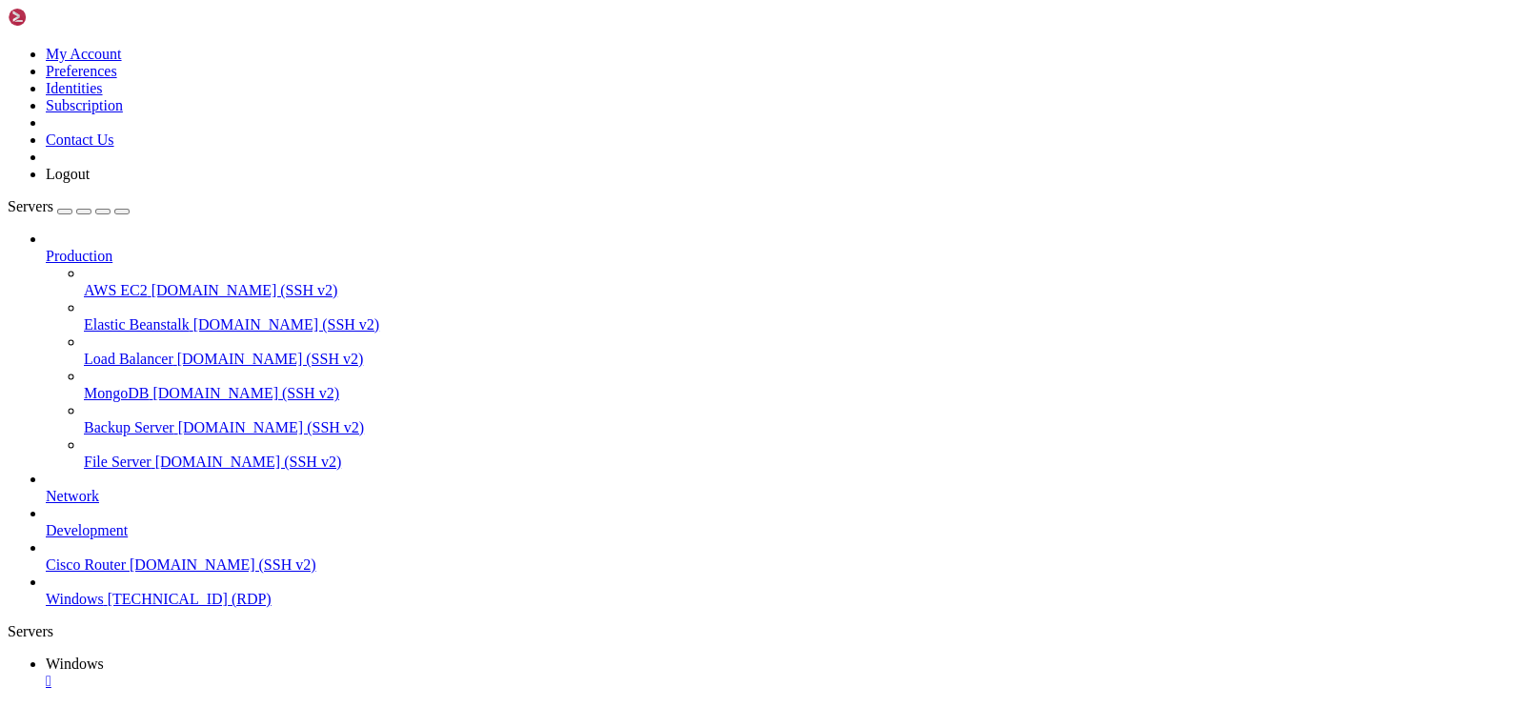
drag, startPoint x: 238, startPoint y: 1431, endPoint x: 288, endPoint y: 1434, distance: 49.6
drag, startPoint x: 245, startPoint y: 859, endPoint x: 1095, endPoint y: 907, distance: 851.3
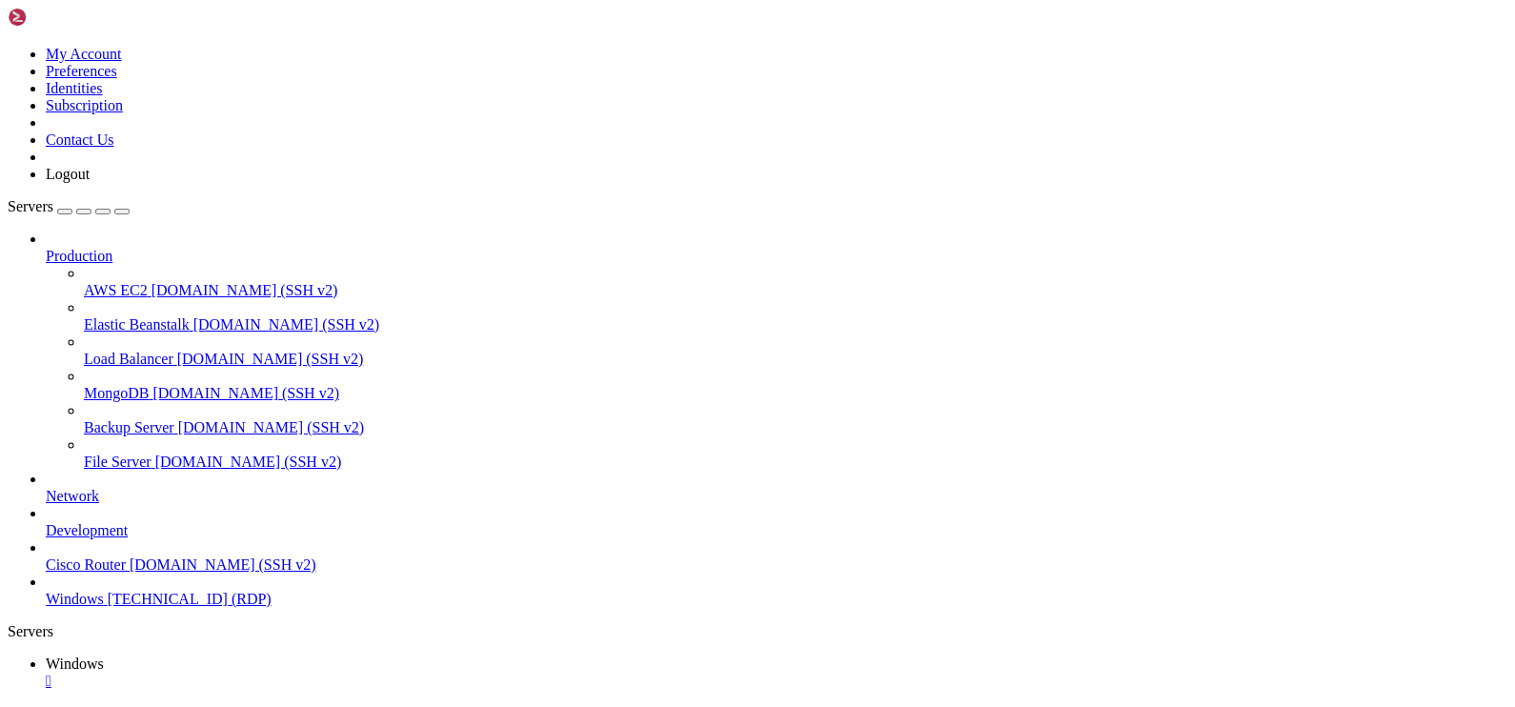
drag, startPoint x: 1090, startPoint y: 908, endPoint x: 947, endPoint y: 863, distance: 149.8
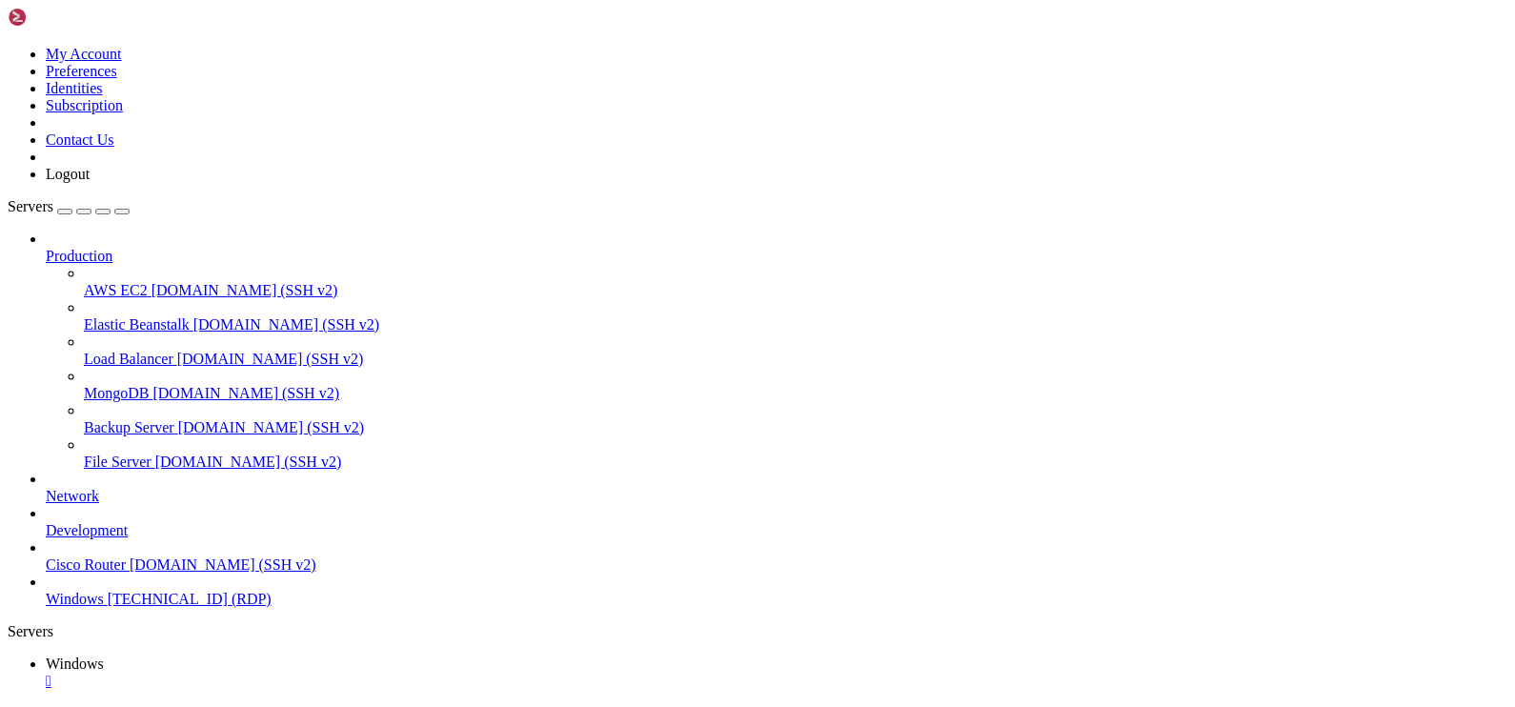
drag, startPoint x: 290, startPoint y: 852, endPoint x: 727, endPoint y: 1017, distance: 467.4
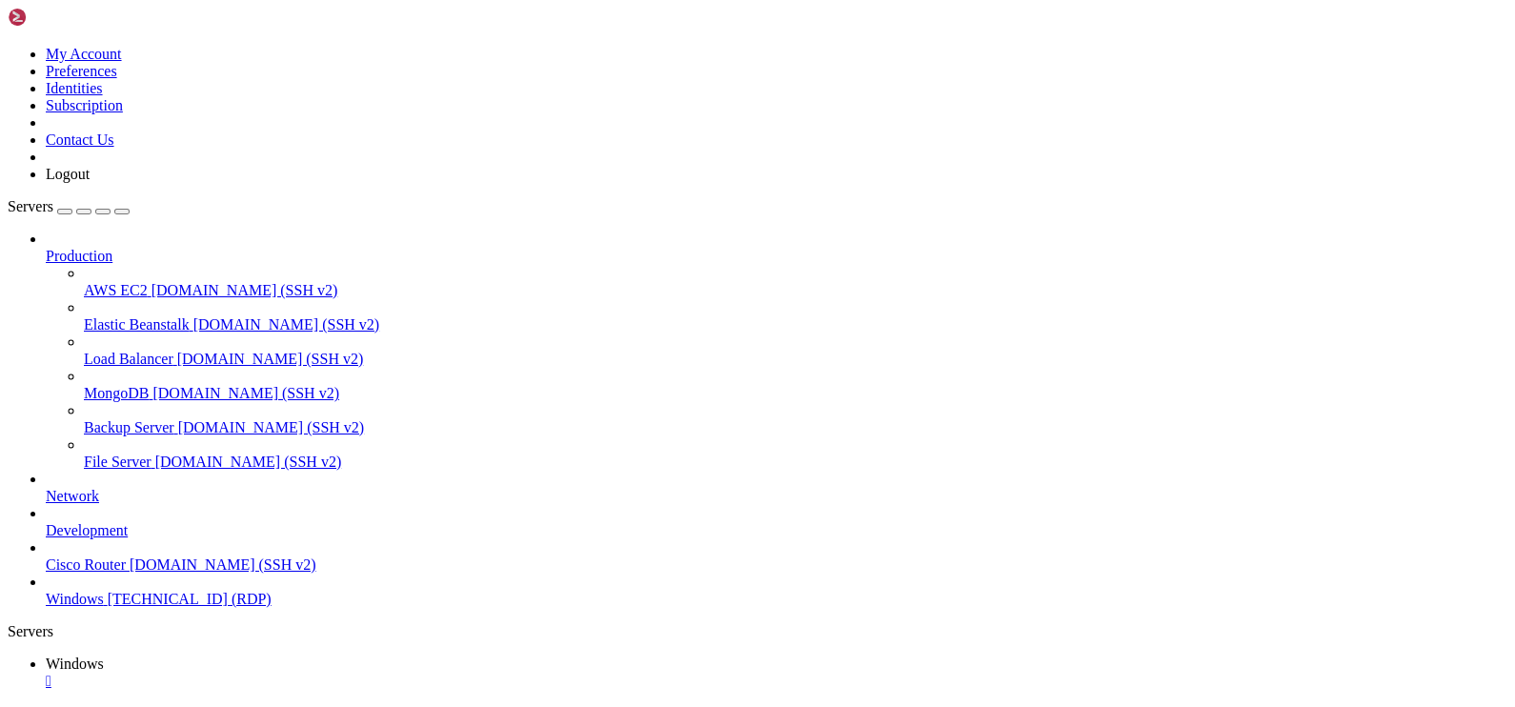
drag, startPoint x: 1150, startPoint y: 909, endPoint x: 1188, endPoint y: 992, distance: 91.2
drag, startPoint x: 847, startPoint y: 928, endPoint x: 955, endPoint y: 930, distance: 107.7
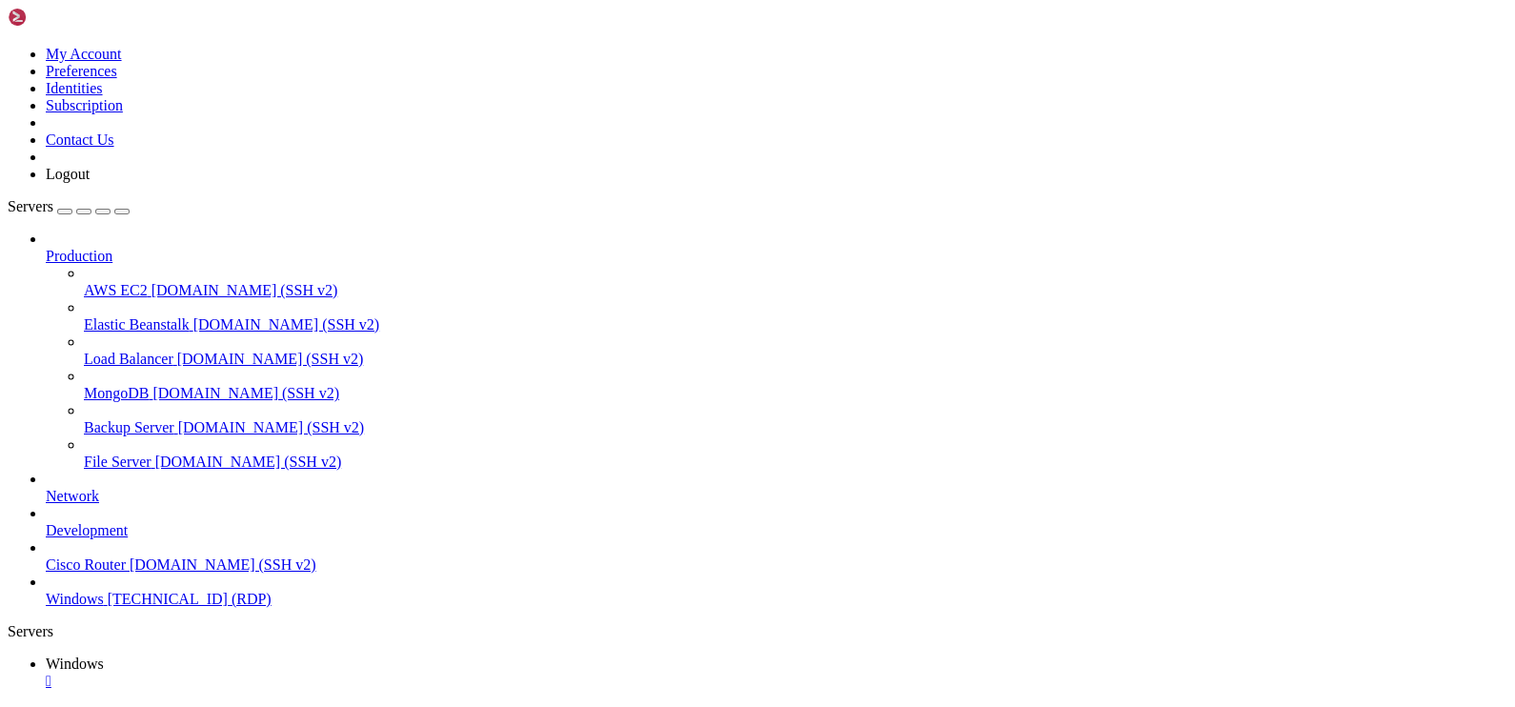
drag, startPoint x: 957, startPoint y: 928, endPoint x: 849, endPoint y: 933, distance: 107.8
